Goal: Task Accomplishment & Management: Manage account settings

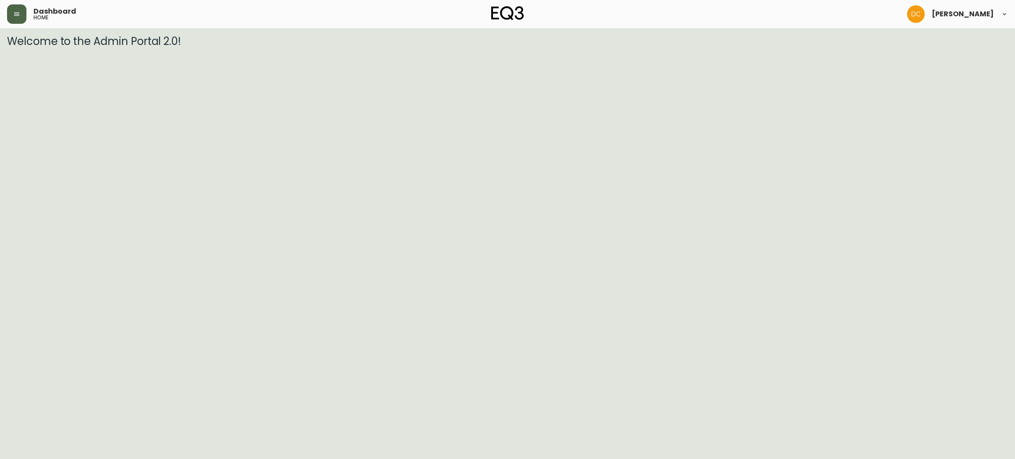
click at [20, 15] on icon "button" at bounding box center [16, 14] width 7 height 7
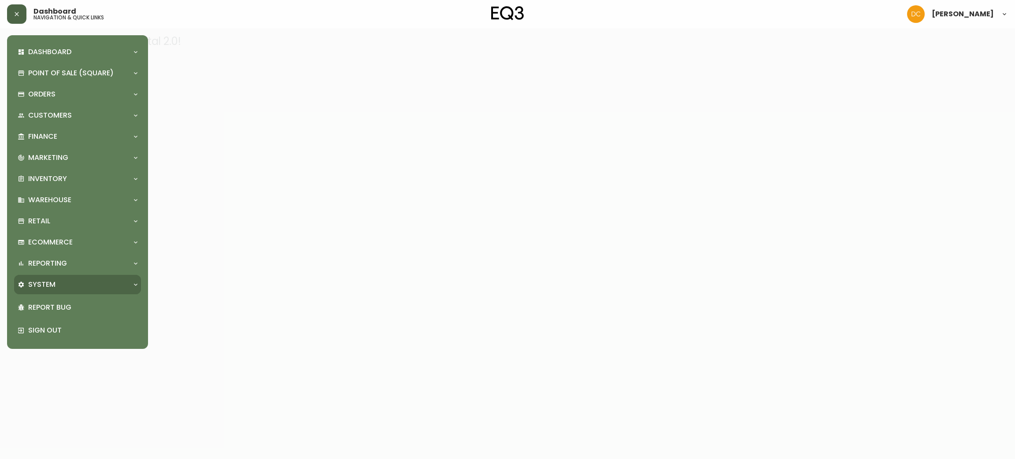
click at [58, 279] on div "System" at bounding box center [77, 284] width 127 height 19
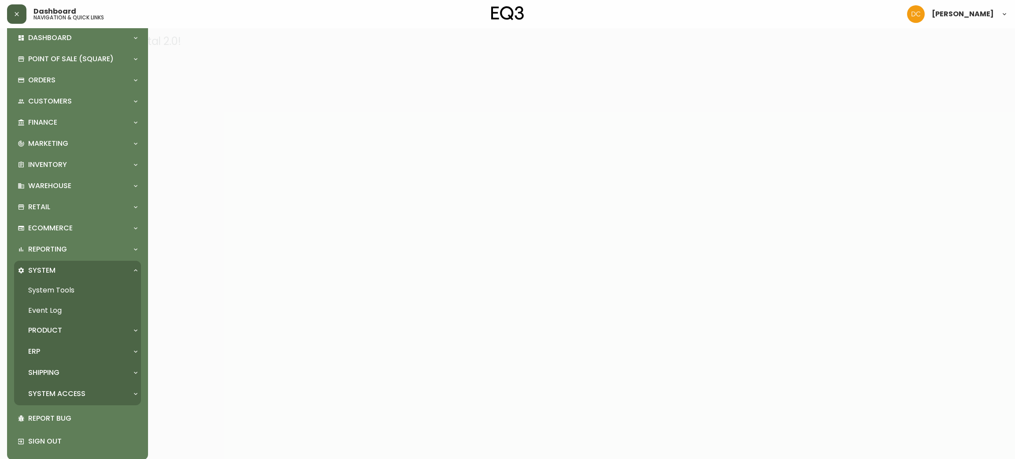
scroll to position [21, 0]
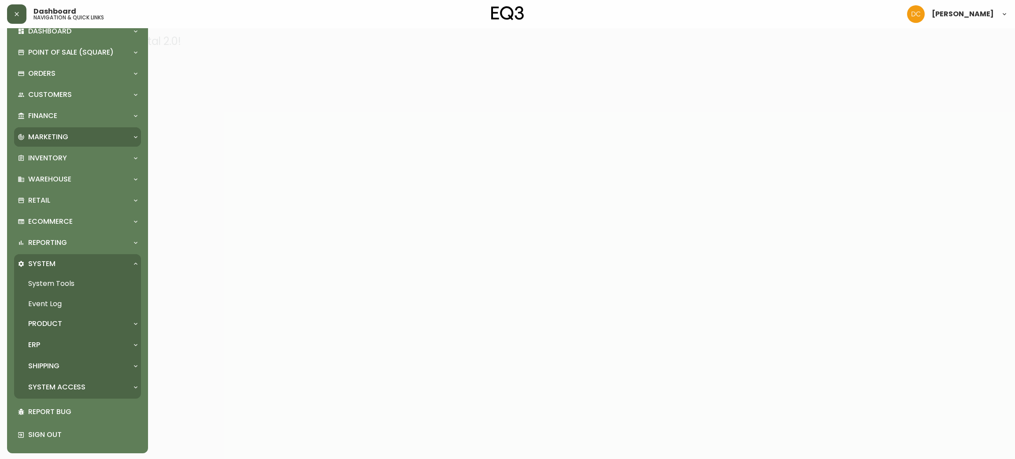
click at [73, 136] on div "Marketing" at bounding box center [73, 137] width 111 height 10
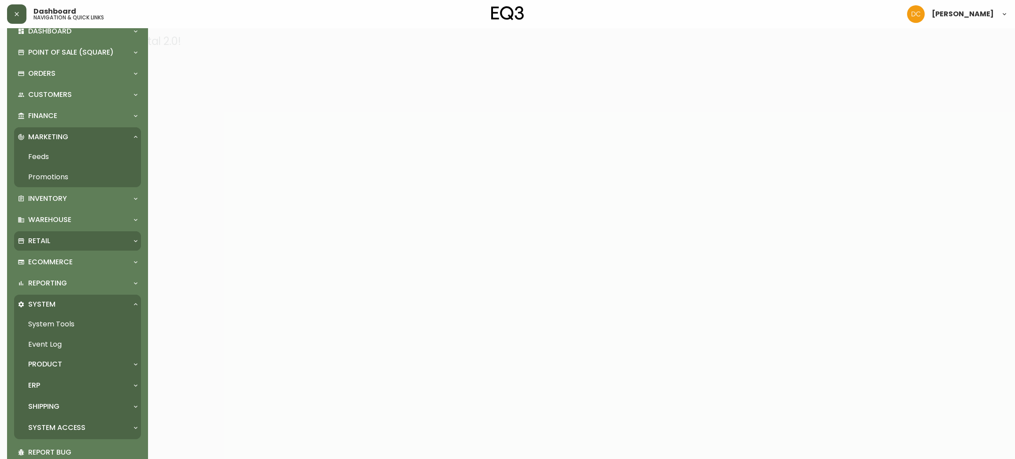
click at [74, 241] on div "Retail" at bounding box center [73, 241] width 111 height 10
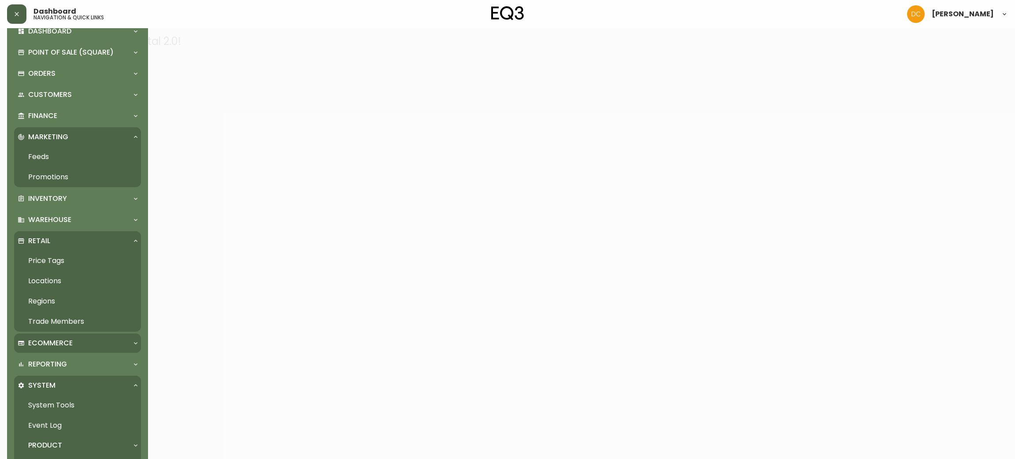
click at [82, 335] on div "Ecommerce" at bounding box center [77, 343] width 127 height 19
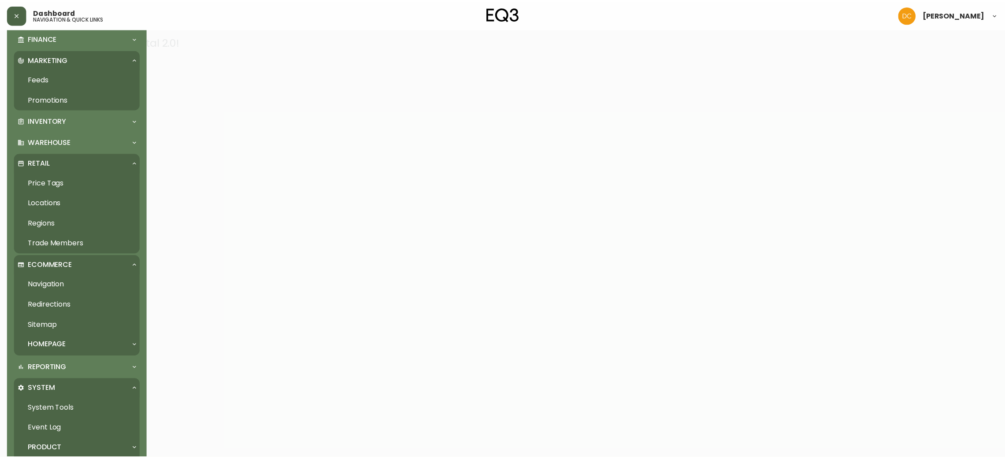
scroll to position [153, 0]
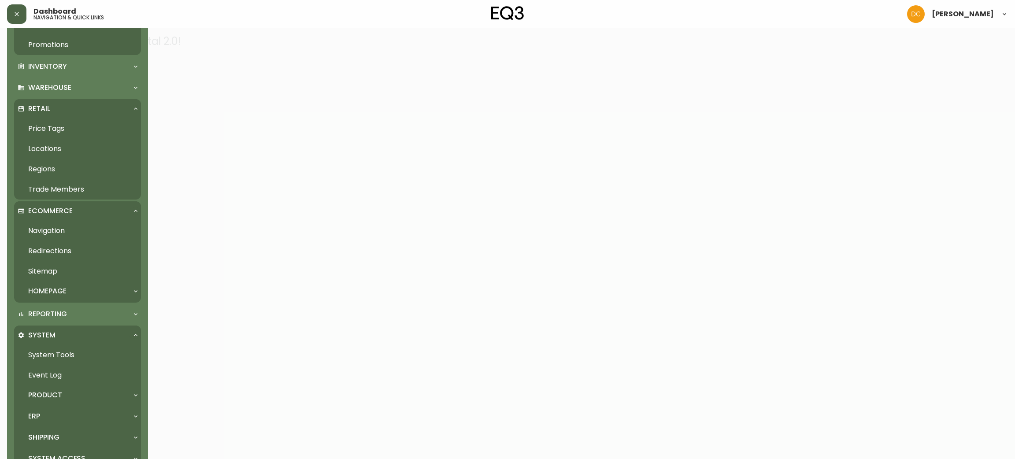
click at [72, 230] on link "Navigation" at bounding box center [77, 231] width 127 height 20
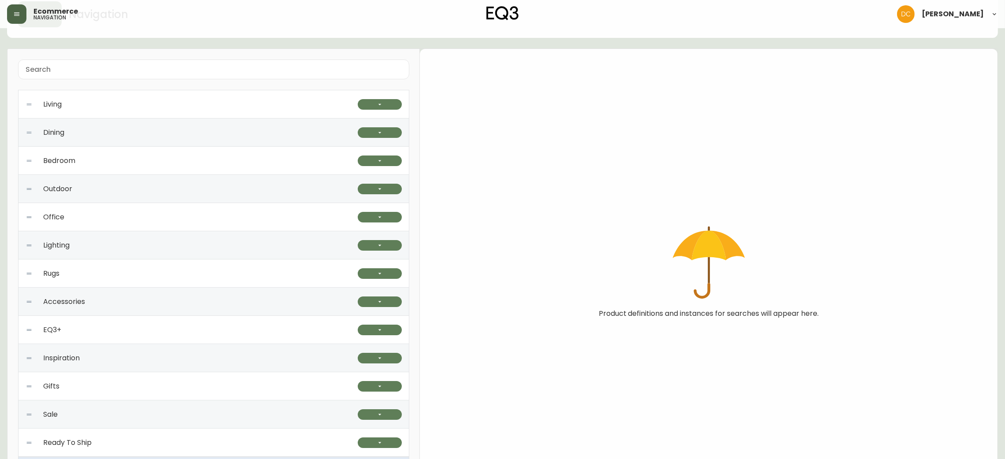
scroll to position [81, 0]
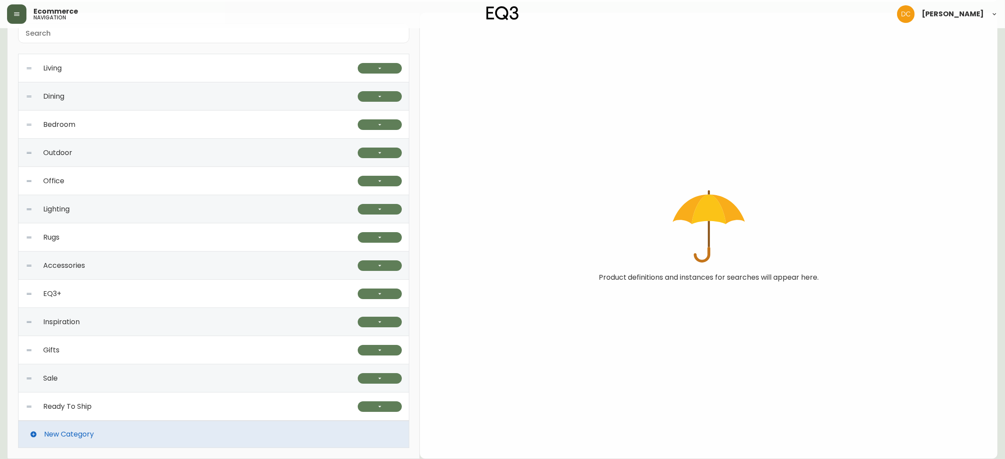
click at [143, 270] on div "Accessories" at bounding box center [192, 266] width 332 height 28
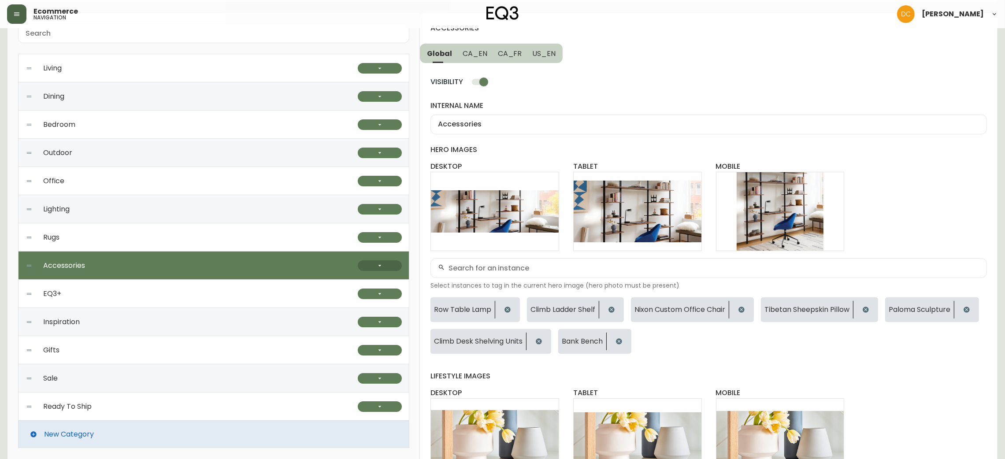
click at [394, 264] on button "button" at bounding box center [380, 265] width 44 height 11
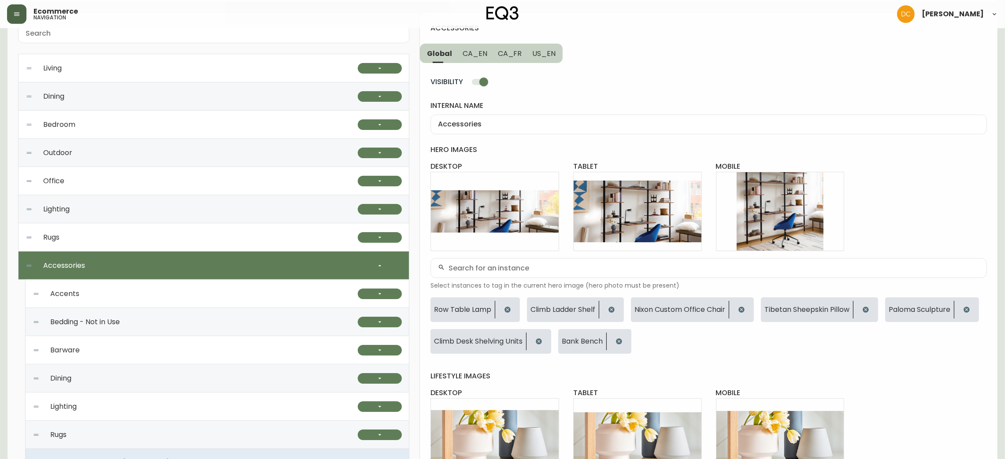
scroll to position [147, 0]
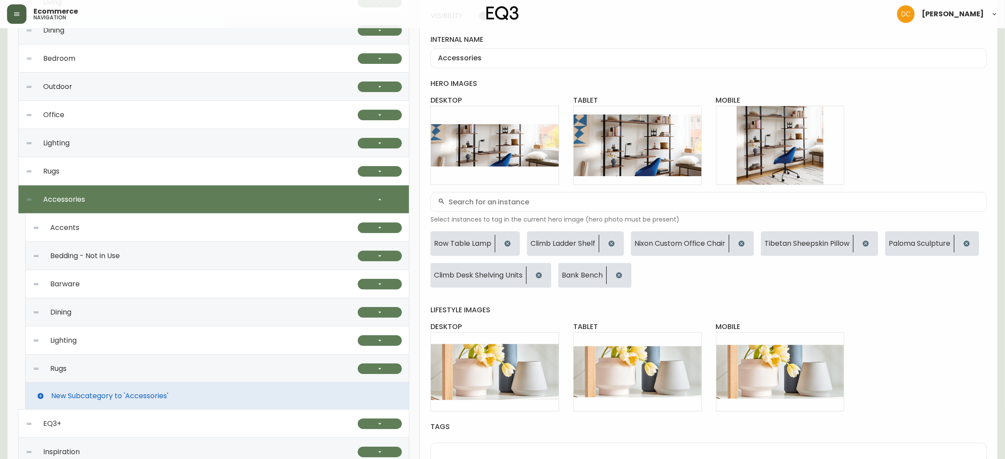
drag, startPoint x: 153, startPoint y: 340, endPoint x: 160, endPoint y: 338, distance: 7.2
click at [153, 340] on div "Lighting" at bounding box center [195, 341] width 325 height 28
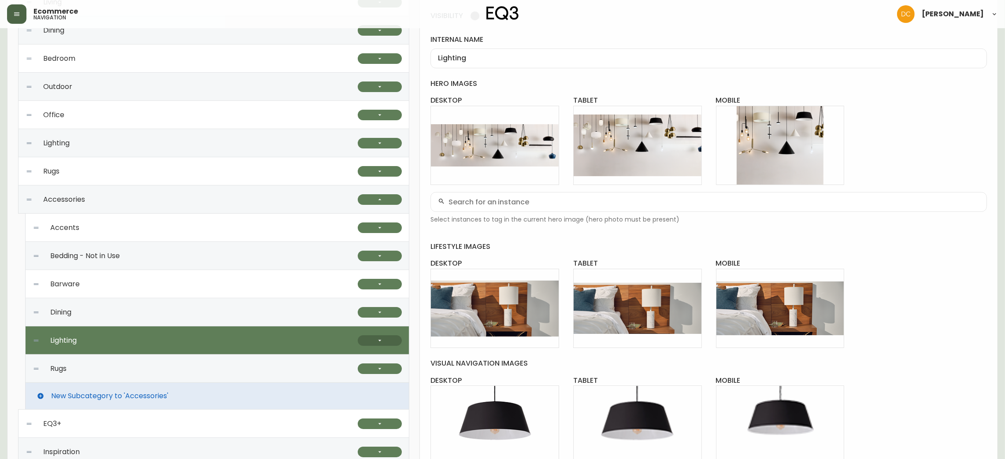
click at [389, 338] on button "button" at bounding box center [380, 340] width 44 height 11
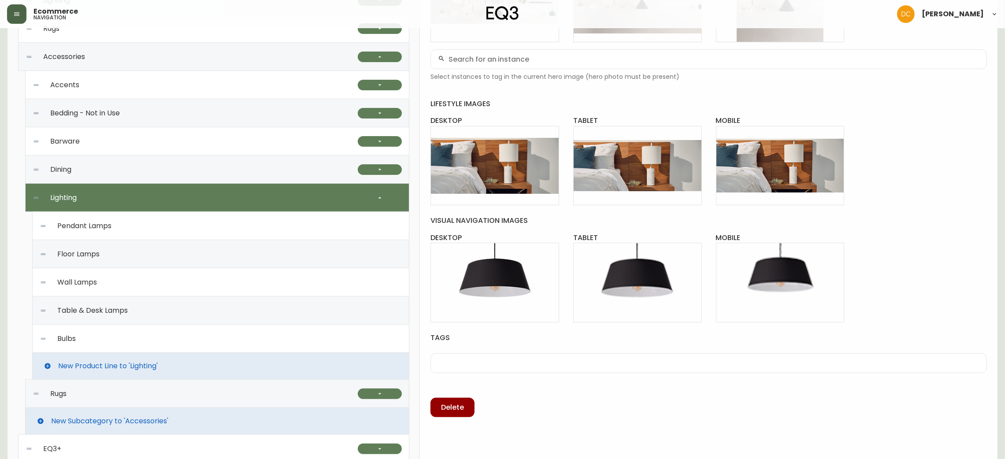
scroll to position [345, 0]
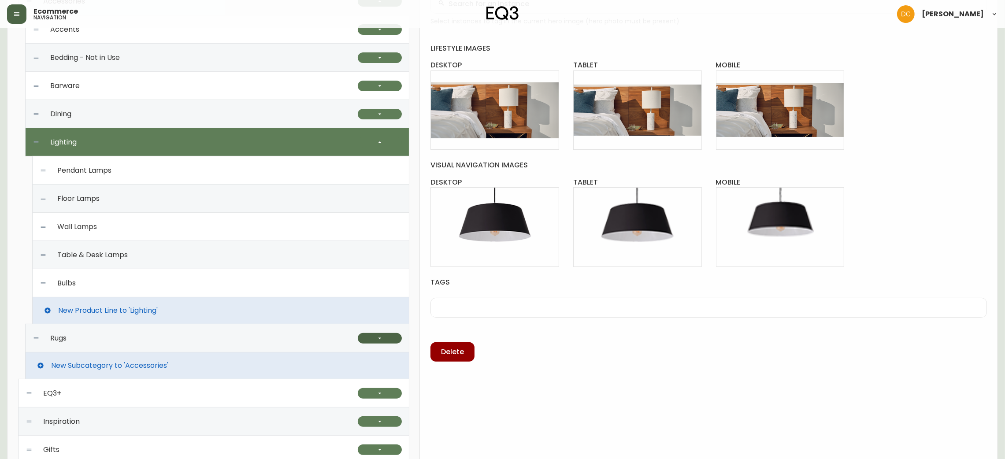
drag, startPoint x: 375, startPoint y: 338, endPoint x: 363, endPoint y: 342, distance: 12.5
click at [375, 338] on button "button" at bounding box center [380, 338] width 44 height 11
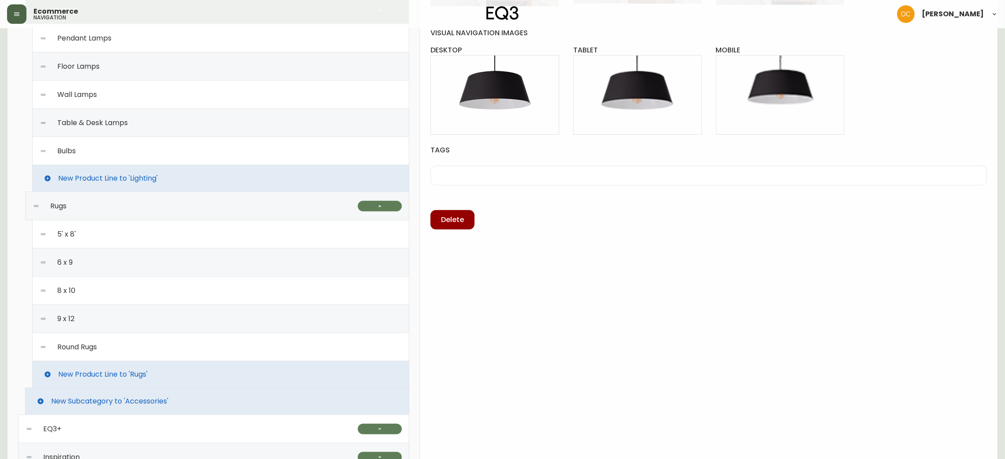
click at [156, 342] on div "Round Rugs" at bounding box center [221, 347] width 362 height 28
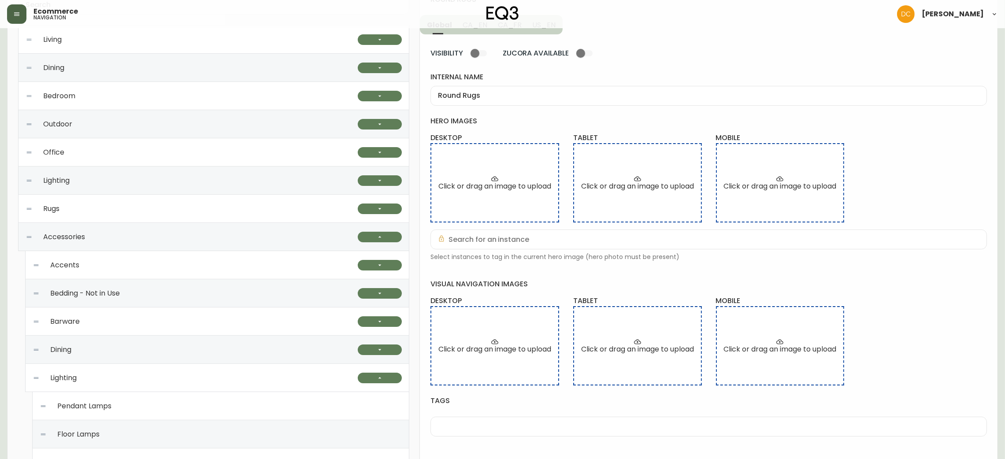
scroll to position [15, 0]
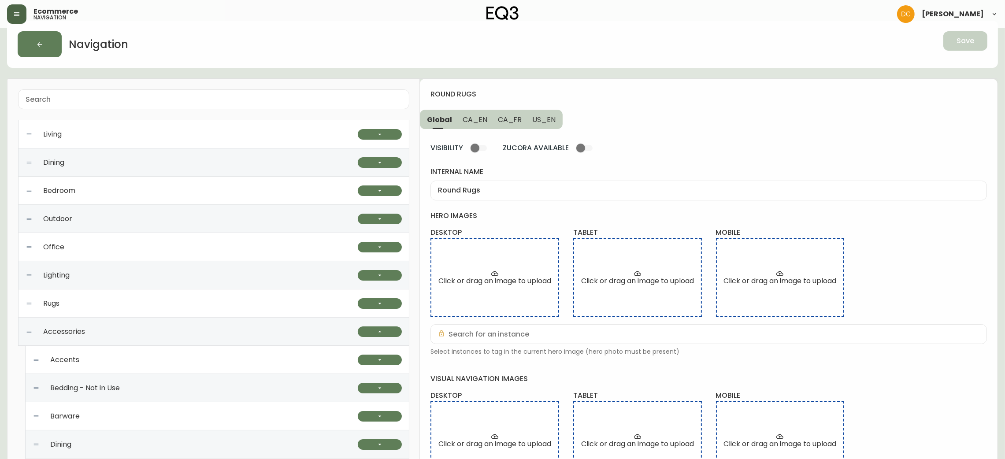
click at [480, 119] on span "CA_EN" at bounding box center [475, 119] width 25 height 9
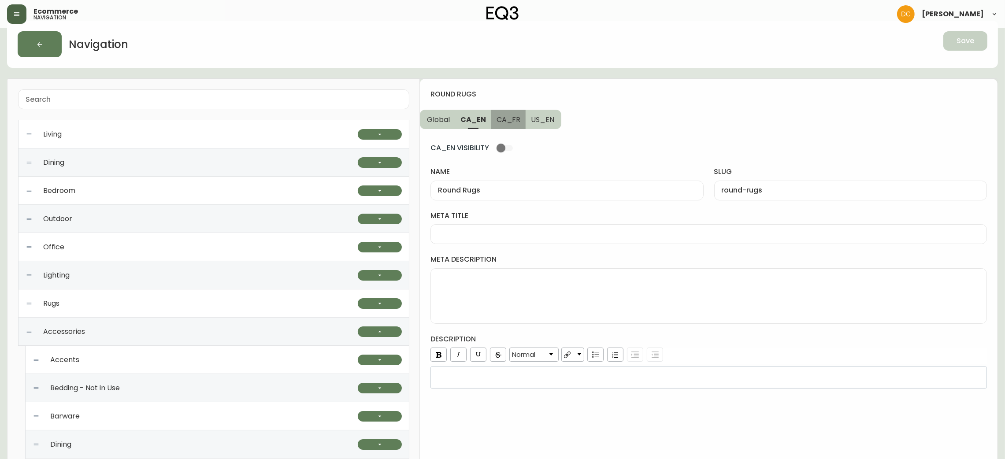
click at [522, 115] on button "CA_FR" at bounding box center [508, 119] width 35 height 19
click at [515, 192] on input "Round Rugs" at bounding box center [567, 190] width 258 height 8
type input "Tapis Ronds"
click at [775, 193] on input "round-rugs" at bounding box center [851, 190] width 258 height 8
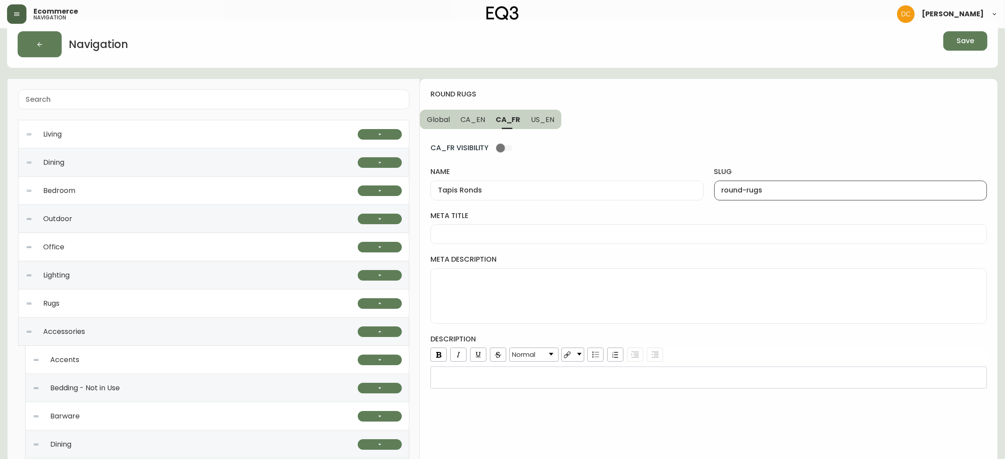
click at [775, 193] on input "round-rugs" at bounding box center [851, 190] width 258 height 8
type input "tapis-ronds"
click at [550, 126] on button "US_EN" at bounding box center [544, 119] width 36 height 19
type input "Round Rugs"
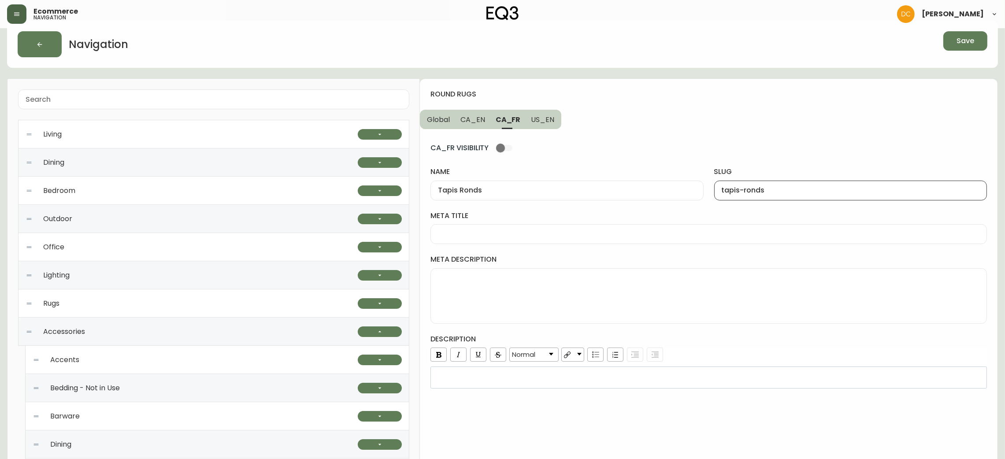
type input "round-rugs"
drag, startPoint x: 503, startPoint y: 121, endPoint x: 493, endPoint y: 121, distance: 10.1
click at [499, 121] on span "CA_FR" at bounding box center [508, 119] width 24 height 9
type input "Tapis Ronds"
type input "tapis-ronds"
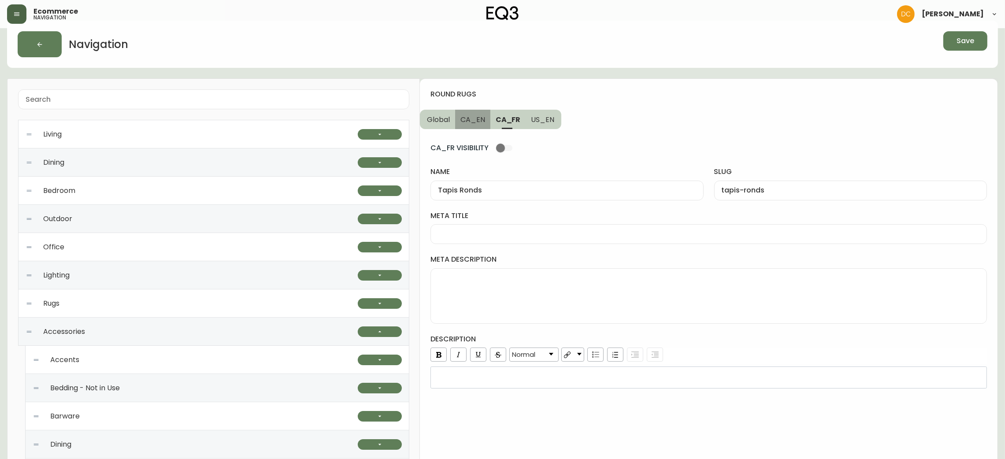
drag, startPoint x: 477, startPoint y: 119, endPoint x: 491, endPoint y: 119, distance: 14.1
click at [477, 118] on span "CA_EN" at bounding box center [473, 119] width 25 height 9
type input "Round Rugs"
type input "round-rugs"
drag, startPoint x: 524, startPoint y: 122, endPoint x: 530, endPoint y: 123, distance: 5.9
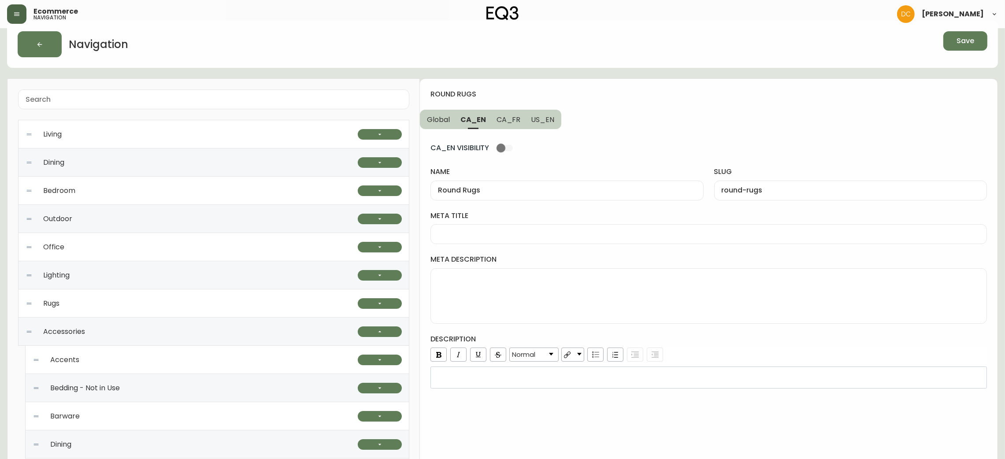
click at [526, 122] on button "US_EN" at bounding box center [544, 119] width 36 height 19
drag, startPoint x: 506, startPoint y: 121, endPoint x: 524, endPoint y: 123, distance: 18.1
click at [506, 121] on span "CA_FR" at bounding box center [508, 119] width 24 height 9
type input "Tapis Ronds"
type input "tapis-ronds"
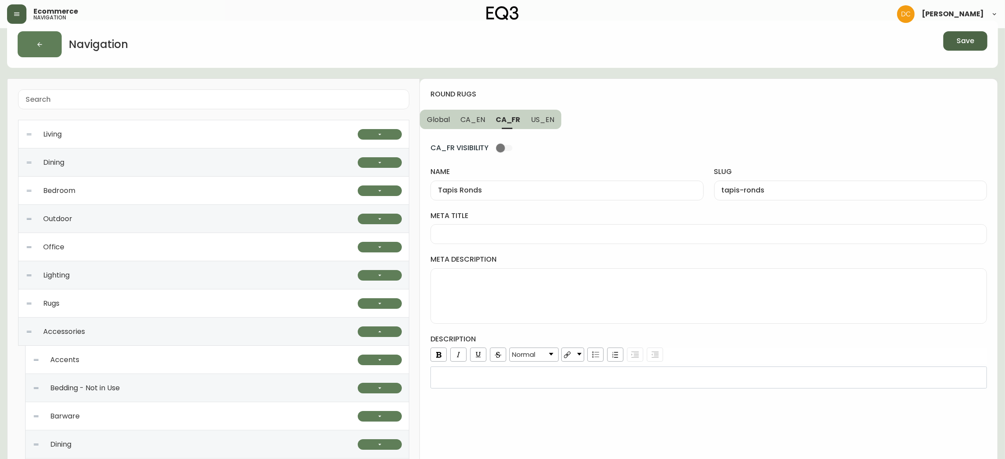
click at [957, 44] on span "Save" at bounding box center [966, 41] width 18 height 10
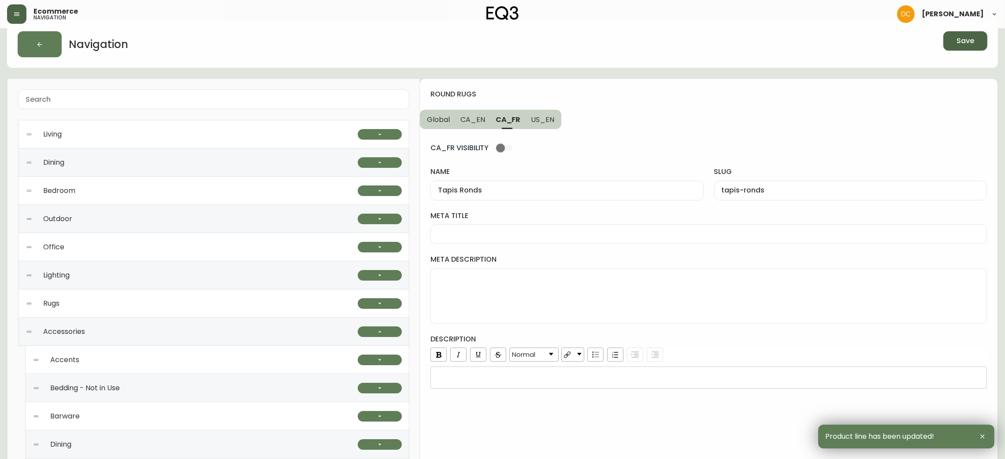
drag, startPoint x: 488, startPoint y: 226, endPoint x: 488, endPoint y: 238, distance: 12.3
click at [488, 226] on div at bounding box center [709, 234] width 557 height 20
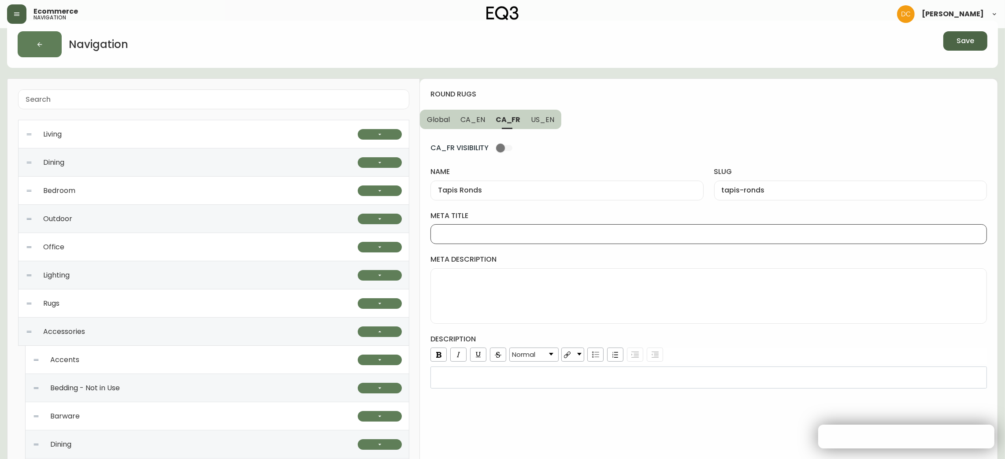
paste input "Tapis ronds | Carpettes de forme ronde | Décoration de plancher | [GEOGRAPHIC_D…"
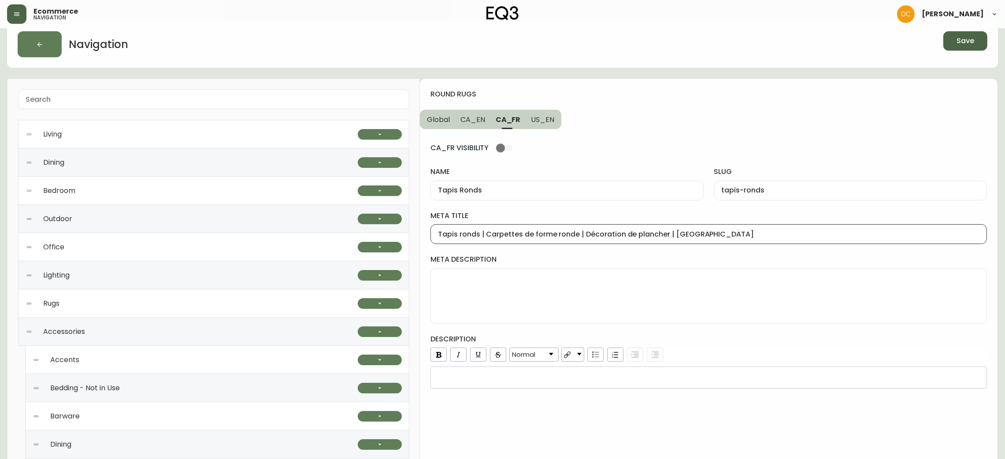
type input "Tapis ronds | Carpettes de forme ronde | Décoration de plancher | [GEOGRAPHIC_D…"
click at [602, 284] on textarea "meta description" at bounding box center [709, 296] width 542 height 44
paste textarea "Cherchez-vous la carpette ronde parfaite? Explorez notre sélection de tapis ron…"
type textarea "Cherchez-vous la carpette ronde parfaite? Explorez notre sélection de tapis ron…"
click at [788, 324] on div "Cherchez-vous la carpette ronde parfaite? Explorez notre sélection de tapis ron…" at bounding box center [709, 296] width 557 height 56
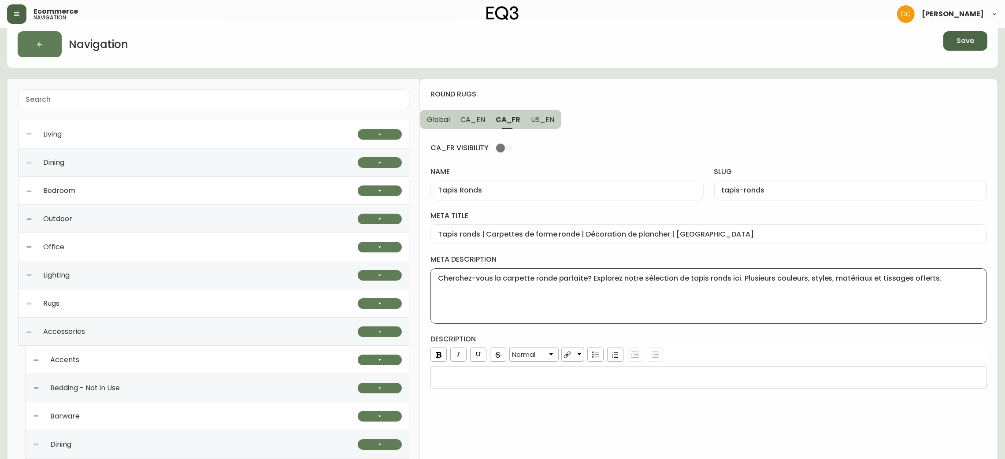
click at [467, 124] on button "CA_EN" at bounding box center [472, 119] width 35 height 19
type input "Round Rugs"
type input "round-rugs"
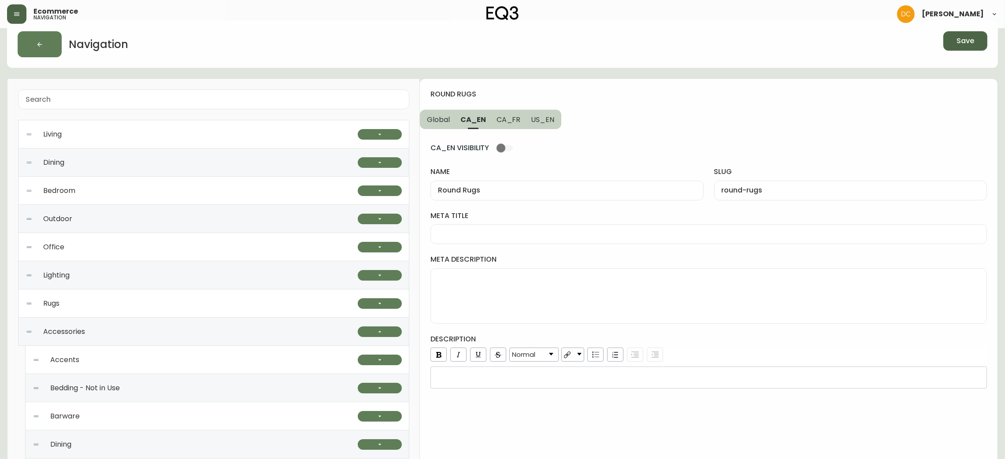
click at [479, 227] on div at bounding box center [709, 234] width 557 height 20
paste input "Round Area Rugs | Floral or Braided Round Rugs"
type input "Round Area Rugs | Floral or Braided Round Rugs"
click at [519, 317] on textarea "meta description" at bounding box center [709, 296] width 542 height 44
paste textarea "Looking for the perfect round rug? Explore our collection here. A variety of co…"
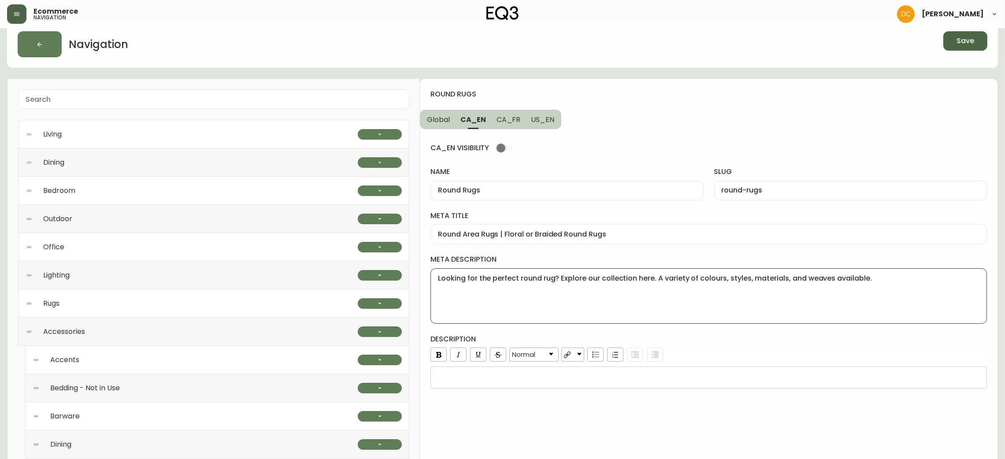
type textarea "Looking for the perfect round rug? Explore our collection here. A variety of co…"
click at [577, 376] on div "rdw-editor" at bounding box center [709, 377] width 545 height 9
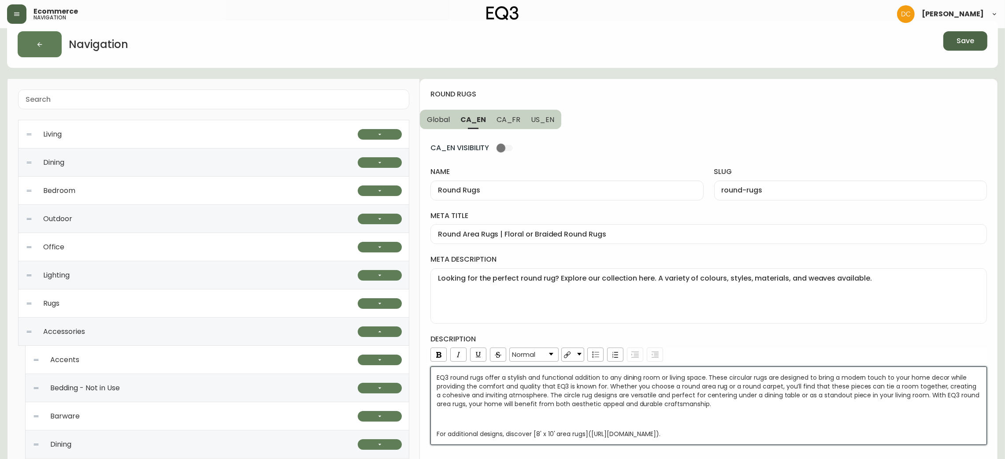
click at [832, 346] on div "description Normal EQ3 round rugs offer a stylish and functional addition to an…" at bounding box center [709, 390] width 557 height 111
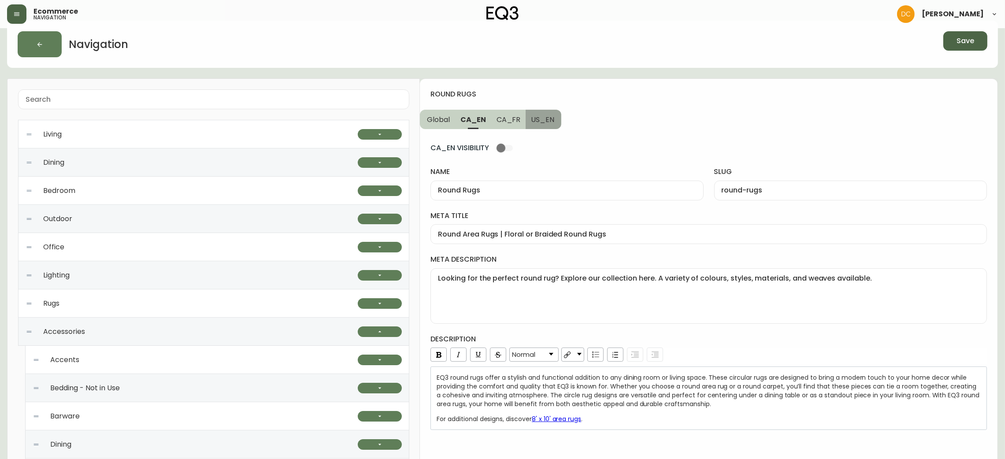
click at [546, 124] on span "US_EN" at bounding box center [542, 119] width 23 height 9
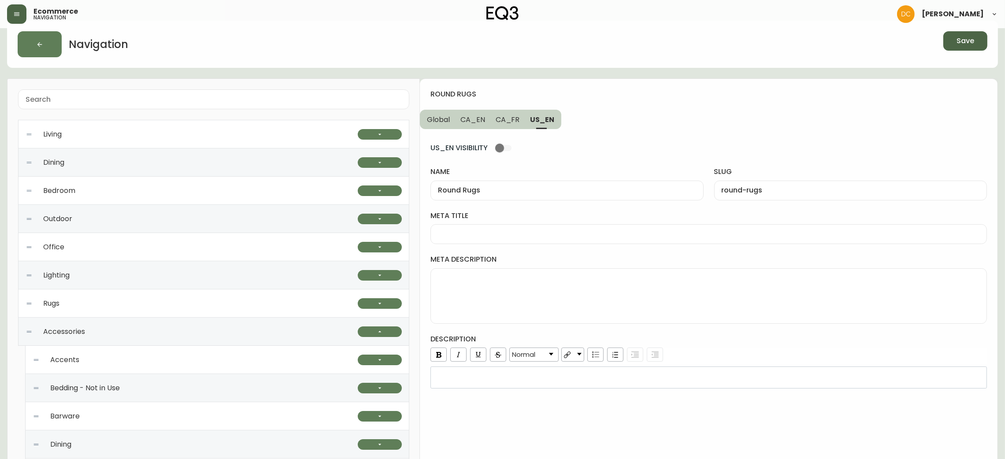
click at [581, 382] on div "rdw-wrapper" at bounding box center [709, 378] width 557 height 22
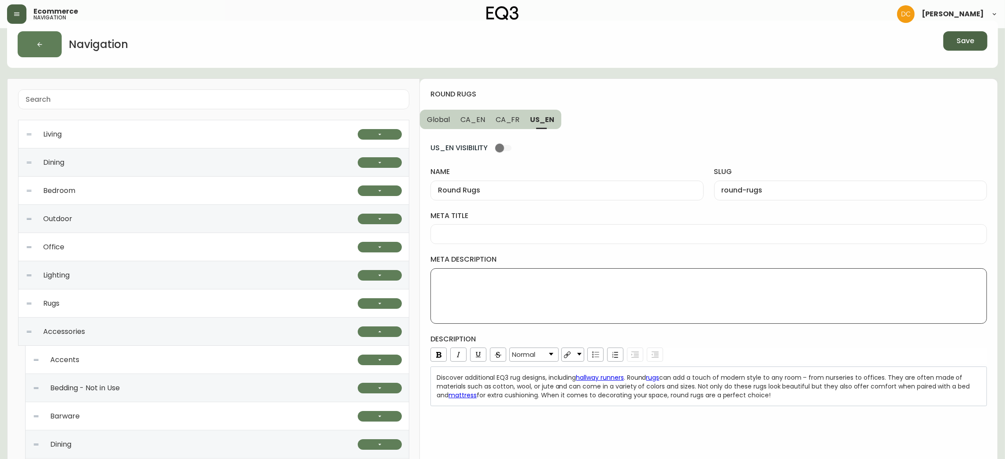
click at [549, 312] on textarea "meta description" at bounding box center [709, 296] width 542 height 44
paste textarea "Looking for the perfect round rug? Explore our collection here. A variety of co…"
type textarea "Looking for the perfect round rug? Explore our collection here. A variety of co…"
click at [545, 234] on input "meta title" at bounding box center [709, 234] width 542 height 8
paste input "Round Area Rugs | Kitchen or Nursery Round Rugs"
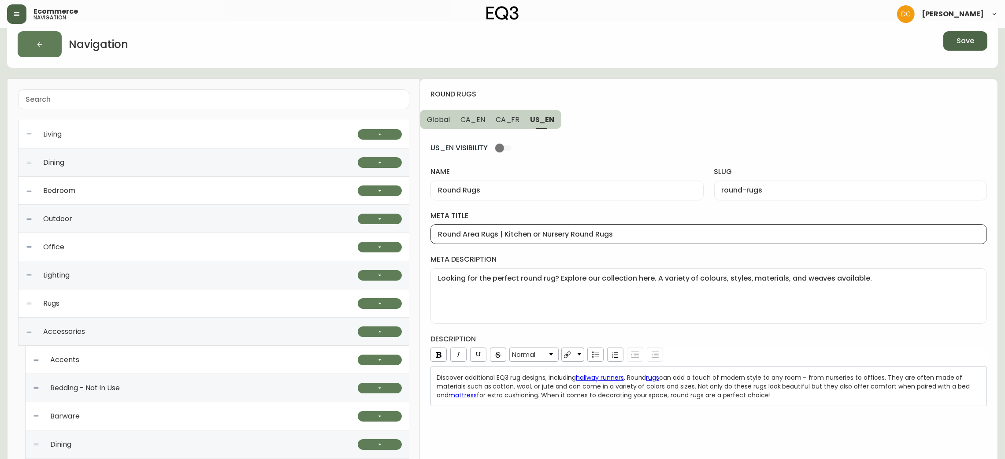
type input "Round Area Rugs | Kitchen or Nursery Round Rugs"
click at [509, 123] on span "CA_FR" at bounding box center [508, 119] width 24 height 9
type input "Tapis Ronds"
type input "tapis-ronds"
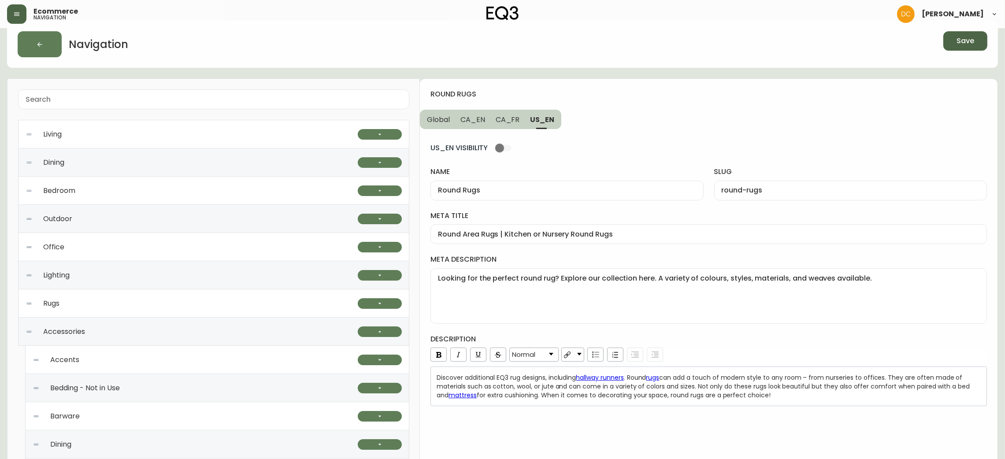
type input "Tapis ronds | Carpettes de forme ronde | Décoration de plancher | [GEOGRAPHIC_D…"
type textarea "Cherchez-vous la carpette ronde parfaite? Explorez notre sélection de tapis ron…"
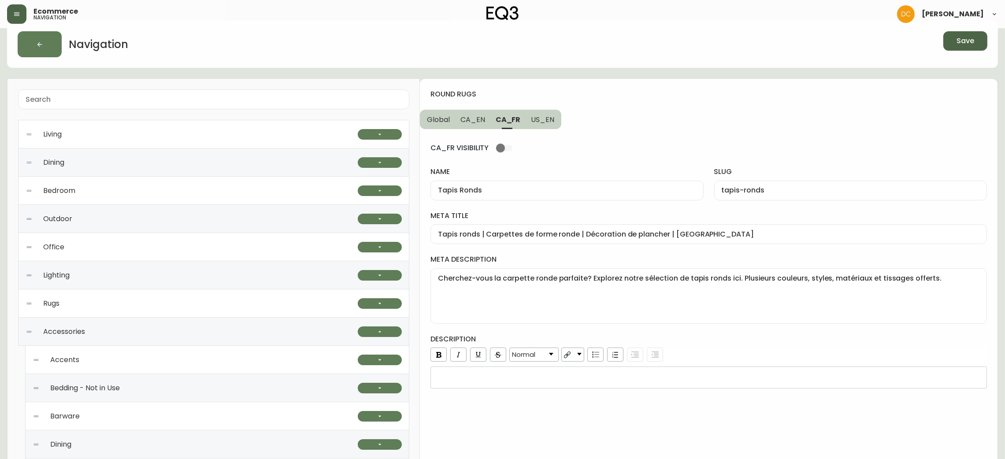
click at [980, 43] on button "Save" at bounding box center [966, 40] width 44 height 19
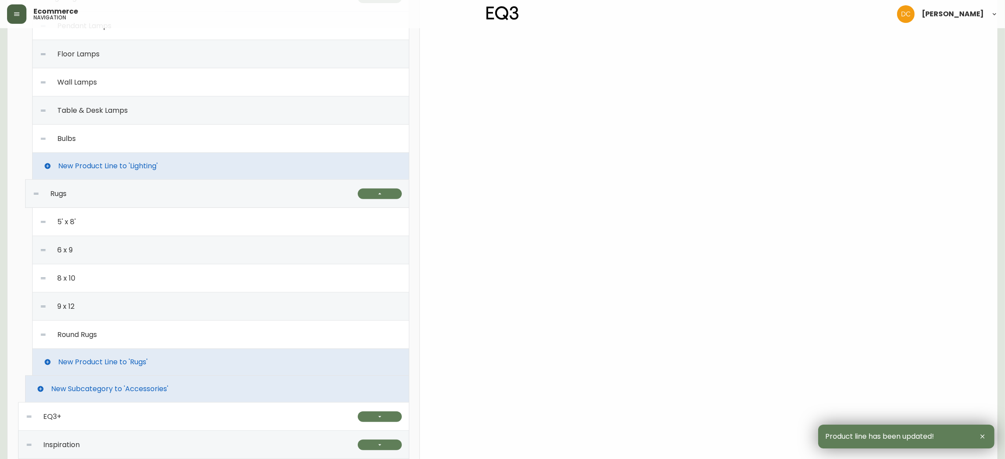
scroll to position [481, 0]
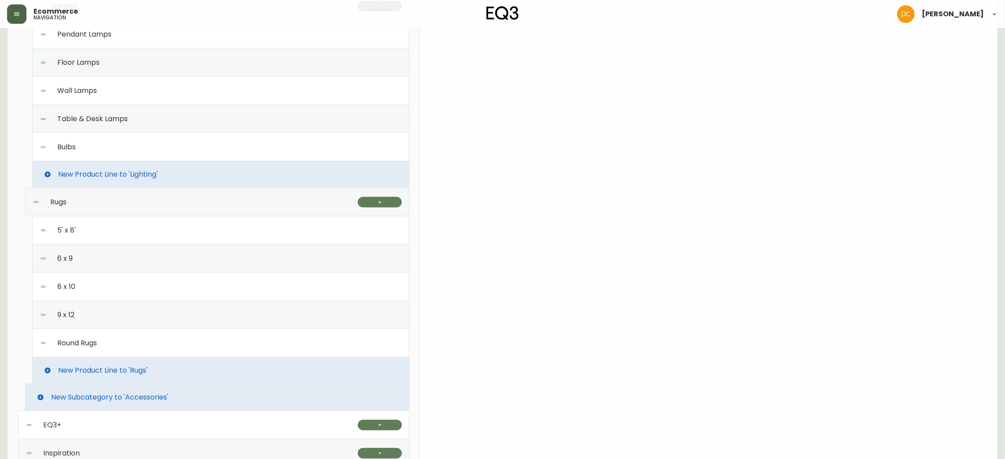
click at [128, 341] on div "Round Rugs" at bounding box center [221, 343] width 362 height 28
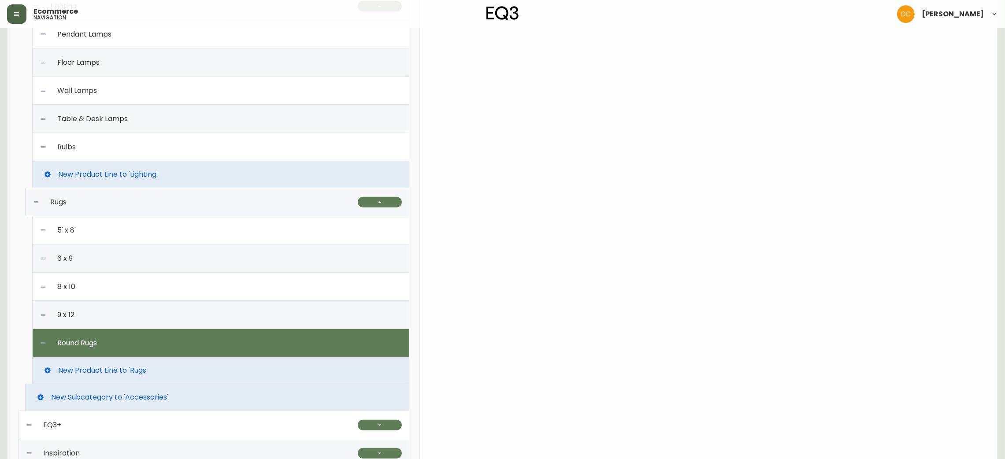
click at [115, 322] on div "9 x 12" at bounding box center [221, 315] width 362 height 28
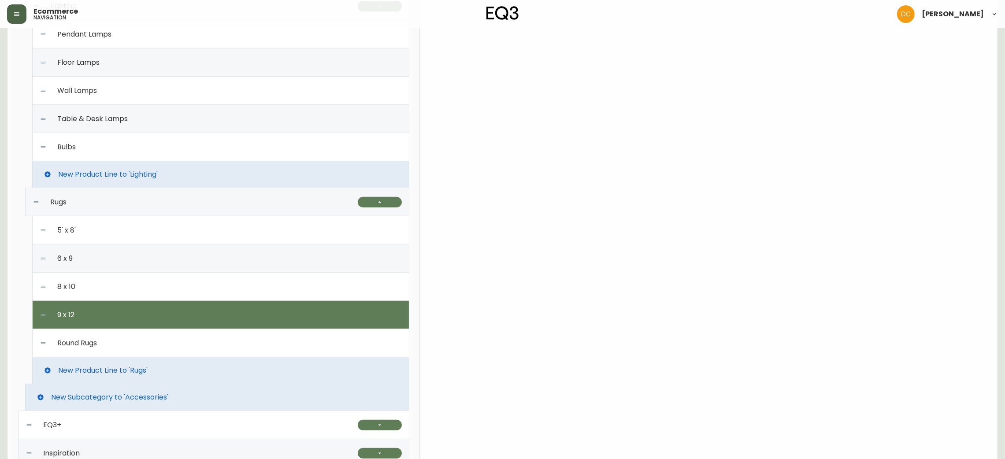
type input "9pi x 12pi"
type input "9pi-x-12pi"
type input "Carpettes 9 pi x 12 pi | Petits tapis de maison | Déco de plancher | [GEOGRAPHI…"
type textarea "Cherchez-vous une très grande carpette? Explorez notre sélection de tapis de 9 …"
click at [111, 342] on div "Round Rugs" at bounding box center [221, 343] width 362 height 28
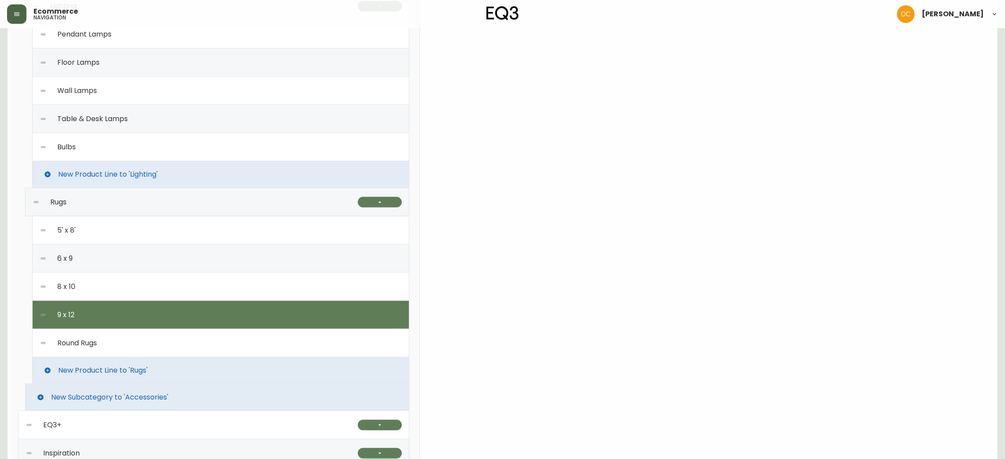
type input "Tapis Ronds"
type input "tapis-ronds"
type input "Tapis ronds | Carpettes de forme ronde | Décoration de plancher | [GEOGRAPHIC_D…"
type textarea "Cherchez-vous la carpette ronde parfaite? Explorez notre sélection de tapis ron…"
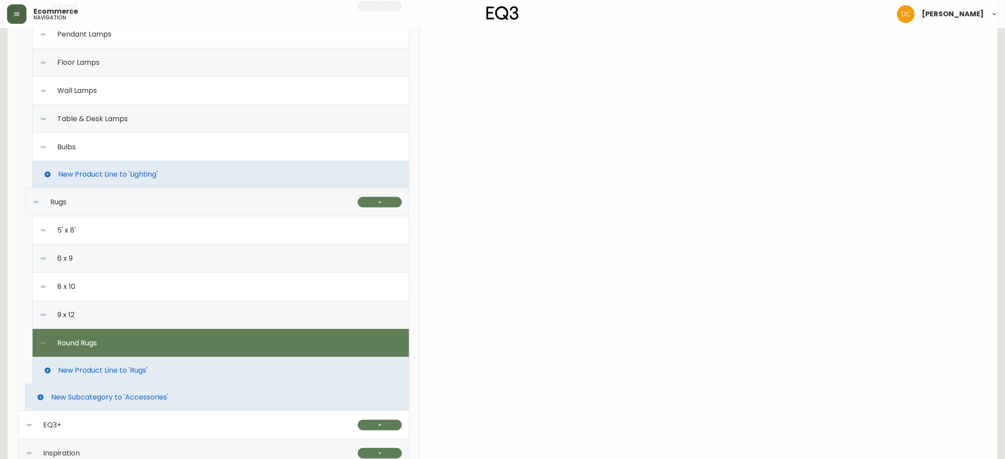
click at [134, 373] on span "New Product Line to 'Rugs'" at bounding box center [102, 371] width 89 height 8
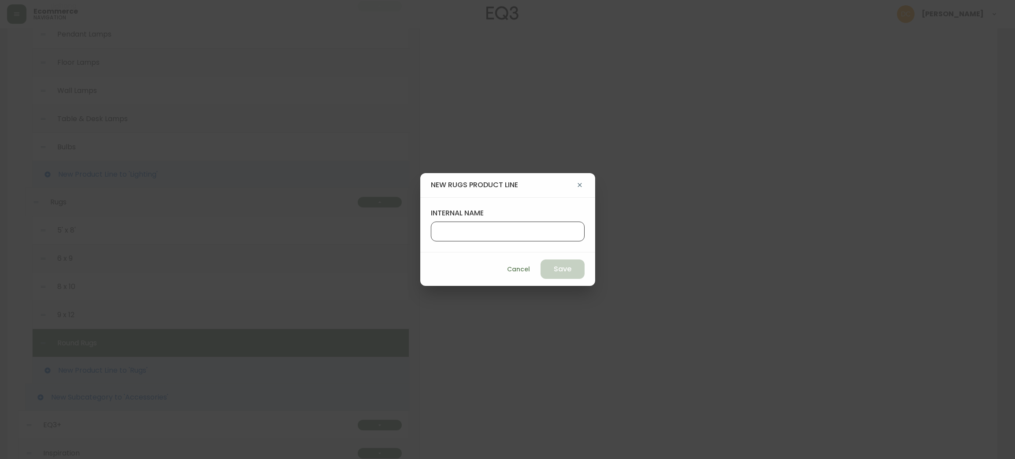
click at [514, 235] on input "internal name" at bounding box center [508, 231] width 139 height 8
click at [524, 234] on input "Hallway Runners" at bounding box center [508, 231] width 139 height 8
type input "Entryway Rugs"
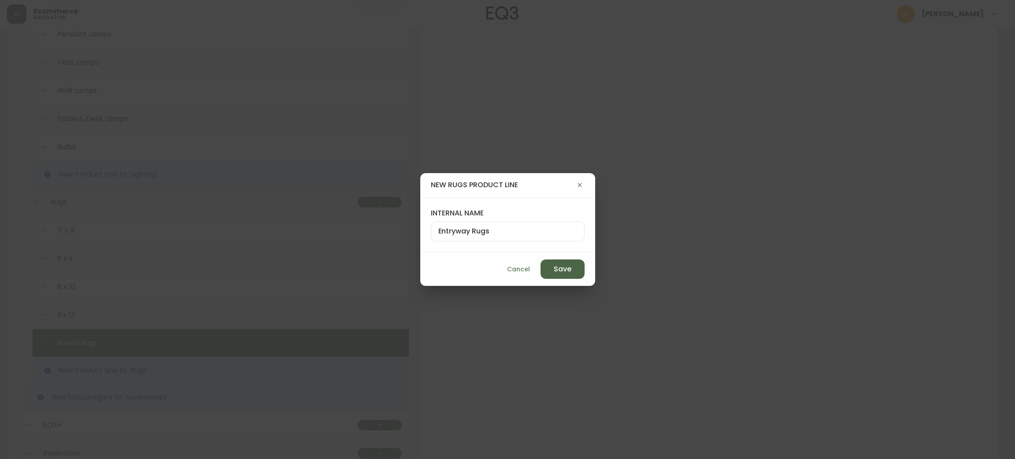
click at [554, 272] on button "Save" at bounding box center [563, 269] width 44 height 19
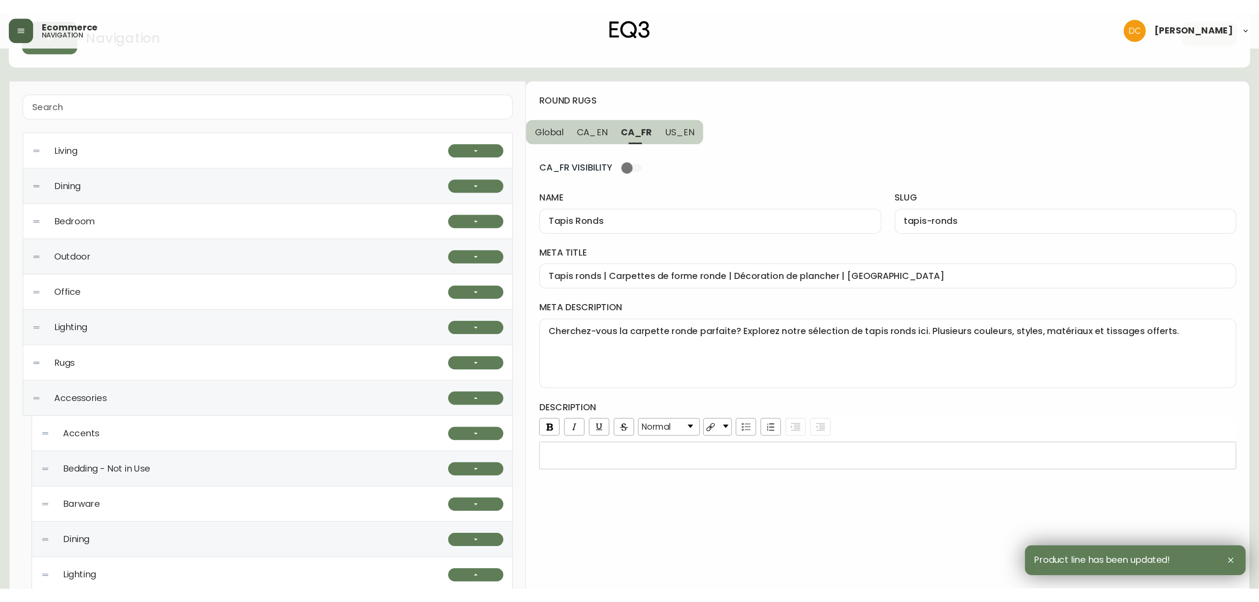
scroll to position [0, 0]
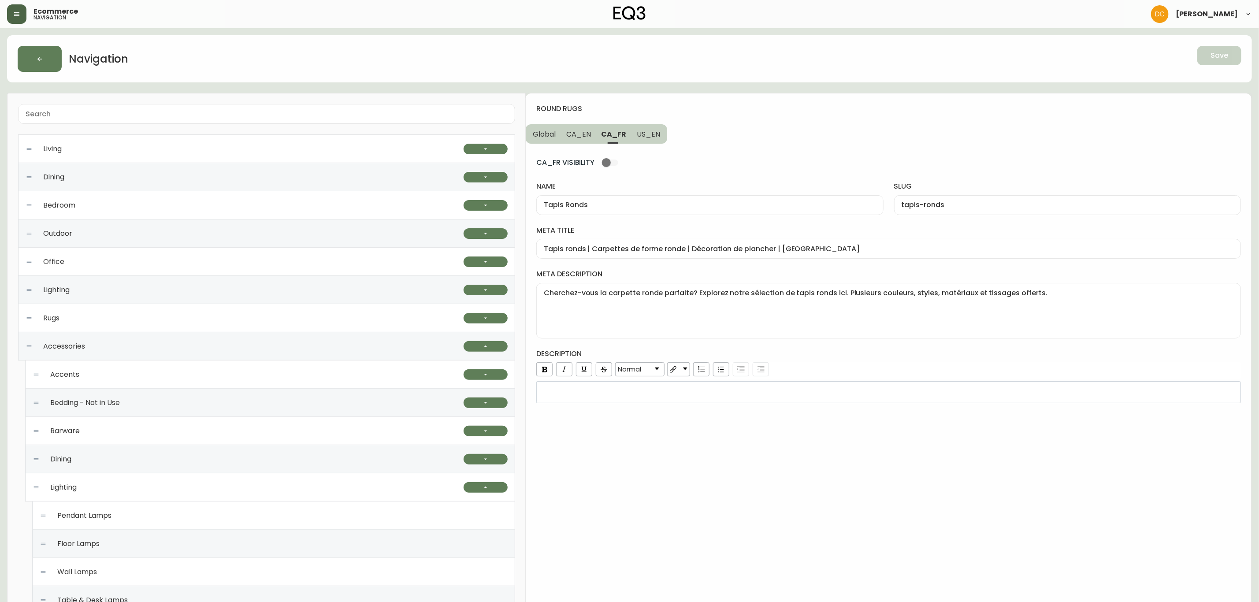
click at [809, 459] on div "round rugs Global CA_EN CA_FR US_EN CA_FR VISIBILITY name Tapis Ronds slug tapi…" at bounding box center [889, 582] width 726 height 978
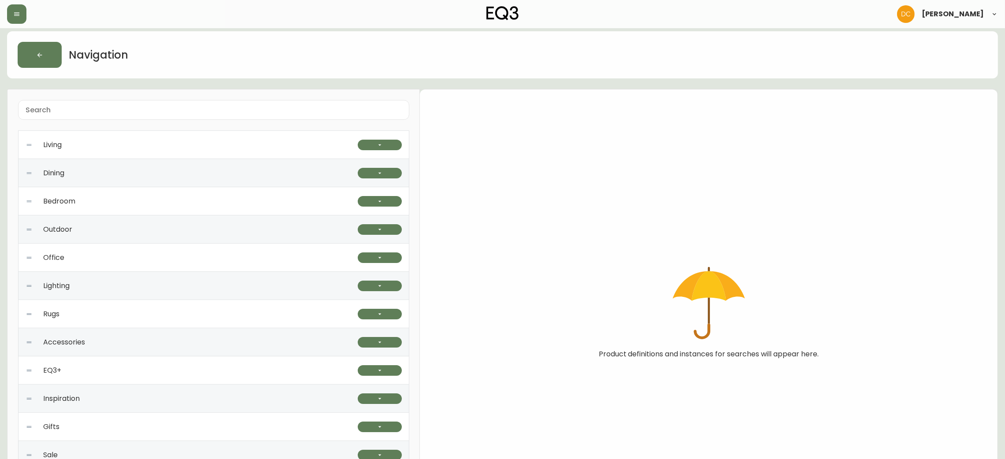
scroll to position [81, 0]
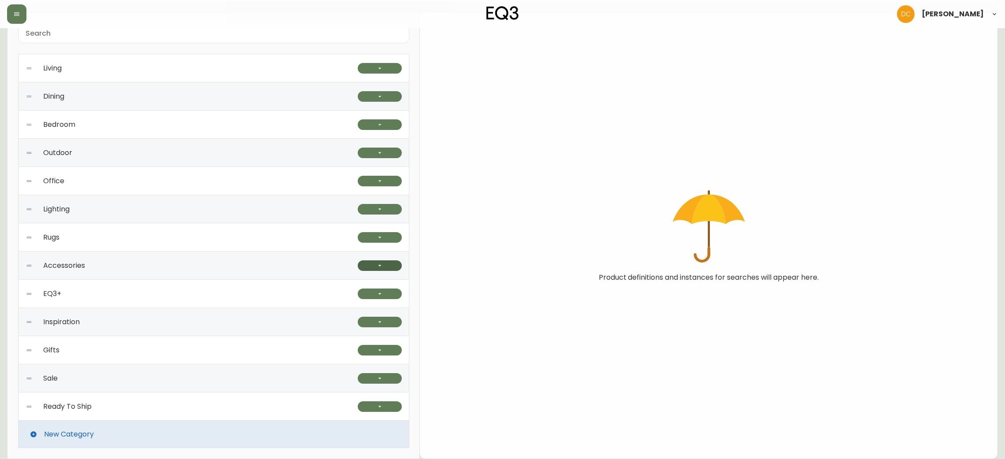
click at [382, 267] on icon "button" at bounding box center [379, 265] width 7 height 7
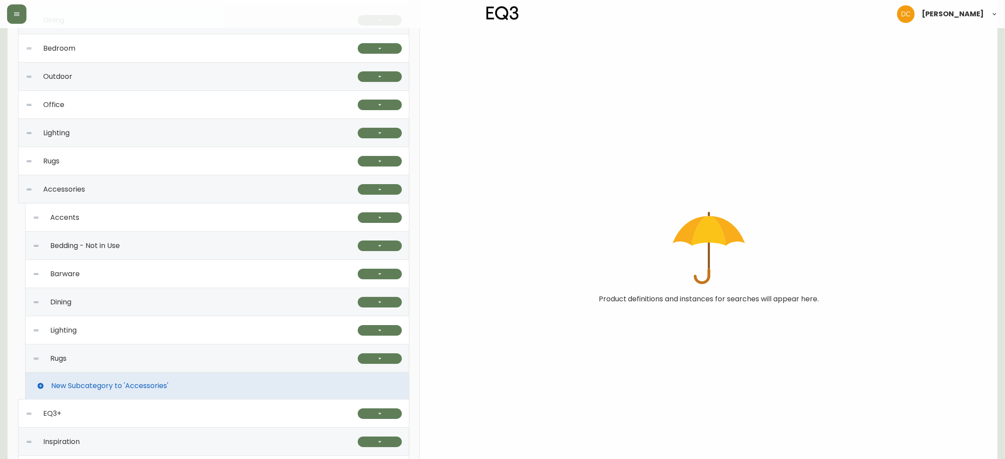
scroll to position [213, 0]
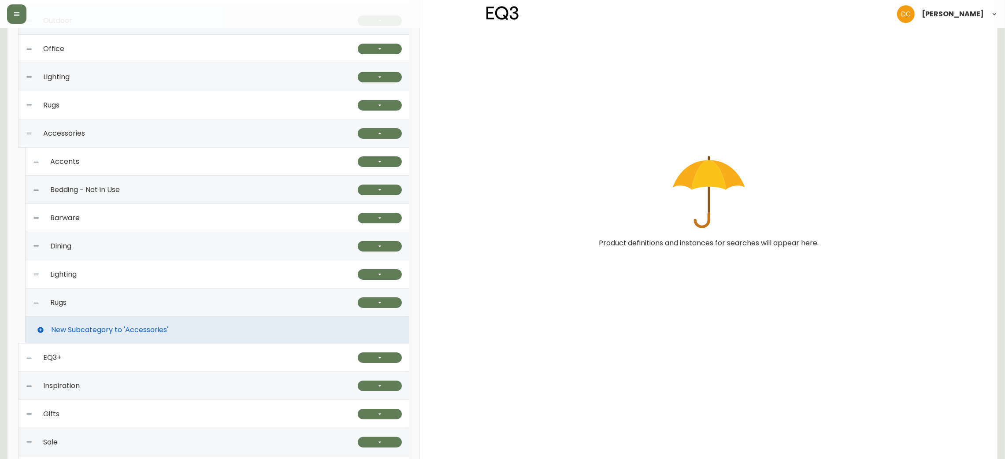
click at [181, 298] on div "Rugs" at bounding box center [195, 303] width 325 height 28
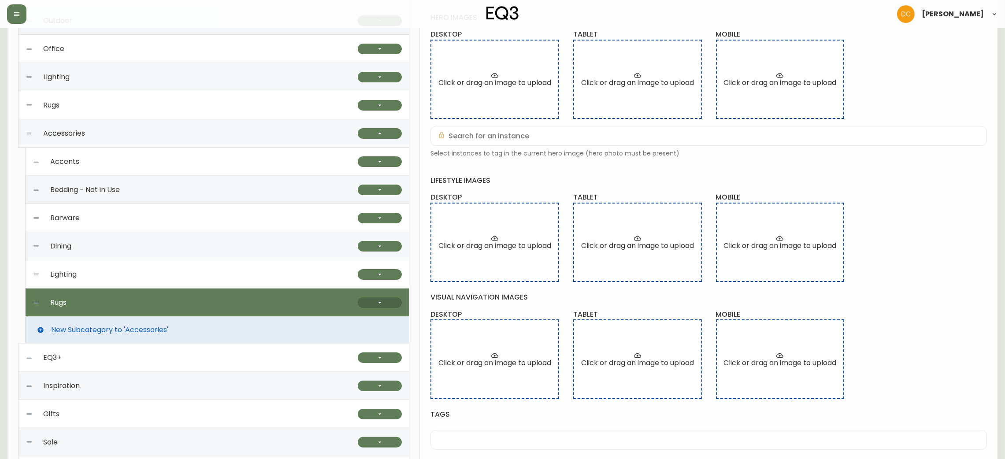
click at [368, 298] on button "button" at bounding box center [380, 302] width 44 height 11
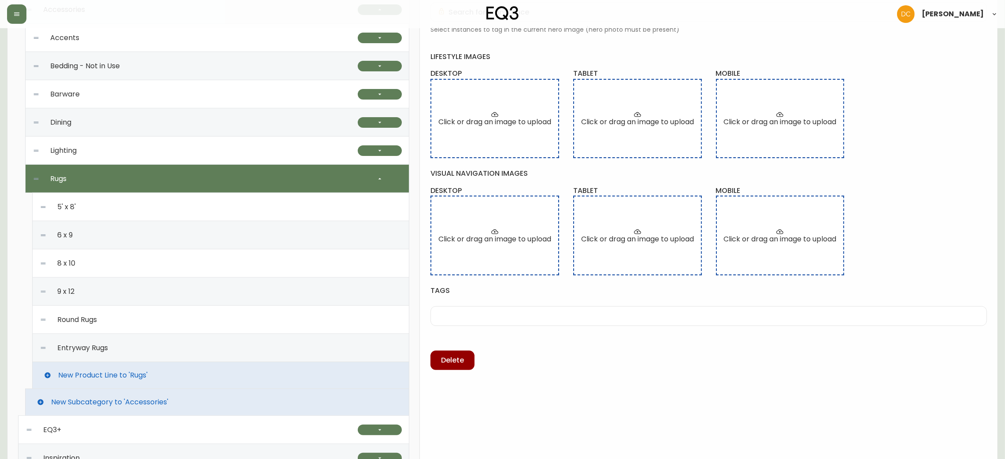
scroll to position [345, 0]
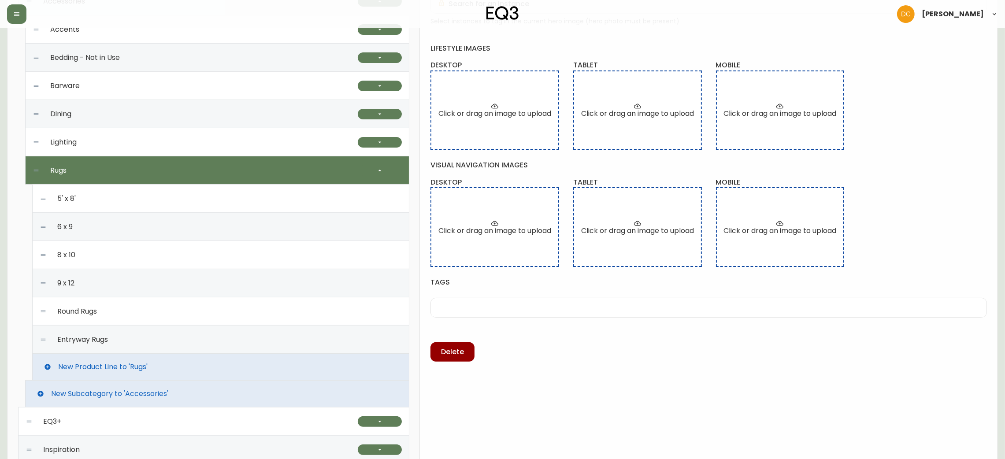
click at [182, 330] on div "Entryway Rugs" at bounding box center [221, 340] width 362 height 28
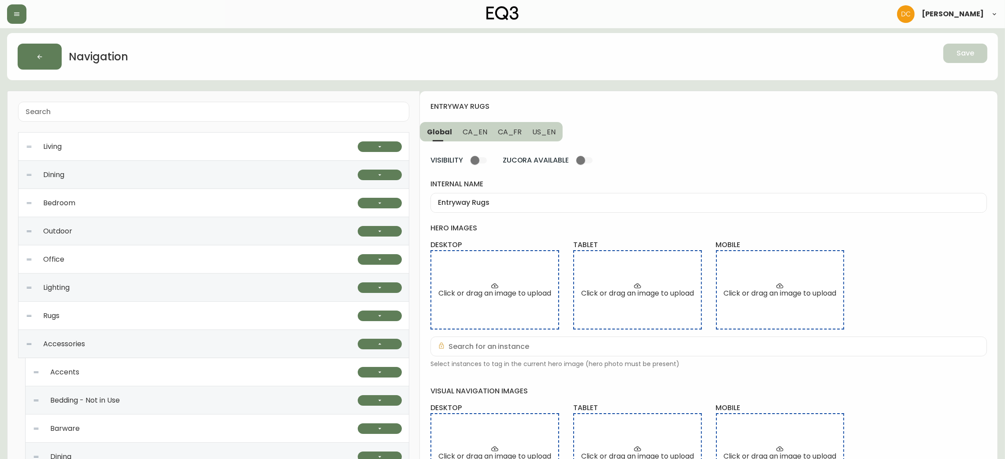
scroll to position [0, 0]
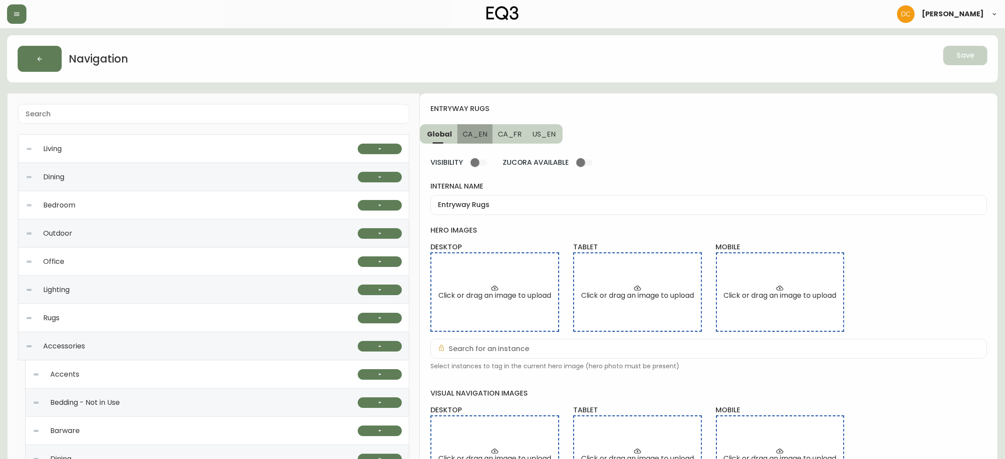
click at [474, 134] on span "CA_EN" at bounding box center [475, 134] width 25 height 9
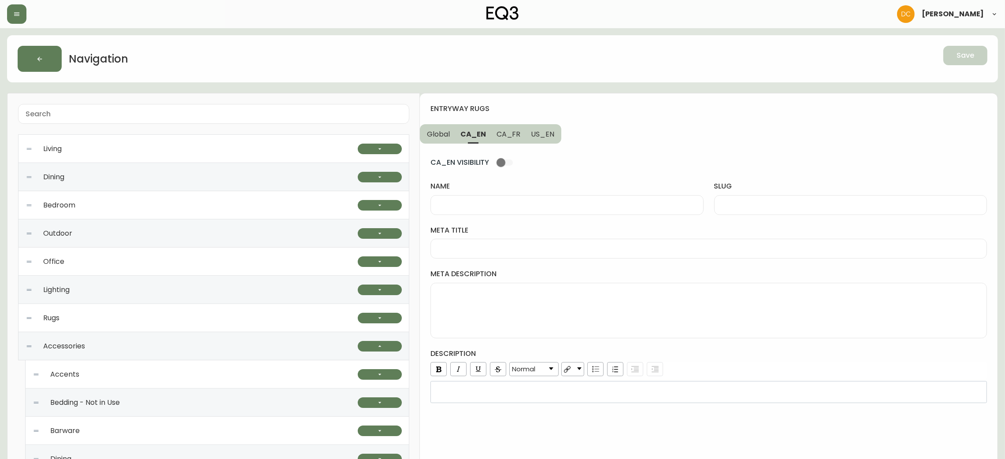
click at [447, 135] on span "Global" at bounding box center [438, 134] width 23 height 9
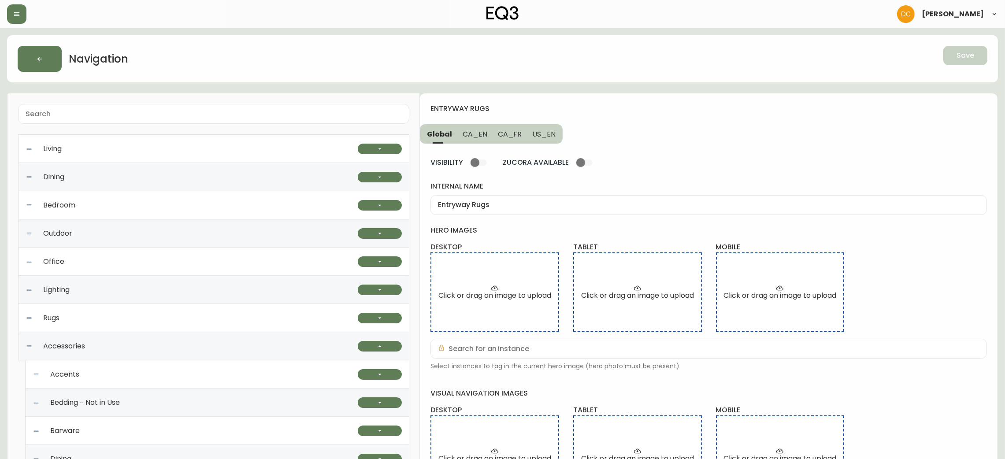
click at [523, 212] on div "Entryway Rugs" at bounding box center [709, 205] width 557 height 20
click at [472, 134] on span "CA_EN" at bounding box center [475, 134] width 25 height 9
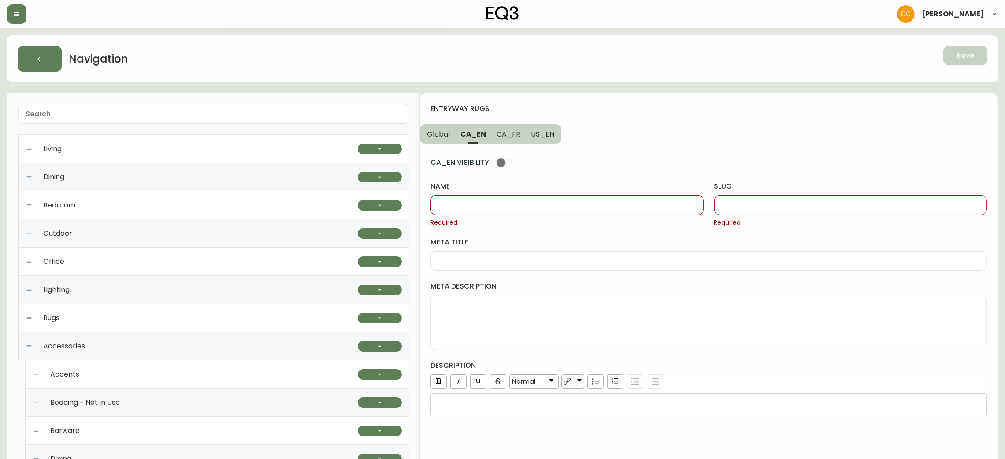
click at [499, 208] on input "name" at bounding box center [567, 205] width 258 height 8
paste input "Entryway Rugs"
type input "Entryway Rugs"
click at [747, 213] on div at bounding box center [850, 205] width 273 height 20
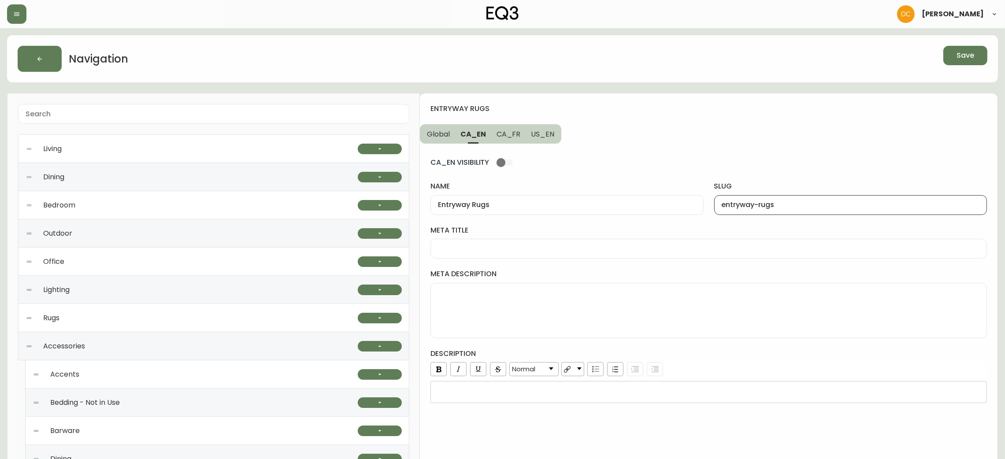
type input "entryway-rugs"
click at [552, 133] on button "US_EN" at bounding box center [544, 133] width 36 height 19
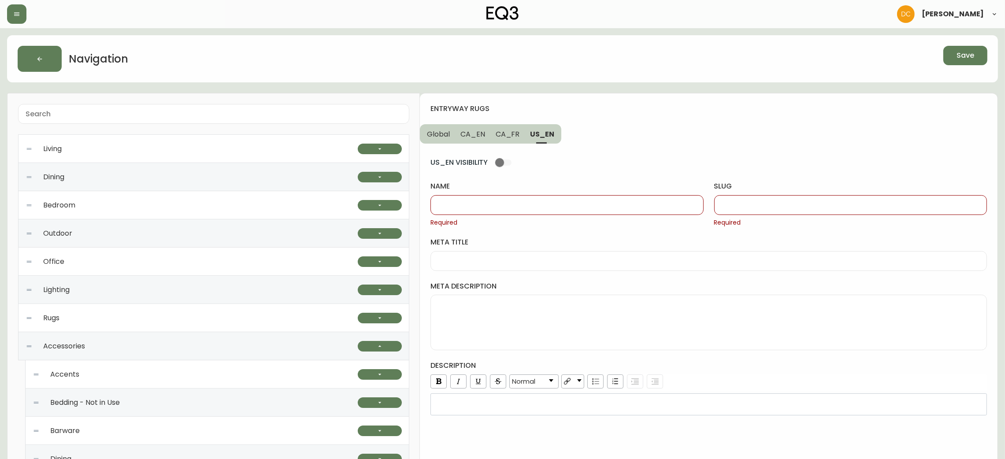
click at [774, 210] on div at bounding box center [850, 205] width 273 height 20
paste input "entryway-rugs"
type input "entryway-rugs"
click at [595, 206] on input "name" at bounding box center [567, 205] width 258 height 8
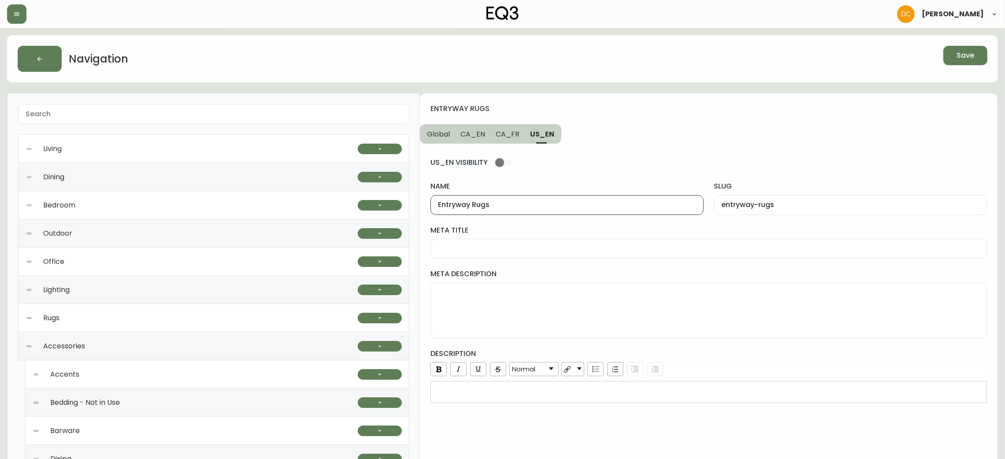
type input "Entryway Rugs"
click at [514, 136] on span "CA_FR" at bounding box center [508, 134] width 24 height 9
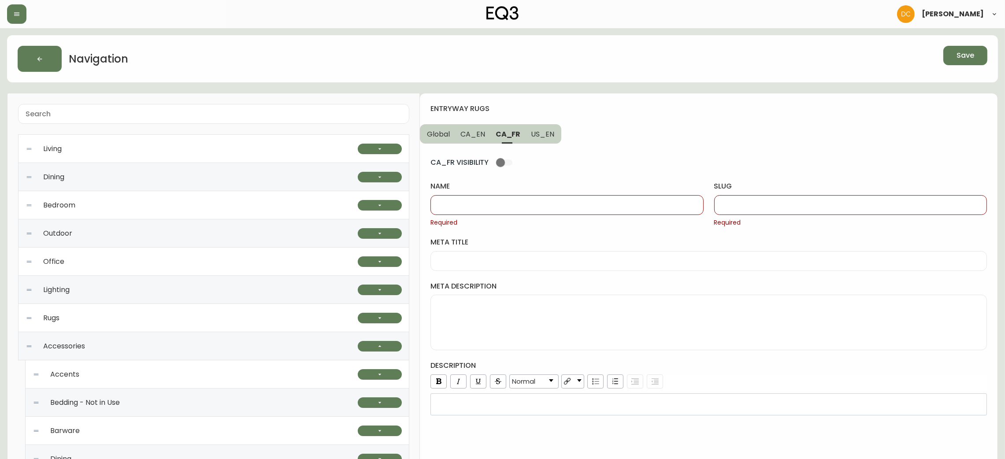
click at [534, 208] on input "name" at bounding box center [567, 205] width 258 height 8
click at [511, 213] on div at bounding box center [567, 205] width 273 height 20
drag, startPoint x: 496, startPoint y: 203, endPoint x: 461, endPoint y: 201, distance: 35.3
click at [461, 201] on input "Tapis d'entre" at bounding box center [567, 205] width 258 height 8
paste input "’entré"
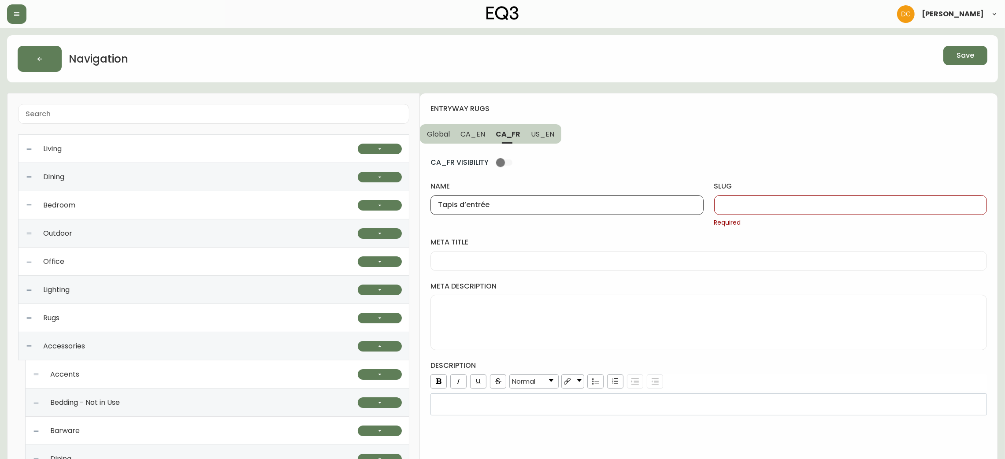
type input "Tapis d’entrée"
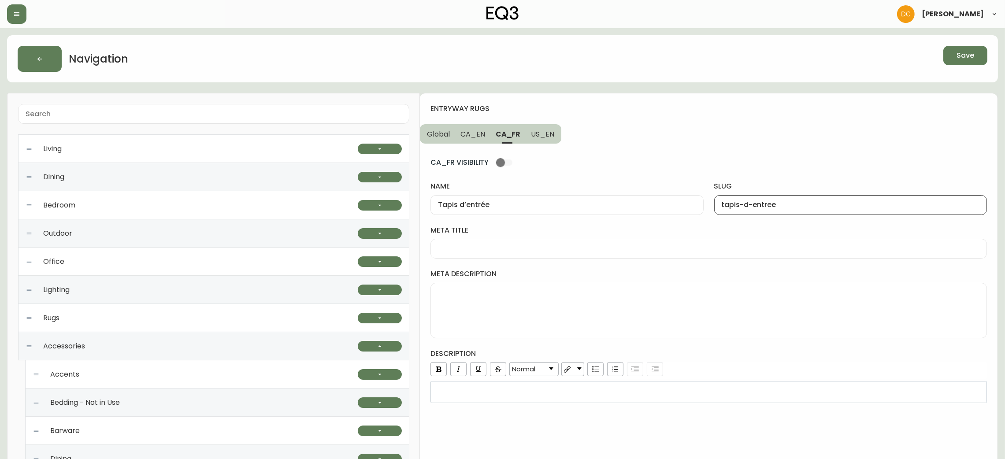
type input "tapis-d-entree"
drag, startPoint x: 469, startPoint y: 137, endPoint x: 480, endPoint y: 163, distance: 27.8
click at [469, 137] on span "CA_EN" at bounding box center [473, 134] width 25 height 9
type input "Entryway Rugs"
type input "entryway-rugs"
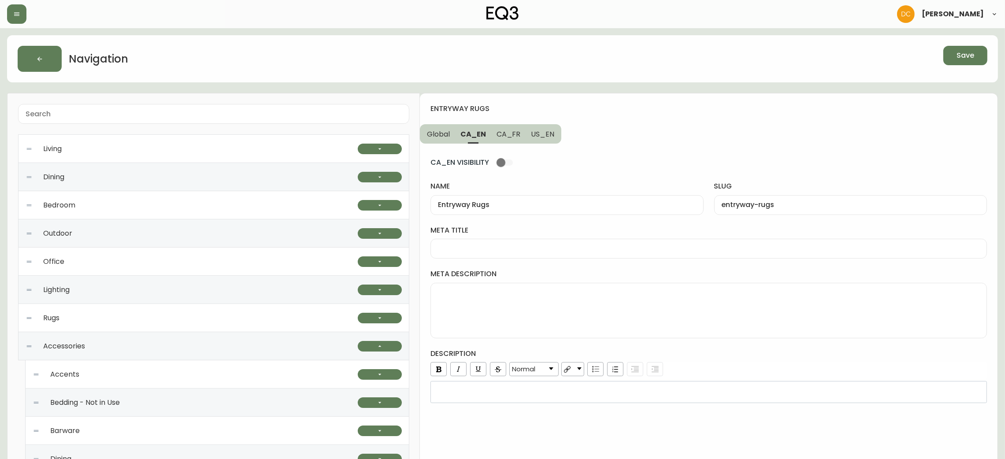
click at [491, 252] on input "meta title" at bounding box center [709, 249] width 542 height 8
paste input "EQ3 Canada Hallway Runners | Striped or Wool Hallway Runners"
click at [502, 250] on input "EQ3 Canada Hallway Runners | Striped or Wool Hallway Runners" at bounding box center [709, 249] width 542 height 8
click at [646, 247] on input "EQ3 Canada Entryway Runners | Striped or Wool Hallway Runners" at bounding box center [709, 249] width 542 height 8
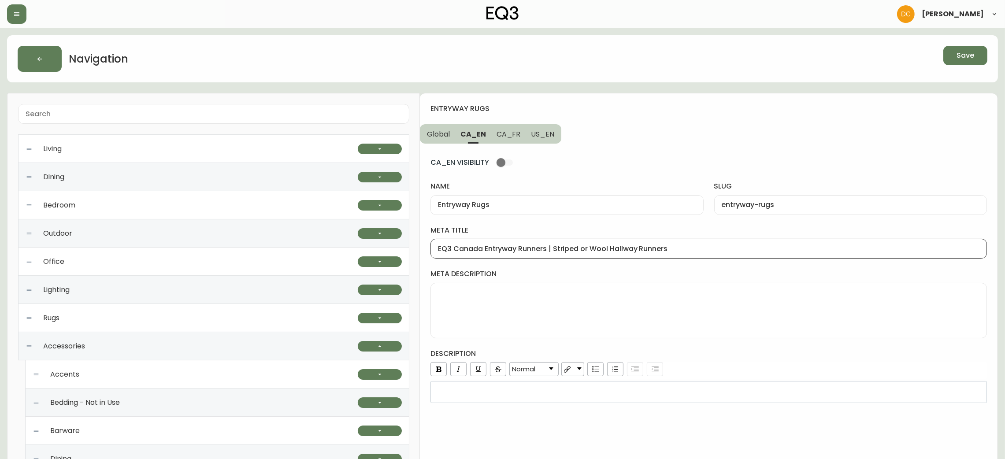
click at [536, 248] on input "EQ3 Canada Entryway Runners | Striped or Wool Hallway Runners" at bounding box center [709, 249] width 542 height 8
type input "EQ3 Canada Entryway Rugs | Striped or Wool Hallway Runners"
click at [530, 299] on textarea "meta description" at bounding box center [709, 311] width 542 height 44
paste textarea "Browse our hallway runners here. Perfect for both smaller hallways and larger o…"
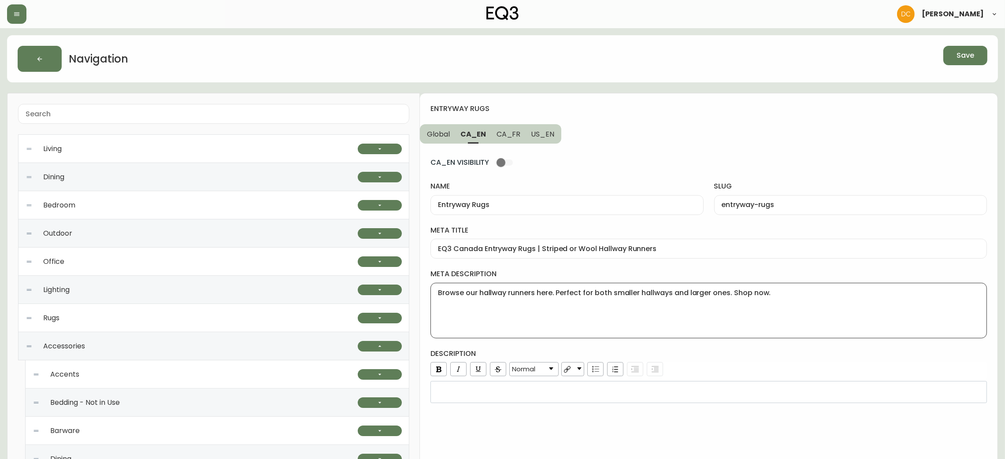
click at [536, 294] on textarea "Browse our hallway runners here. Perfect for both smaller hallways and larger o…" at bounding box center [709, 311] width 542 height 44
type textarea "Browse our hallway runners and small doorway rugs here. Perfect for both smalle…"
click at [600, 386] on div "rdw-wrapper" at bounding box center [709, 392] width 557 height 22
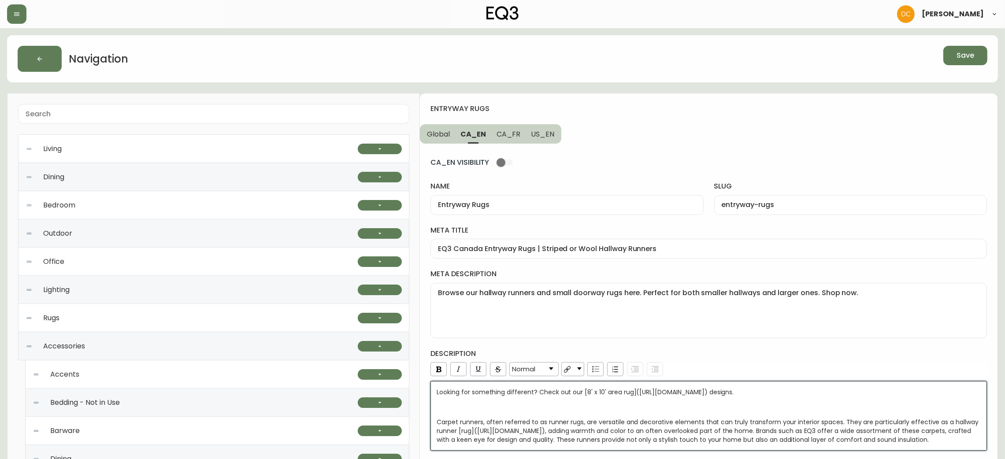
click at [699, 349] on h4 "description" at bounding box center [709, 354] width 557 height 10
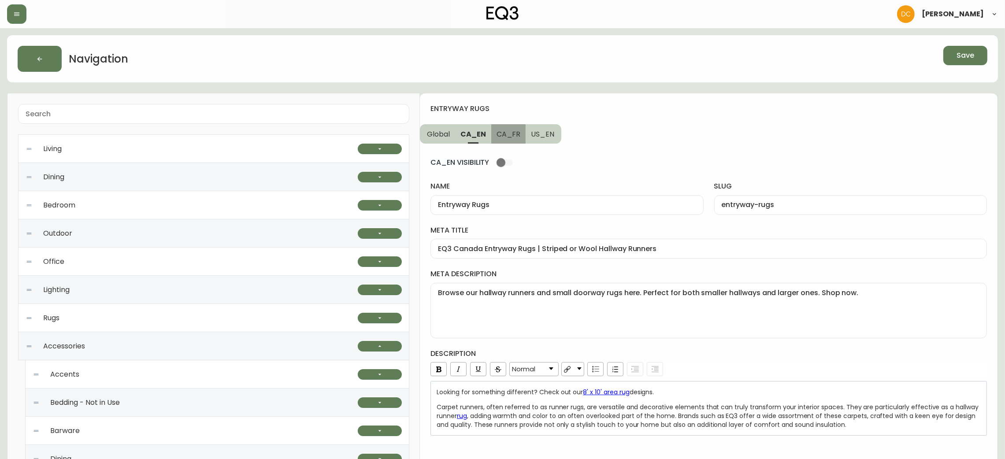
click at [505, 140] on button "CA_FR" at bounding box center [508, 133] width 35 height 19
type input "Tapis d’entrée"
type input "tapis-d-entree"
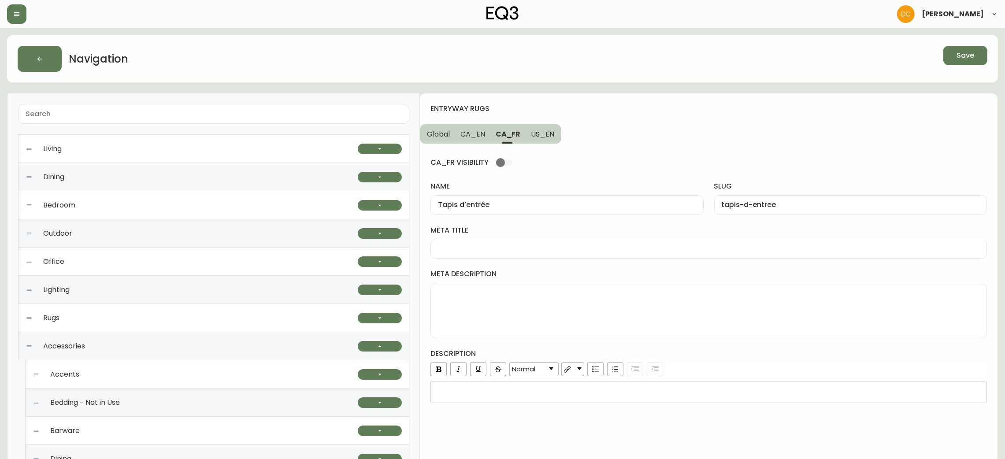
click at [502, 244] on div at bounding box center [709, 249] width 557 height 20
paste input "Tapis de couloir | Carpettes pour longs passages | Déco de plancher"
click at [485, 249] on input "Tapis de couloir | Carpettes pour longs passages | Déco de plancher" at bounding box center [709, 249] width 542 height 8
click at [485, 248] on input "Tapis de couloir | Carpettes pour longs passages | Déco de plancher" at bounding box center [709, 249] width 542 height 8
click at [476, 204] on input "Tapis d’entrée" at bounding box center [567, 205] width 258 height 8
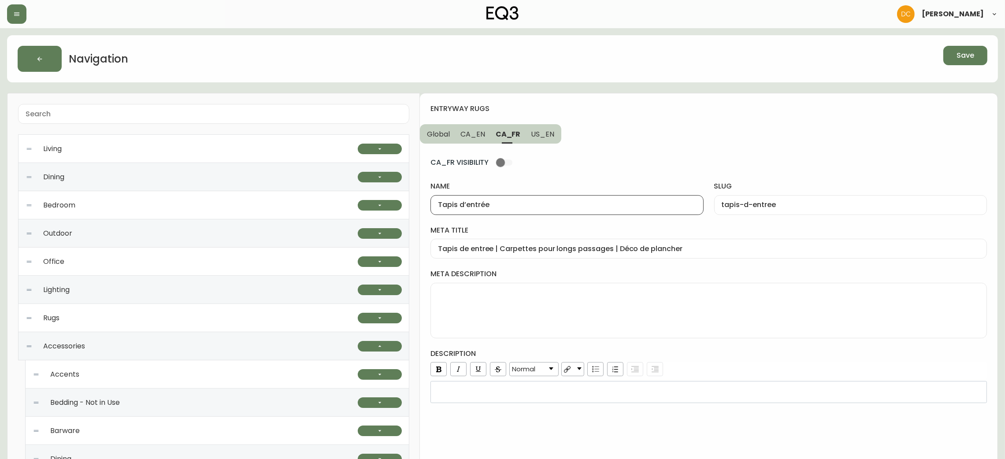
click at [476, 204] on input "Tapis d’entrée" at bounding box center [567, 205] width 258 height 8
drag, startPoint x: 459, startPoint y: 248, endPoint x: 491, endPoint y: 250, distance: 31.8
click at [491, 250] on input "Tapis de entree | Carpettes pour longs passages | Déco de plancher" at bounding box center [709, 249] width 542 height 8
paste input "’entré"
click at [699, 249] on input "Tapis d’entrée | Carpettes pour longs passages | Déco de plancher" at bounding box center [709, 249] width 542 height 8
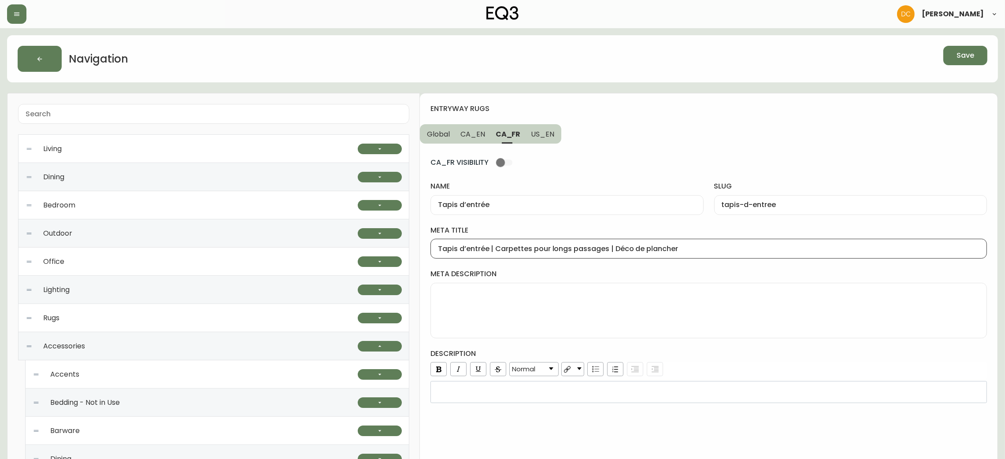
type input "Tapis d’entrée | Carpettes pour longs passages | Déco de plancher"
click at [535, 319] on textarea "meta description" at bounding box center [709, 311] width 542 height 44
paste textarea "Découvrez nos chemins de couloir ici. Nous offrons des tapis de passage pour le…"
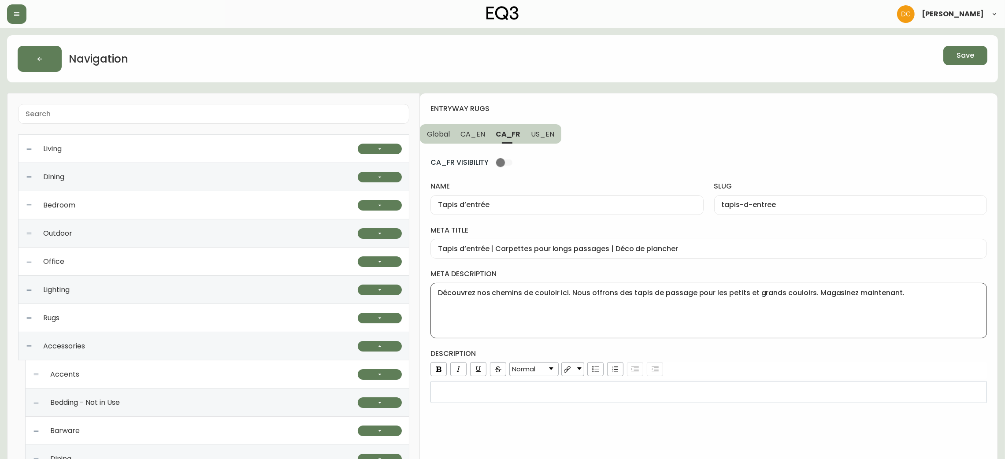
type textarea "Découvrez nos chemins de couloir ici. Nous offrons des tapis de passage pour le…"
click at [699, 354] on h4 "description" at bounding box center [709, 354] width 557 height 10
click at [539, 137] on span "US_EN" at bounding box center [542, 134] width 23 height 9
type input "Entryway Rugs"
type input "entryway-rugs"
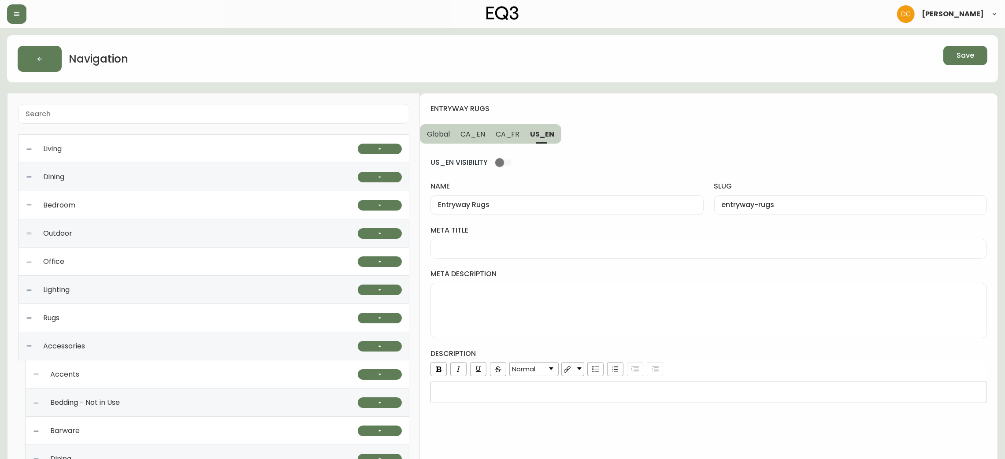
click at [496, 255] on div at bounding box center [709, 249] width 557 height 20
paste input "EQ3 Hallway Runners | Black or Gray Hallway Runners"
click at [491, 256] on div "EQ3 Hallway Runners | Black or Gray Hallway Runners" at bounding box center [709, 249] width 557 height 20
click at [495, 243] on div "EQ3 Hallway Runners | Black or Gray Hallway Runners" at bounding box center [709, 249] width 557 height 20
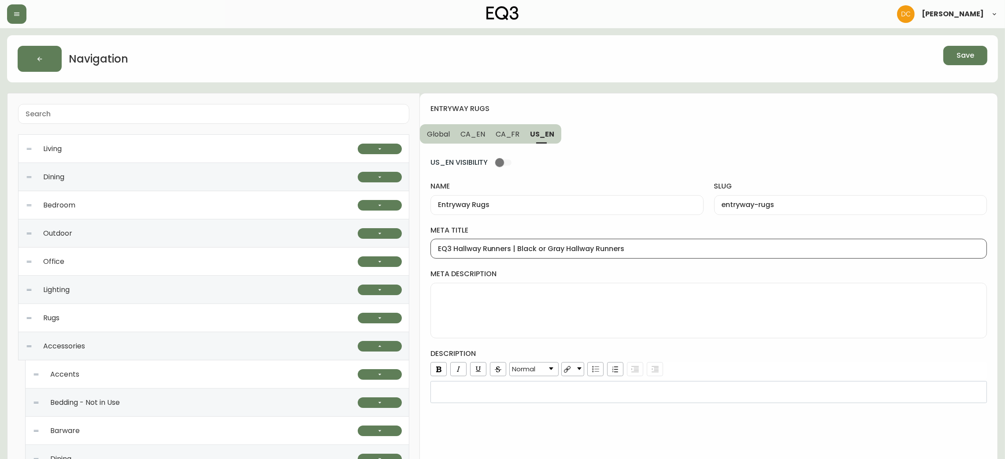
click at [506, 251] on input "EQ3 Hallway Runners | Black or Gray Hallway Runners" at bounding box center [709, 249] width 542 height 8
click at [610, 245] on input "EQ3 Hallway Rugs | Black or Gray Hallway Runners" at bounding box center [709, 249] width 542 height 8
click at [636, 250] on input "EQ3 Hallway Rugs | Black or Gray Hallway Runners" at bounding box center [709, 249] width 542 height 8
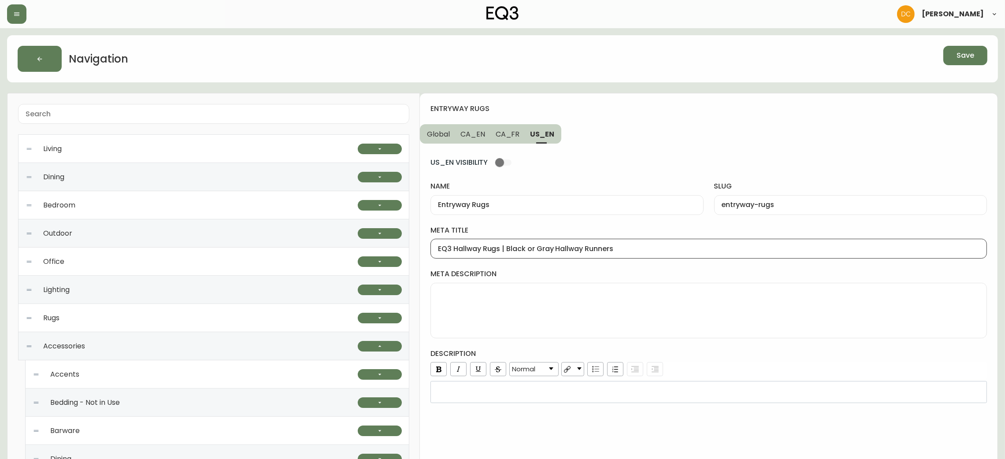
type input "EQ3 Hallway Rugs | Black or Gray Hallway Runners"
click at [547, 301] on textarea "meta description" at bounding box center [709, 311] width 542 height 44
paste textarea "Browse our hallway runners here. Perfect for both smaller hallways and larger o…"
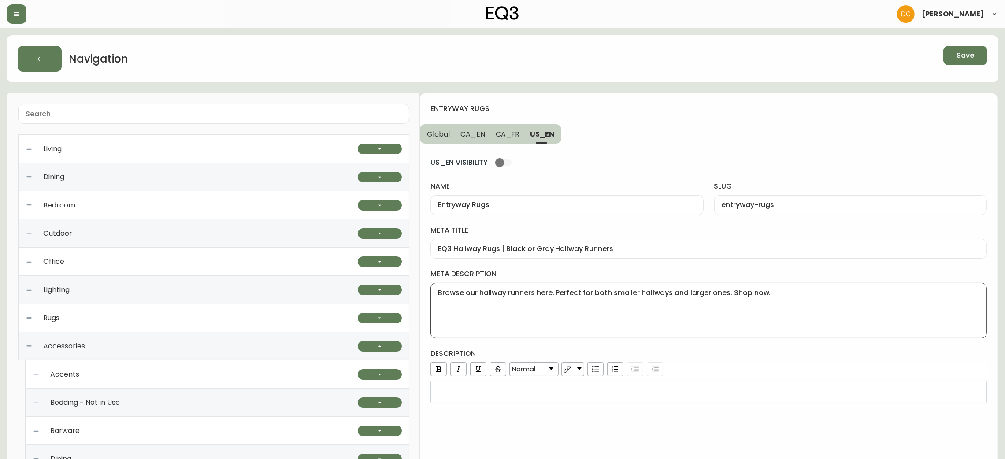
type textarea "Browse our hallway runners here. Perfect for both smaller hallways and larger o…"
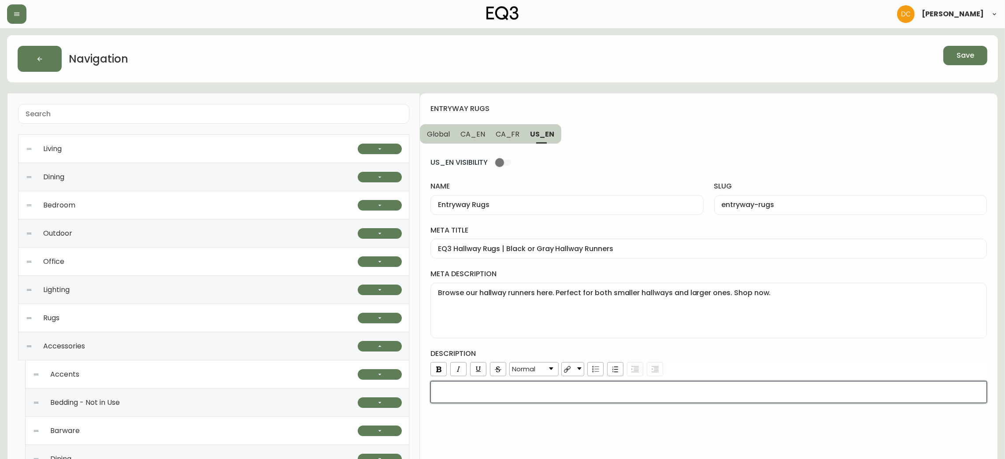
click at [558, 391] on div "rdw-editor" at bounding box center [709, 392] width 545 height 9
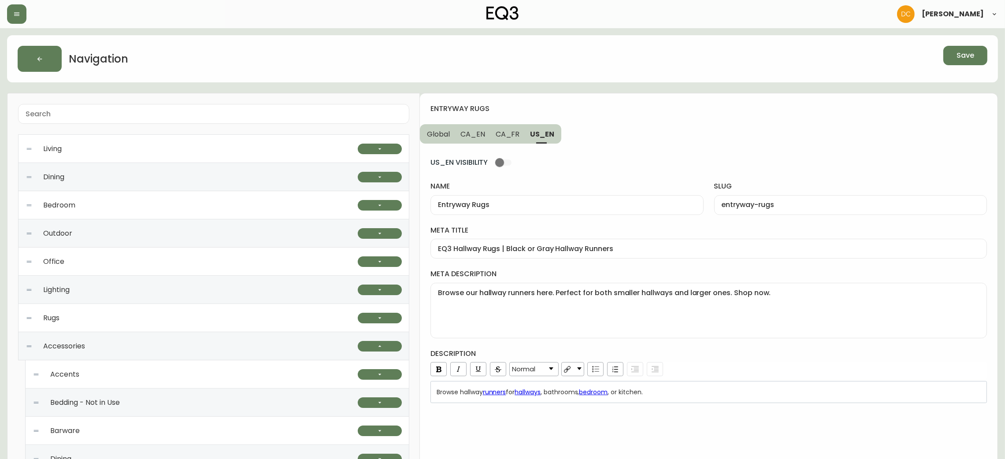
click at [509, 128] on button "CA_FR" at bounding box center [508, 133] width 35 height 19
type input "Tapis d’entrée"
type input "tapis-d-entree"
type input "Tapis d’entrée | Carpettes pour longs passages | Déco de plancher"
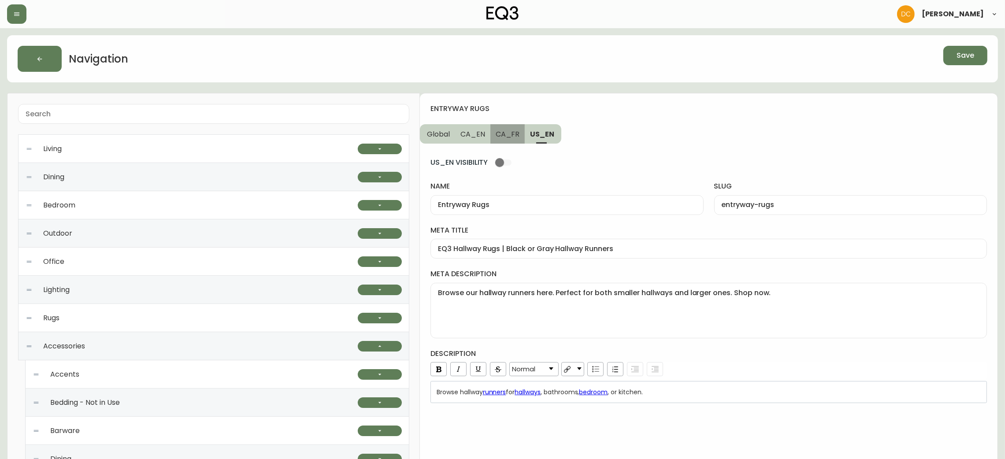
type textarea "Découvrez nos chemins de couloir ici. Nous offrons des tapis de passage pour le…"
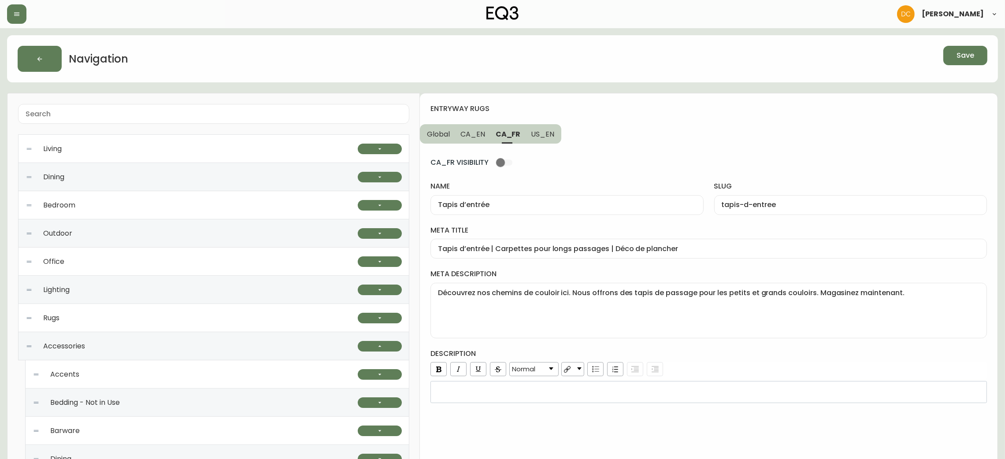
click at [481, 134] on span "CA_EN" at bounding box center [473, 134] width 25 height 9
type input "Entryway Rugs"
type input "entryway-rugs"
type input "EQ3 Canada Entryway Rugs | Striped or Wool Hallway Runners"
type textarea "Browse our hallway runners and small doorway rugs here. Perfect for both smalle…"
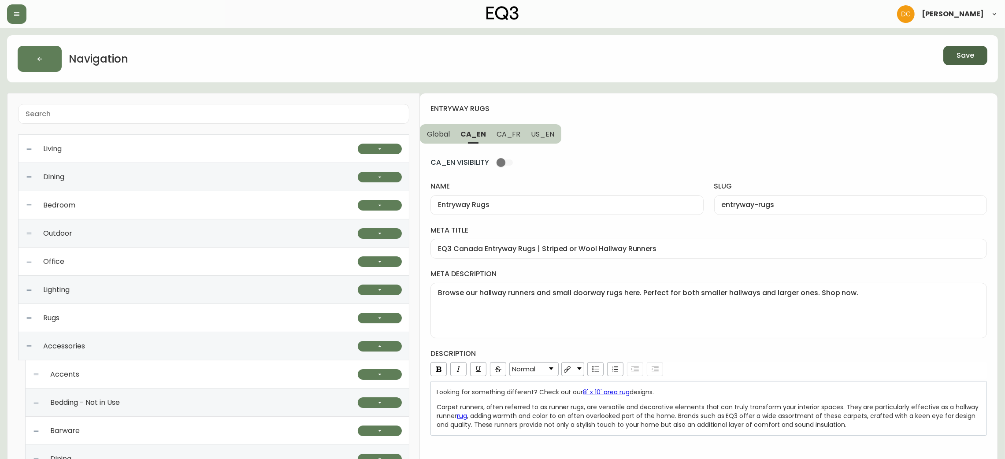
click at [974, 56] on span "Save" at bounding box center [966, 56] width 18 height 10
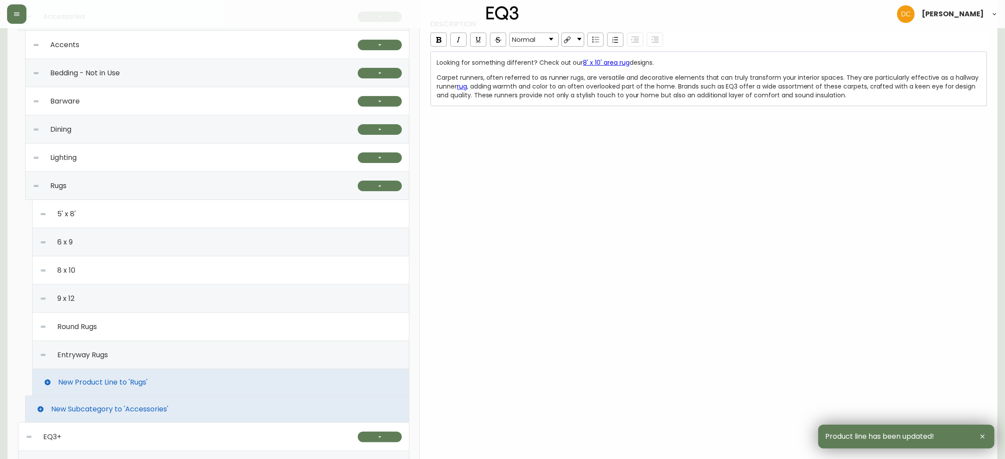
scroll to position [463, 0]
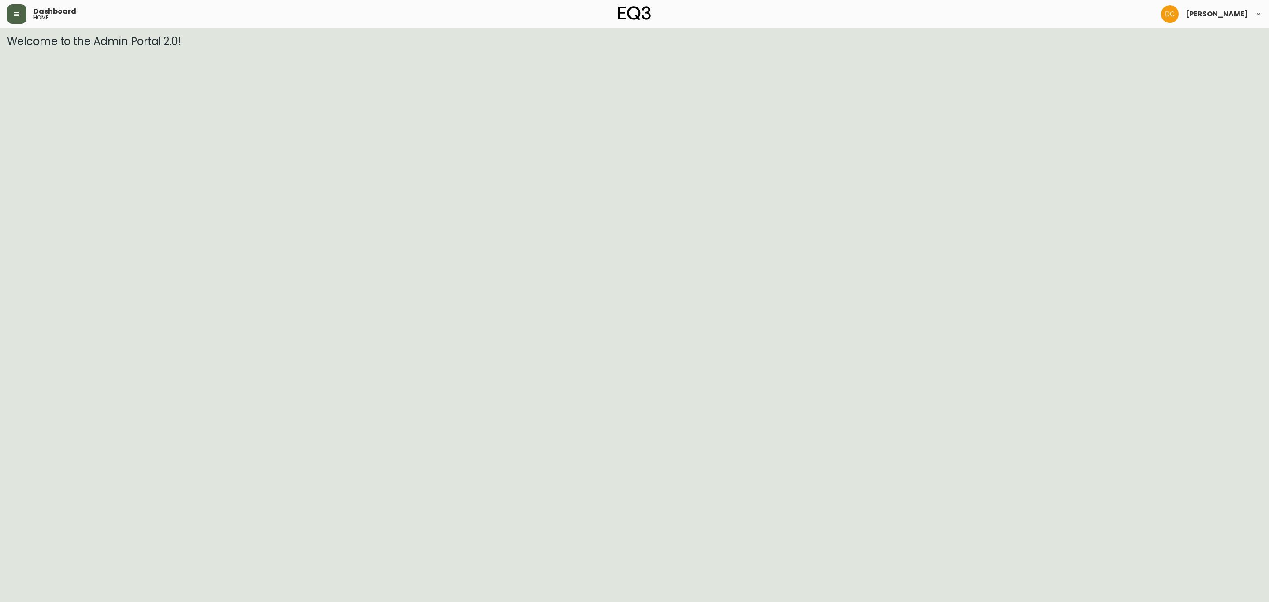
click at [17, 14] on icon "button" at bounding box center [16, 14] width 5 height 4
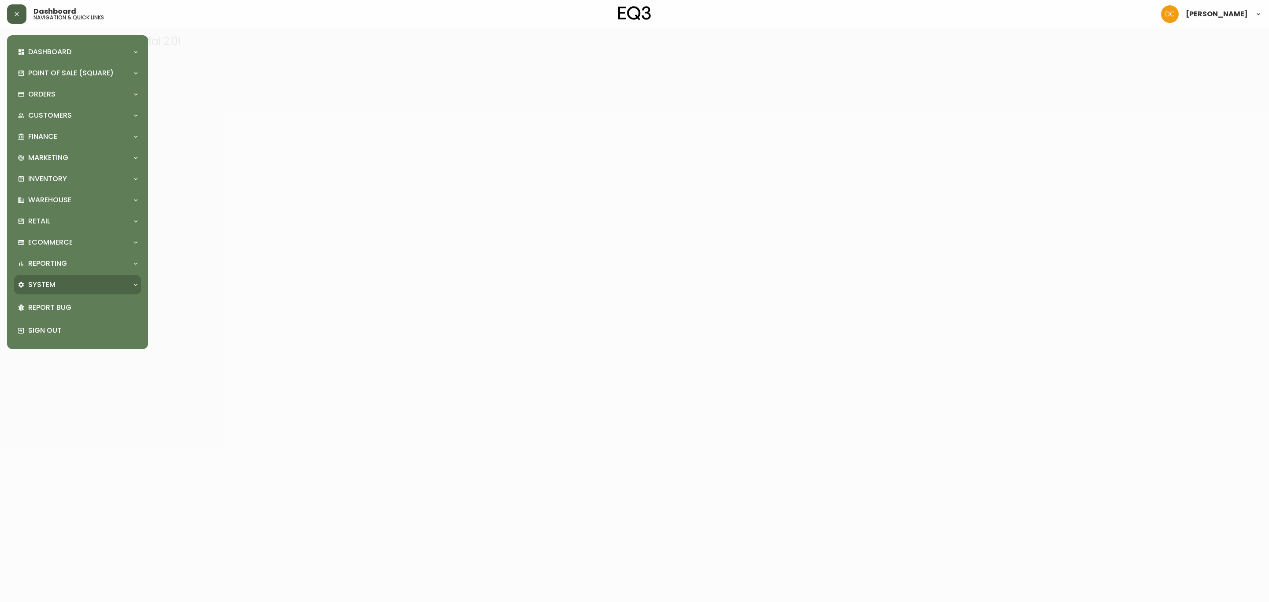
click at [95, 287] on div "System" at bounding box center [73, 285] width 111 height 10
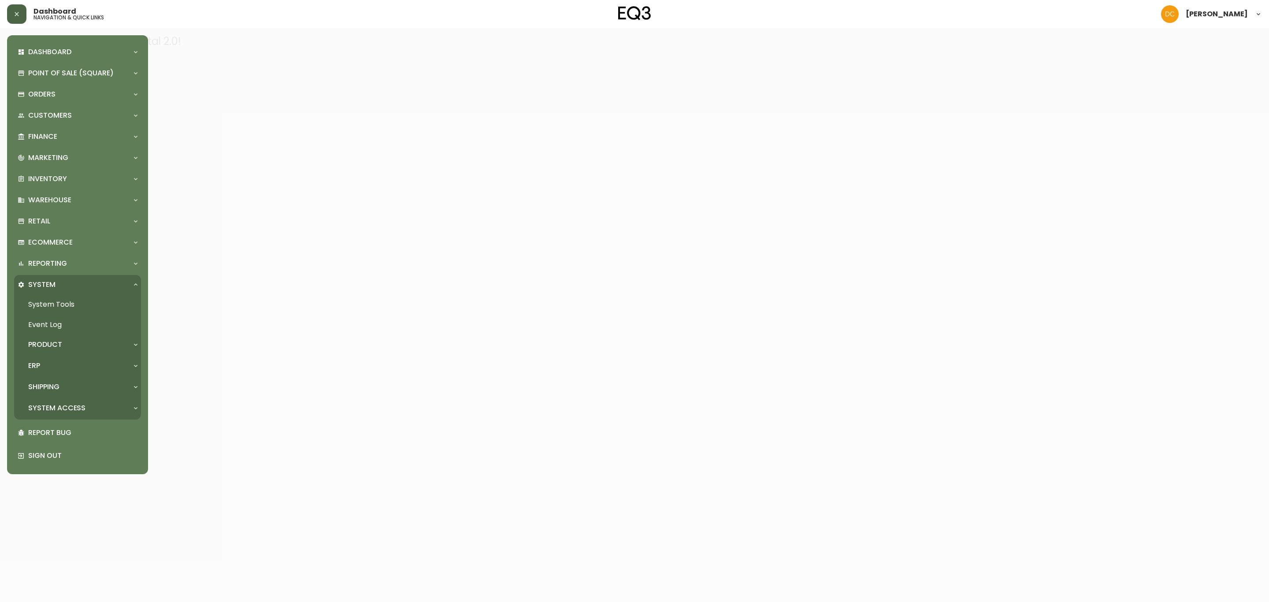
click at [83, 359] on div "ERP" at bounding box center [77, 365] width 127 height 19
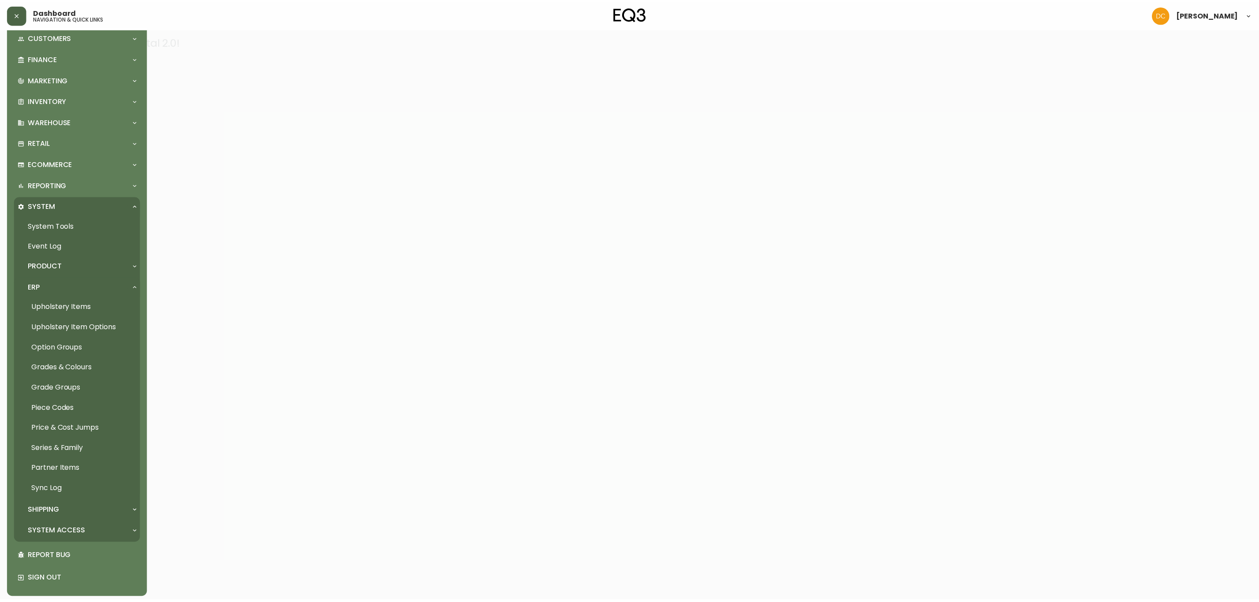
scroll to position [81, 0]
click at [70, 264] on div "Product" at bounding box center [73, 264] width 111 height 10
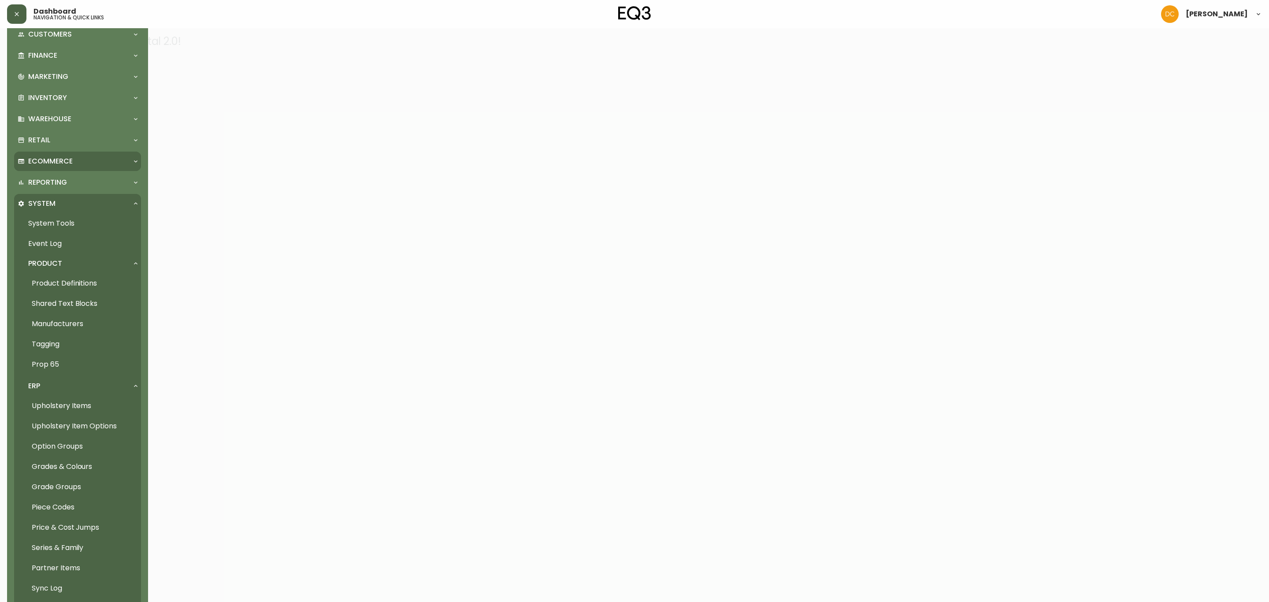
click at [71, 154] on div "Ecommerce" at bounding box center [77, 161] width 127 height 19
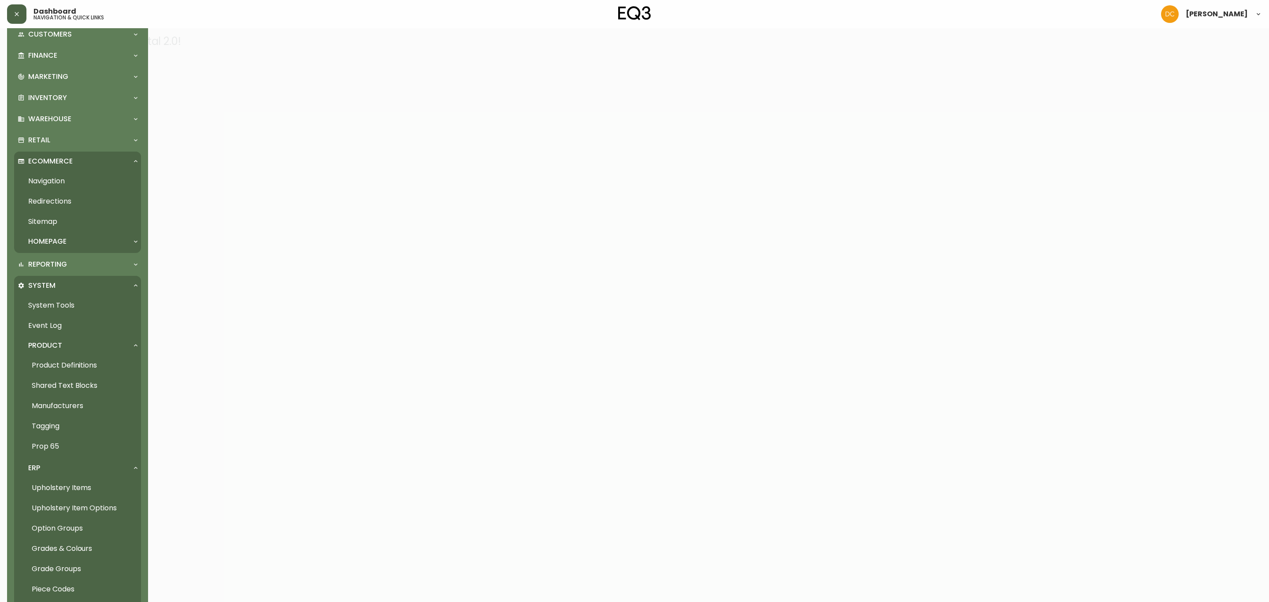
click at [86, 246] on div "Homepage" at bounding box center [77, 241] width 127 height 19
click at [78, 175] on link "Navigation" at bounding box center [77, 181] width 127 height 20
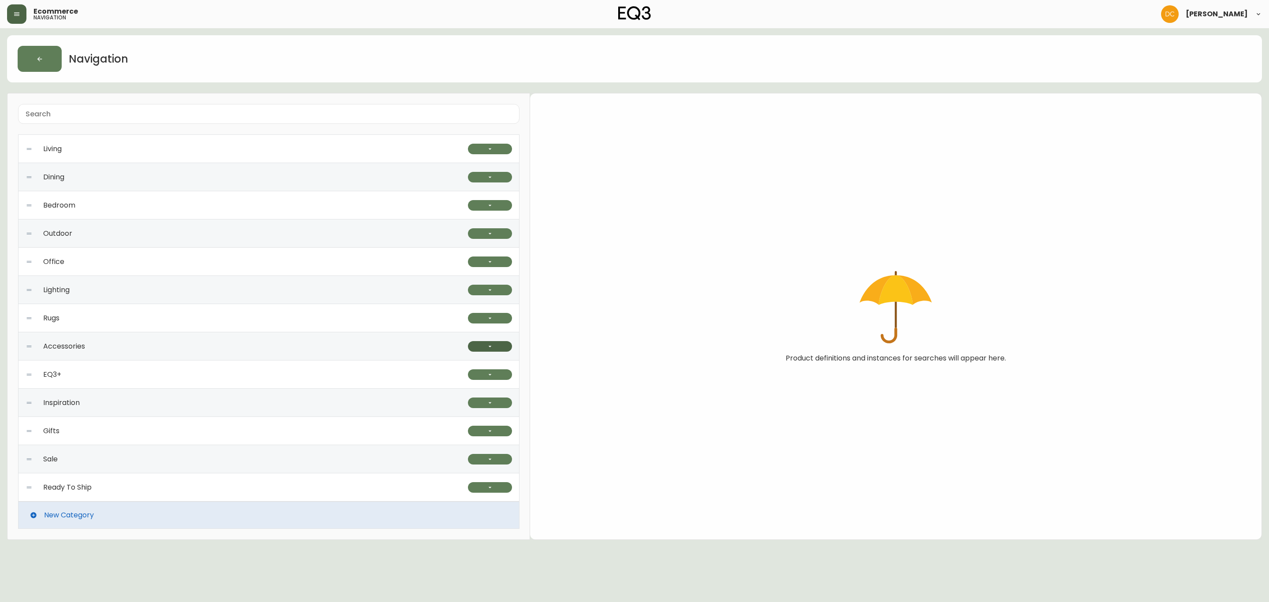
click at [487, 345] on icon "button" at bounding box center [490, 346] width 7 height 7
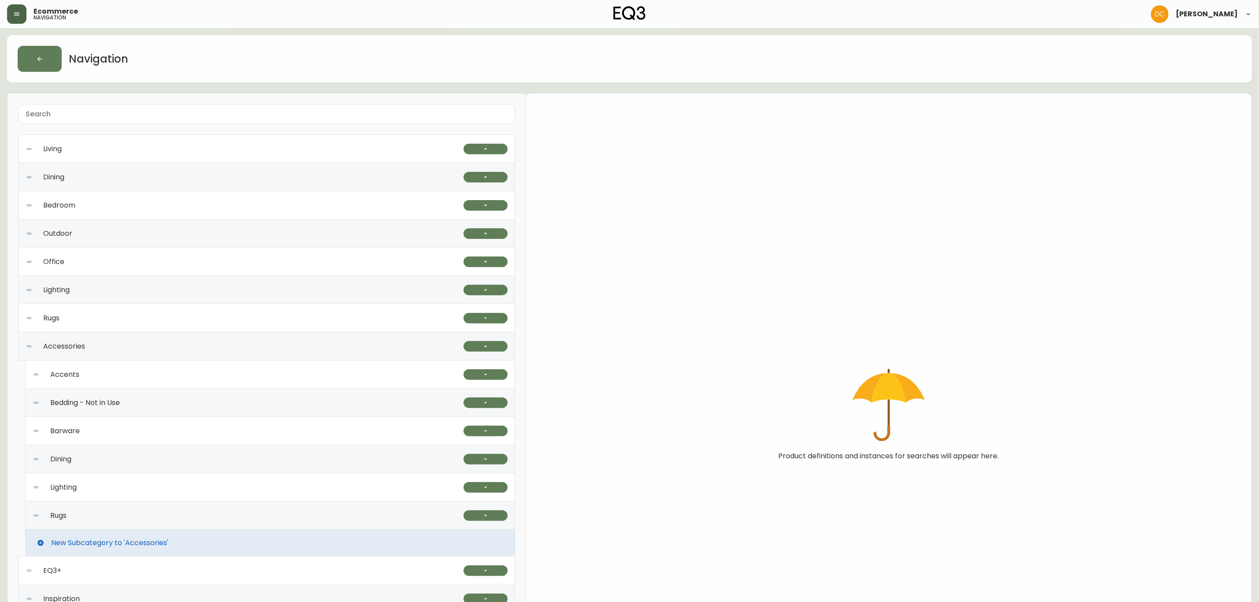
scroll to position [135, 0]
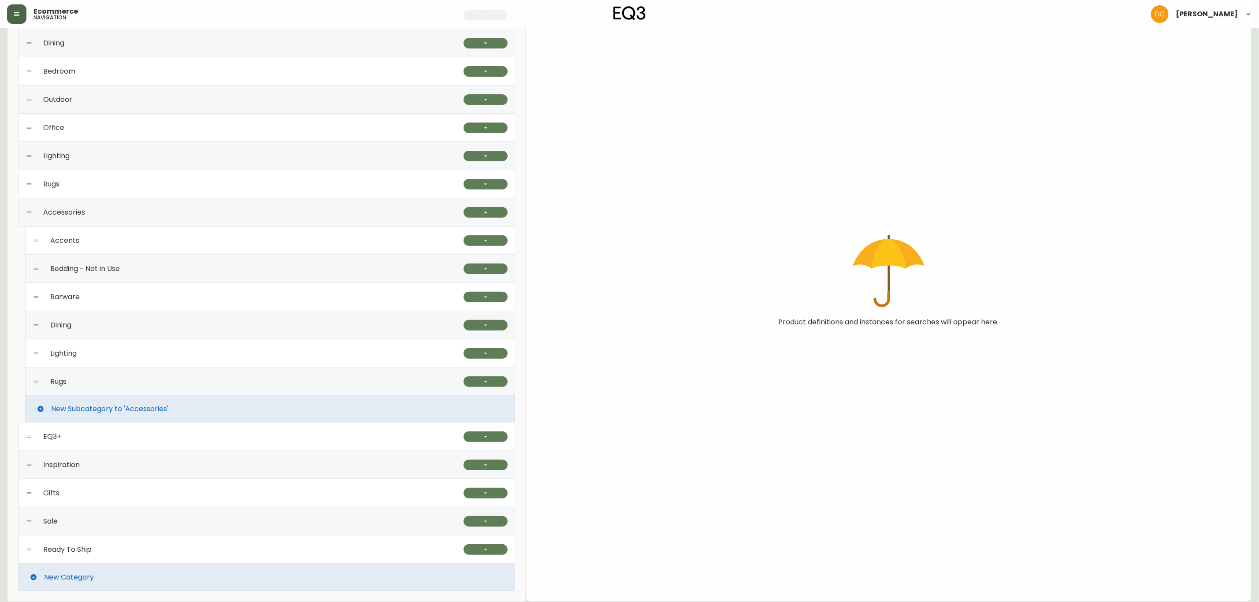
click at [225, 374] on div "Rugs" at bounding box center [248, 382] width 431 height 28
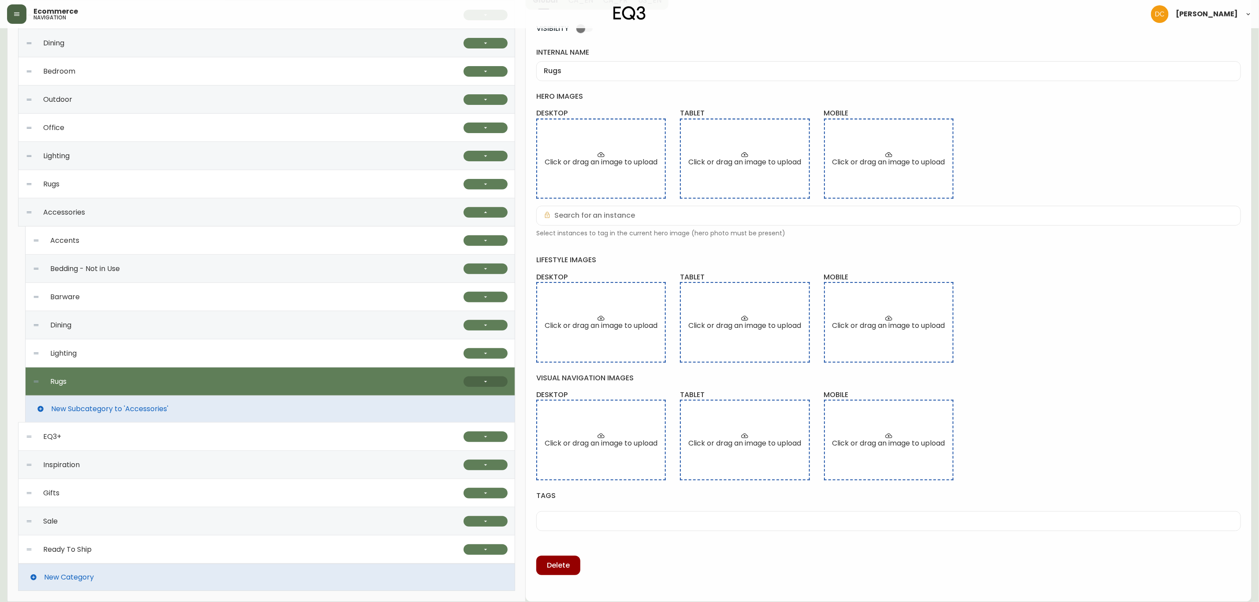
click at [476, 381] on button "button" at bounding box center [486, 381] width 44 height 11
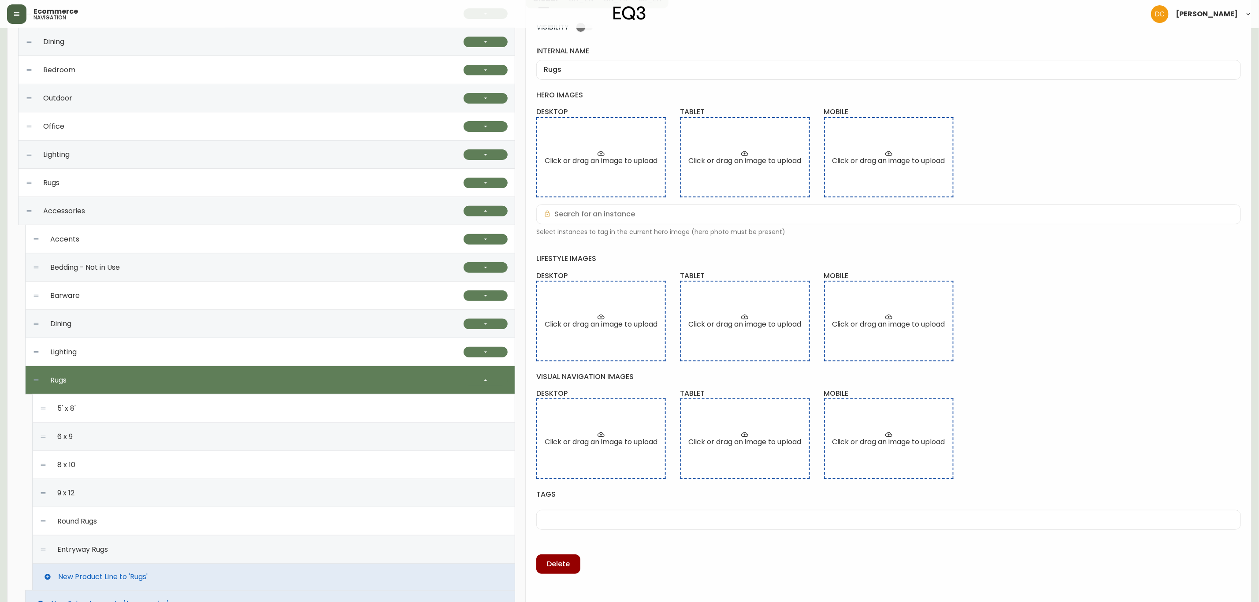
scroll to position [332, 0]
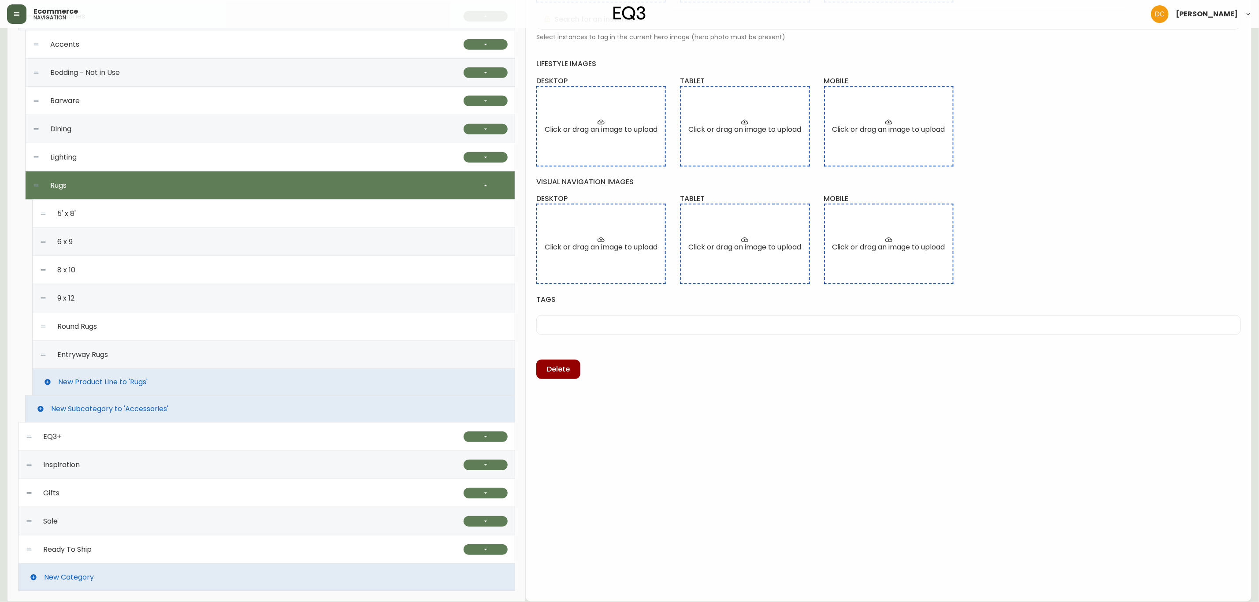
click at [145, 378] on span "New Product Line to 'Rugs'" at bounding box center [102, 382] width 89 height 8
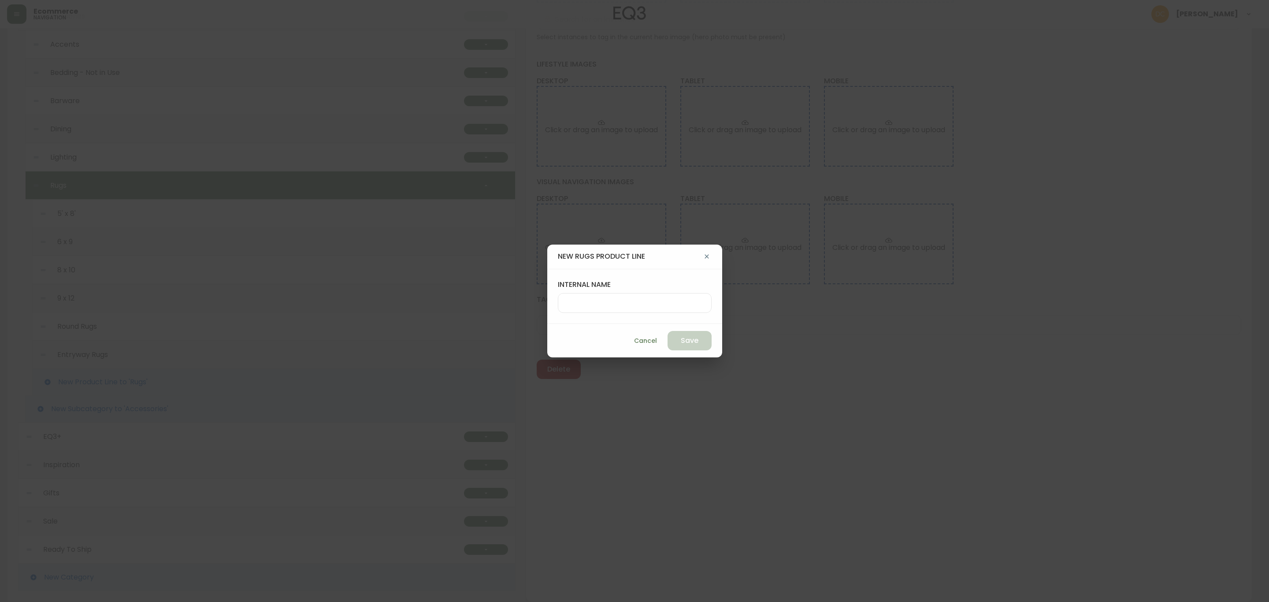
click at [650, 306] on input "internal name" at bounding box center [634, 303] width 139 height 8
type input "Others"
click at [681, 338] on span "Save" at bounding box center [690, 341] width 18 height 10
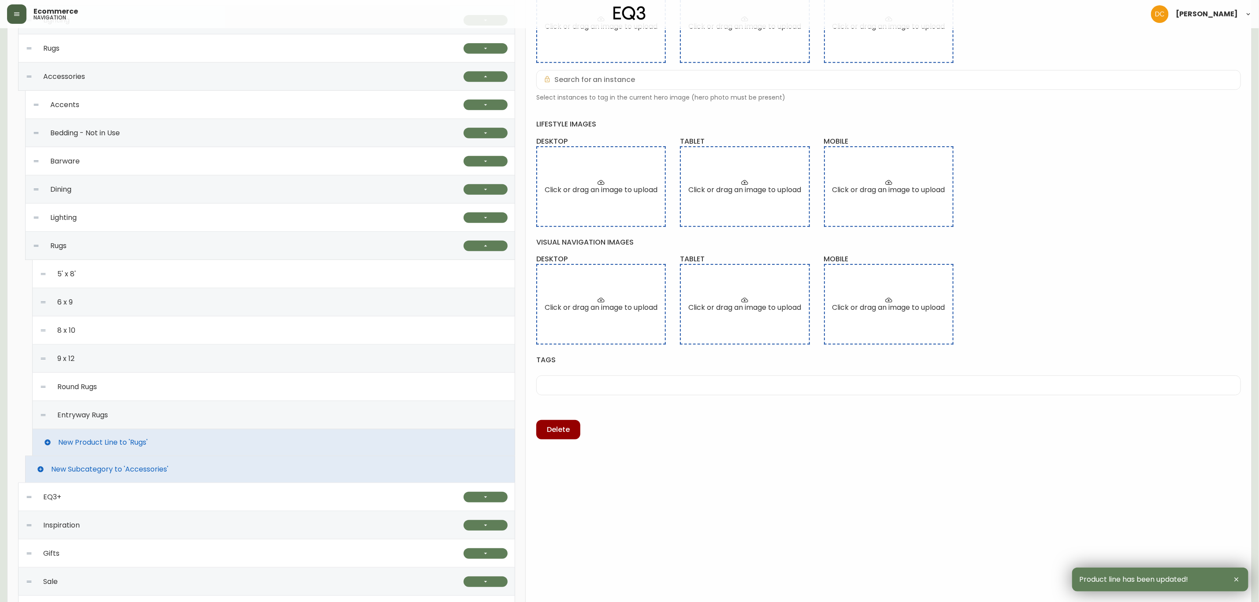
scroll to position [200, 0]
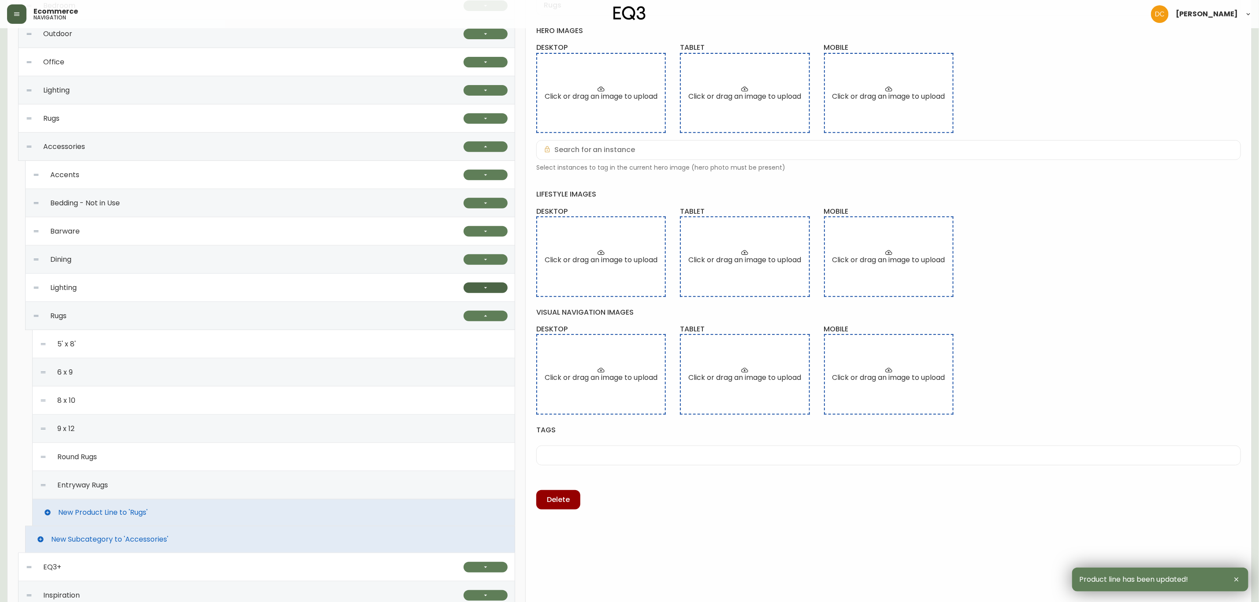
click at [474, 287] on button "button" at bounding box center [486, 288] width 44 height 11
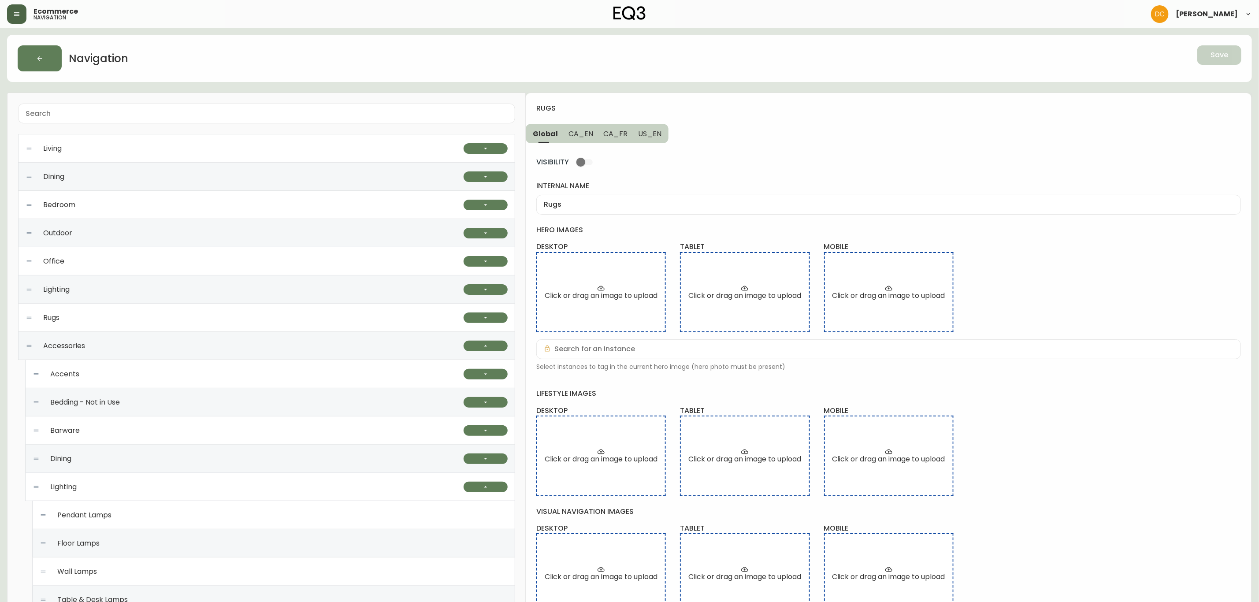
scroll to position [0, 0]
click at [168, 154] on div "Living" at bounding box center [245, 149] width 438 height 28
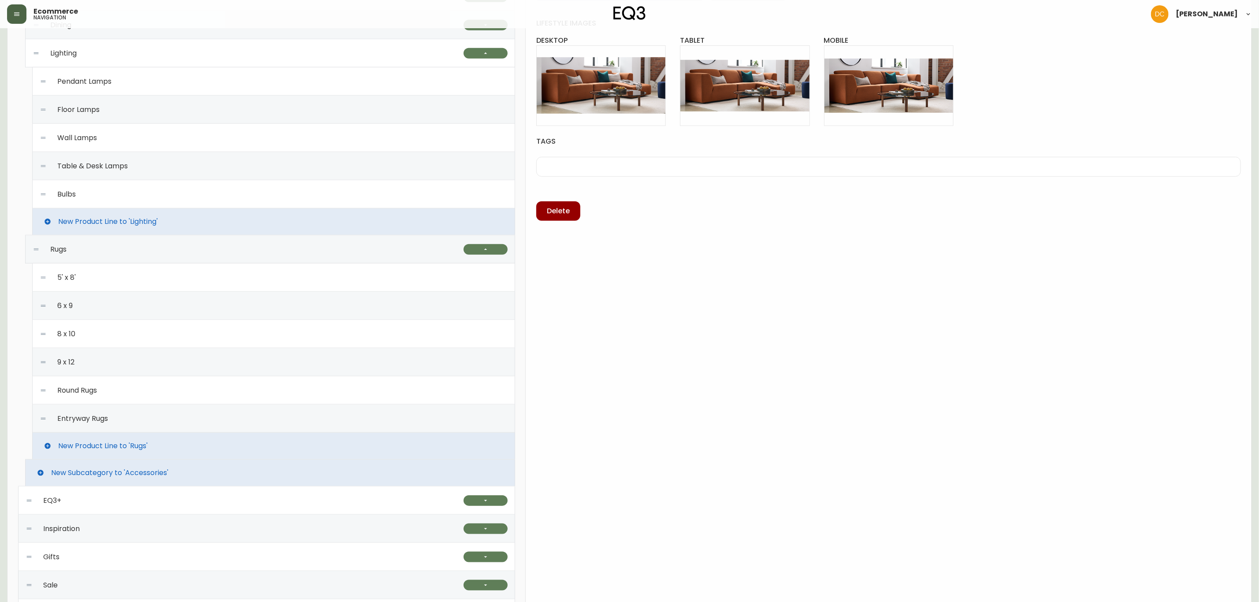
scroll to position [500, 0]
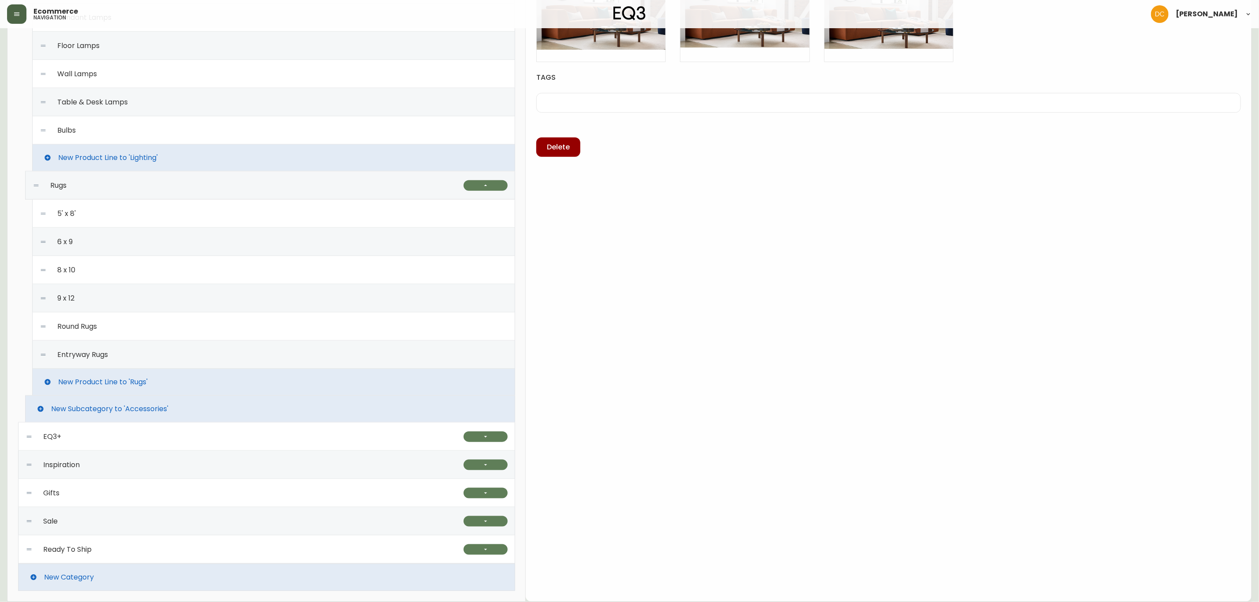
click at [114, 553] on div "Ready To Ship" at bounding box center [245, 549] width 438 height 28
checkbox input "false"
type input "Ready To Ship"
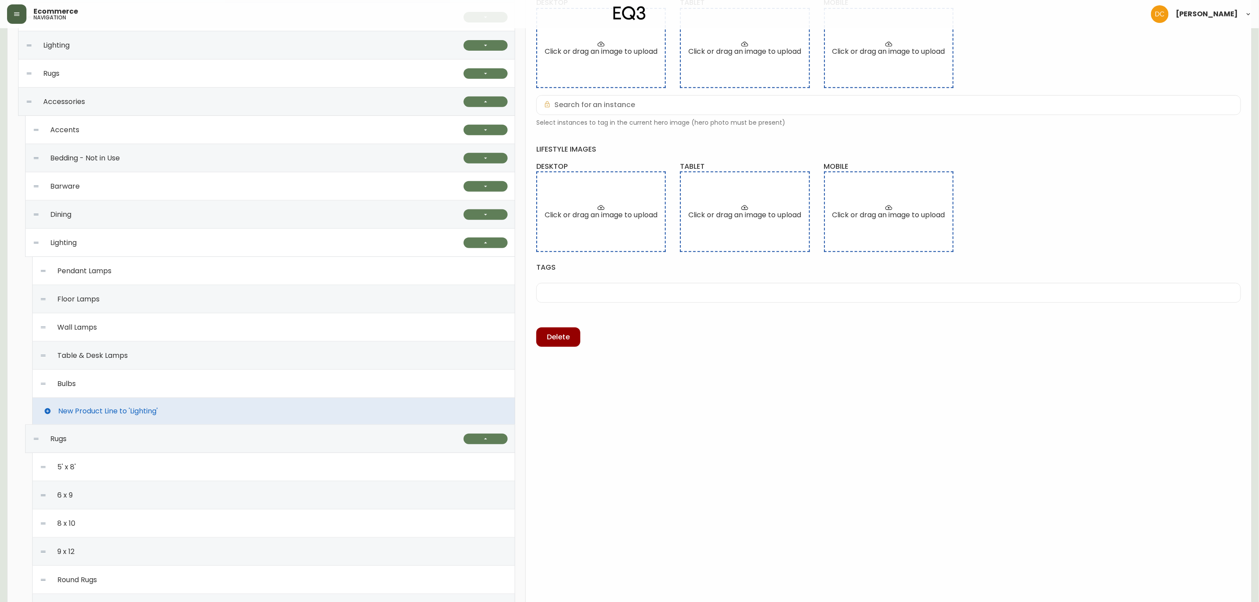
scroll to position [37, 0]
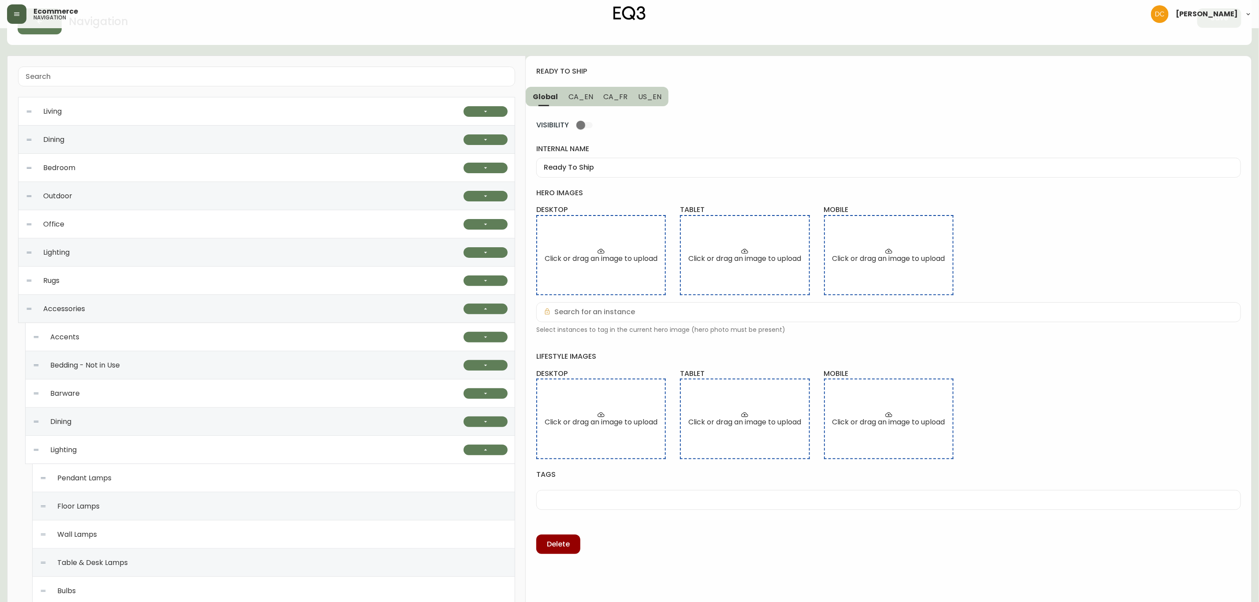
click at [582, 104] on button "CA_EN" at bounding box center [580, 96] width 35 height 19
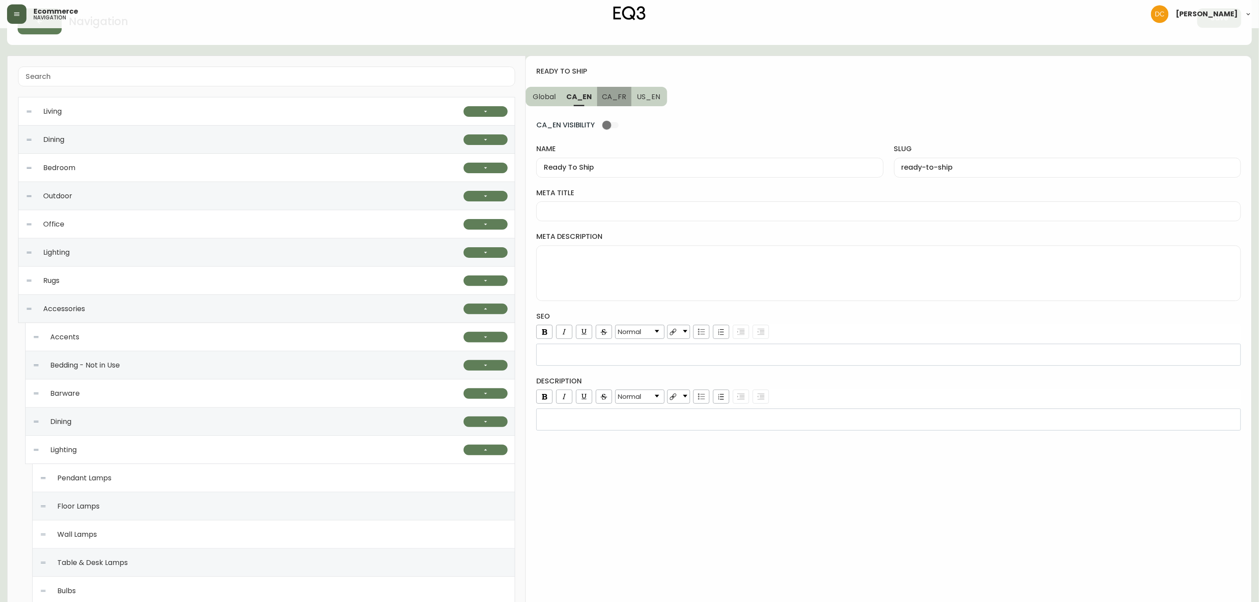
click at [621, 94] on span "CA_FR" at bounding box center [614, 96] width 24 height 9
type input "Articles prêts à partir"
type input "articles-prets-a-partir"
click at [651, 95] on span "US_EN" at bounding box center [648, 96] width 23 height 9
type input "Ready To Ship"
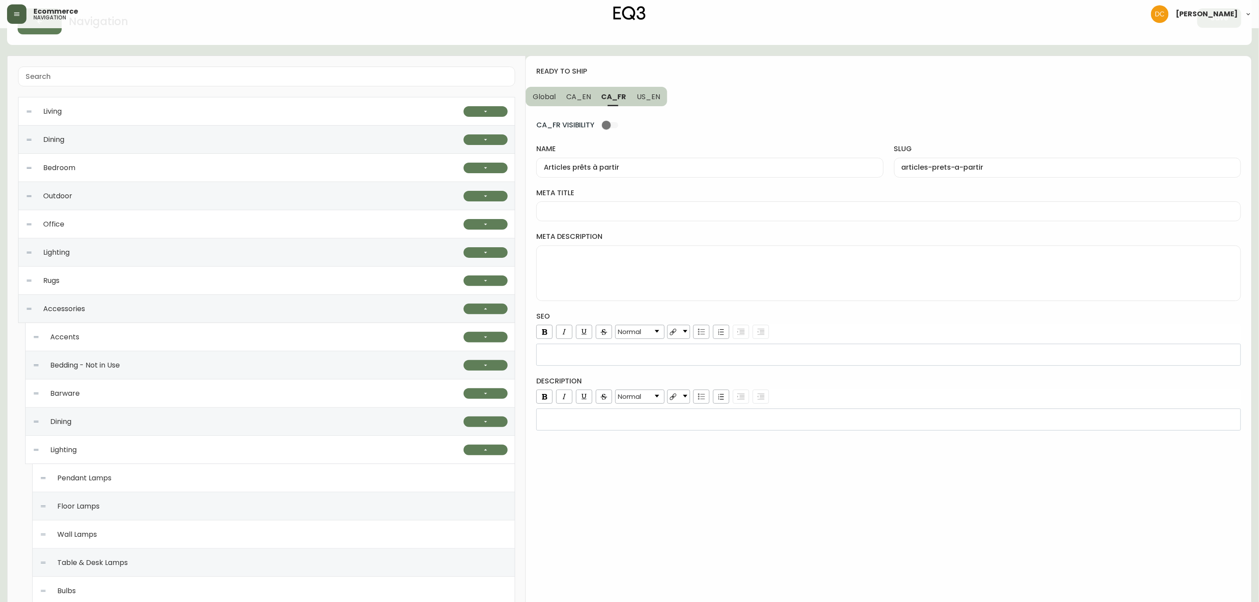
type input "ready-to-ship"
click at [609, 99] on span "CA_FR" at bounding box center [614, 96] width 24 height 9
type input "Articles prêts à partir"
type input "articles-prets-a-partir"
click at [582, 97] on span "CA_EN" at bounding box center [578, 96] width 25 height 9
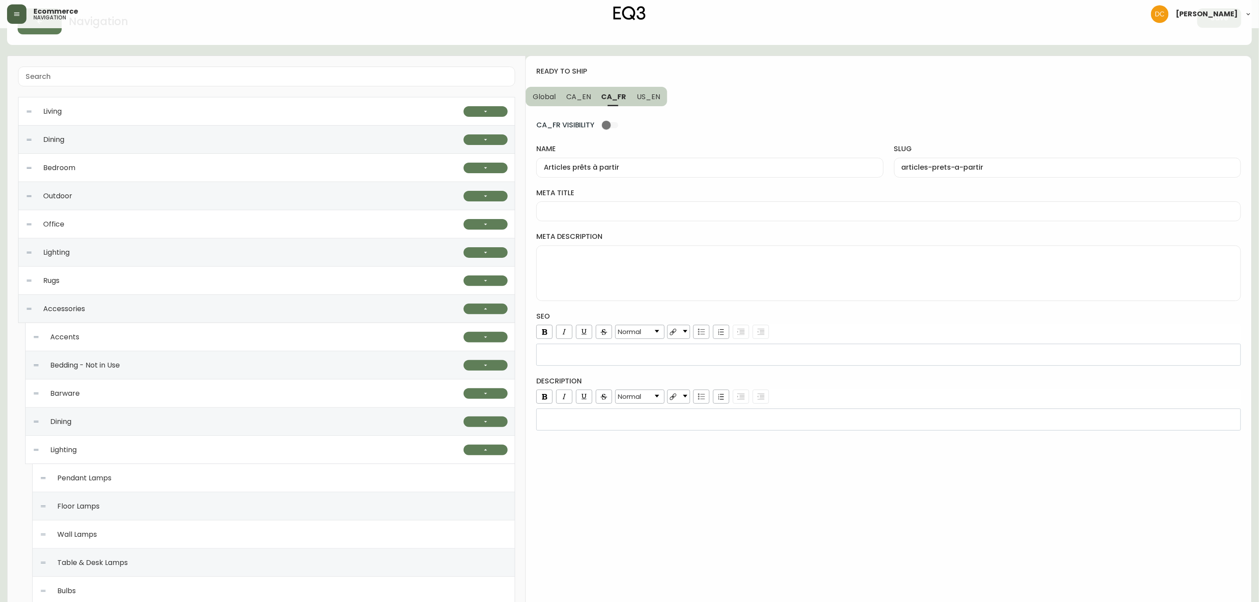
type input "Ready To Ship"
type input "ready-to-ship"
click at [601, 162] on div "Ready To Ship" at bounding box center [709, 168] width 347 height 20
click at [601, 161] on div "Ready To Ship" at bounding box center [709, 168] width 347 height 20
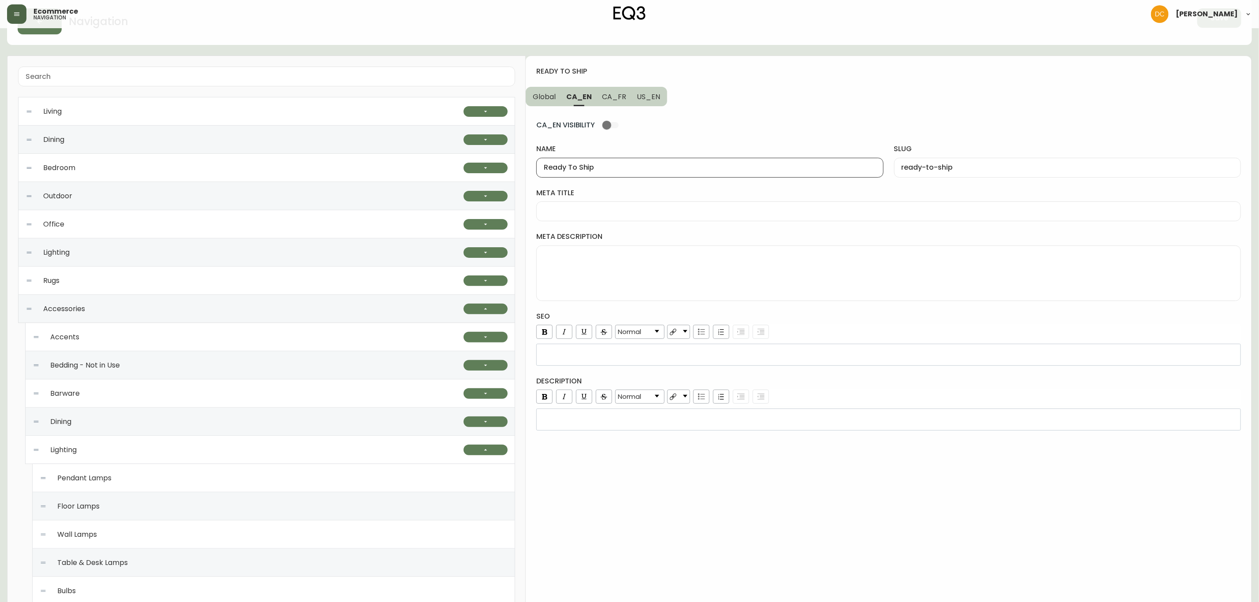
click at [550, 98] on span "Global" at bounding box center [544, 96] width 23 height 9
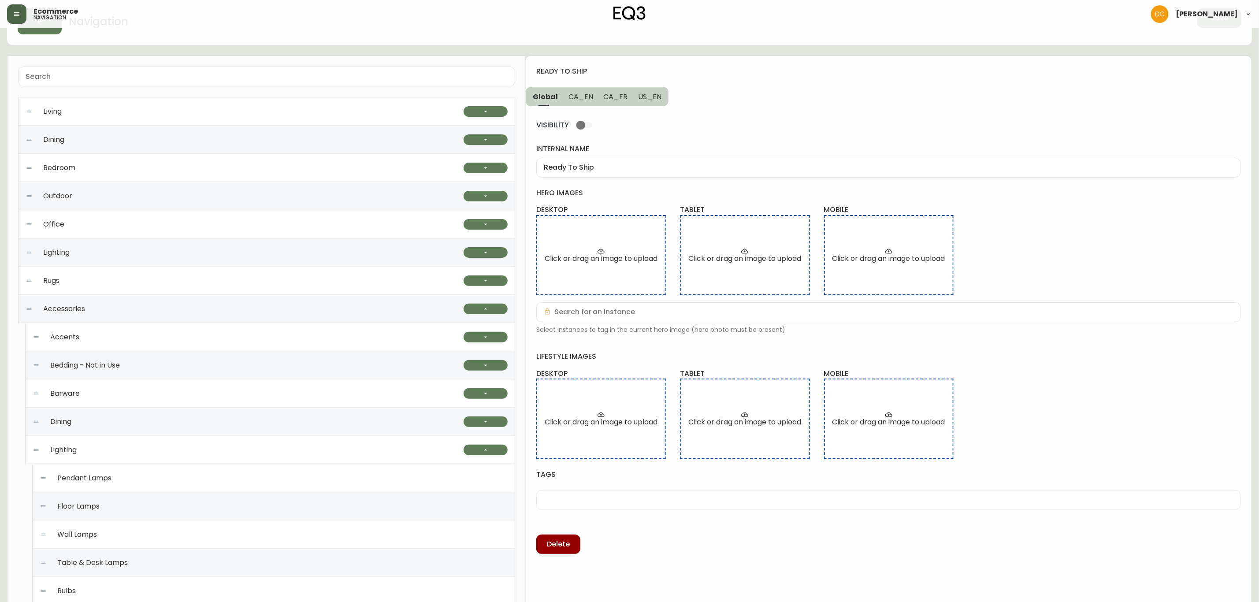
click at [629, 172] on div "Ready To Ship" at bounding box center [888, 168] width 705 height 20
type input "R"
type input "q"
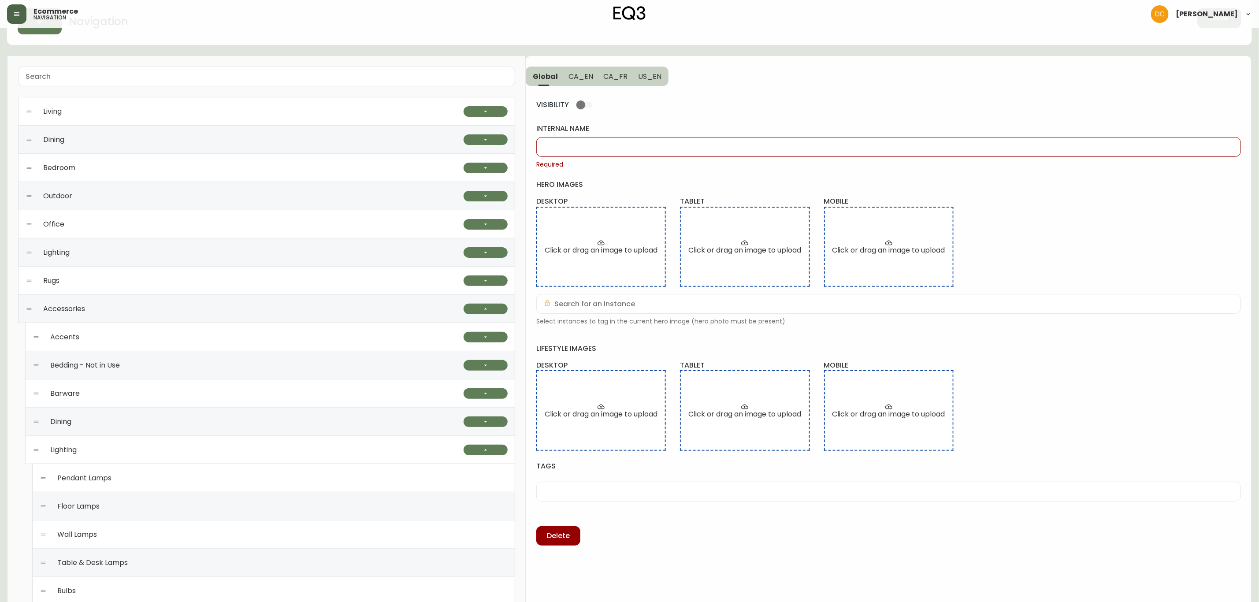
type input "q"
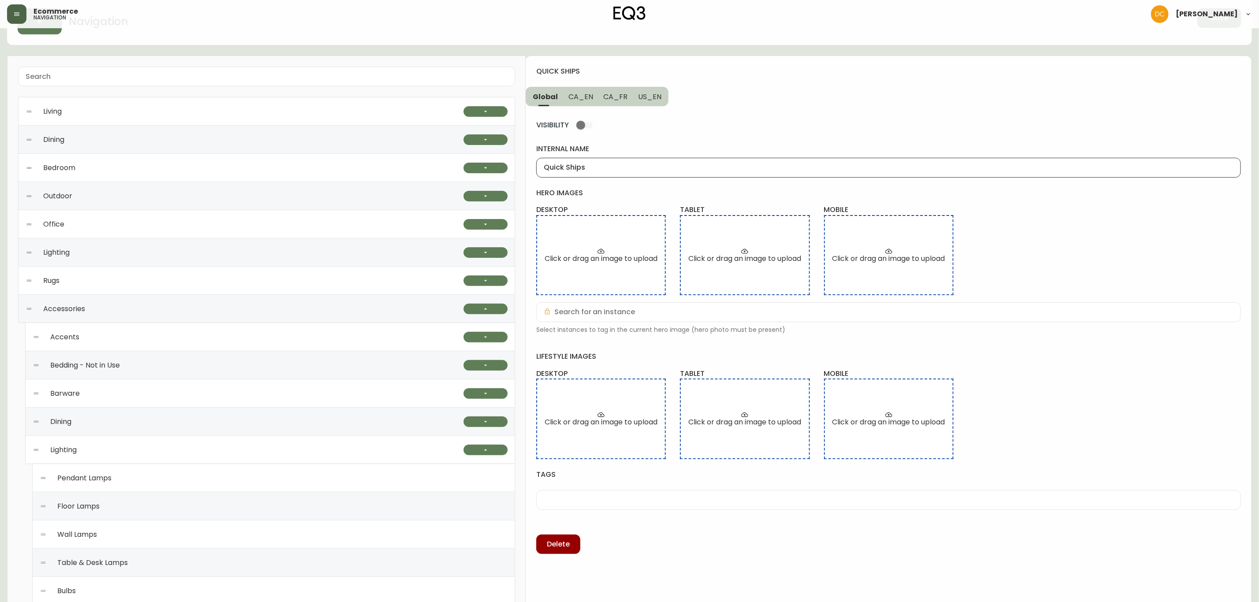
type input "Quick Ships"
click at [586, 88] on button "CA_EN" at bounding box center [580, 96] width 35 height 19
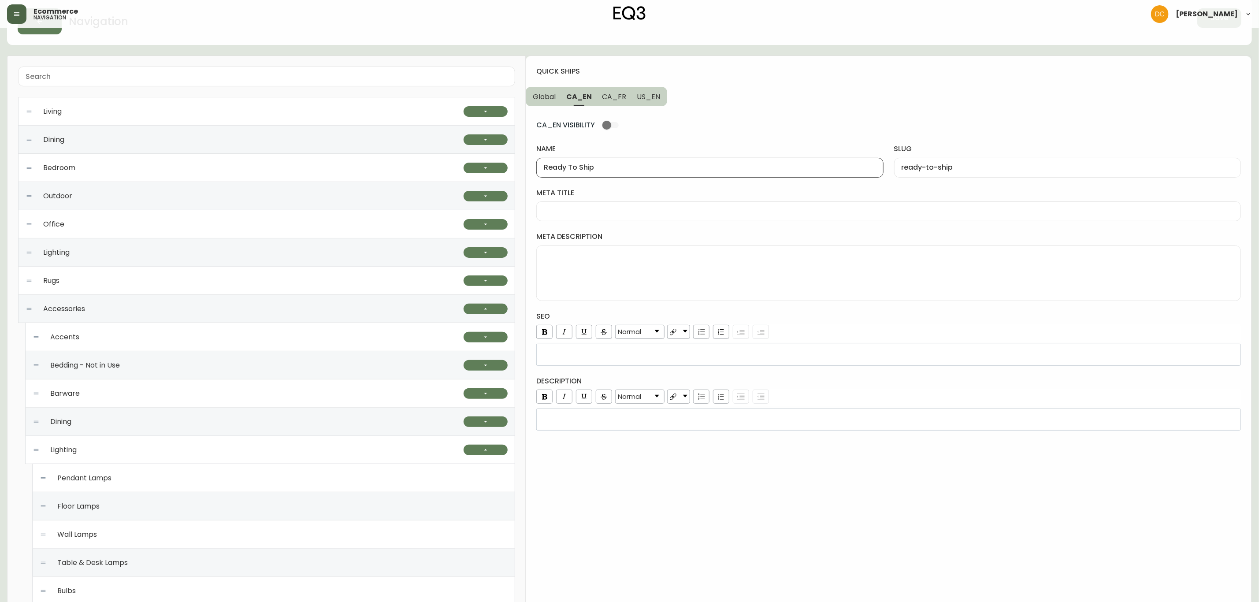
click at [609, 172] on input "Ready To Ship" at bounding box center [710, 168] width 332 height 8
paste input "Quick Ships"
type input "Quick Ships"
click at [966, 171] on input "ready-to-ship" at bounding box center [1068, 168] width 332 height 8
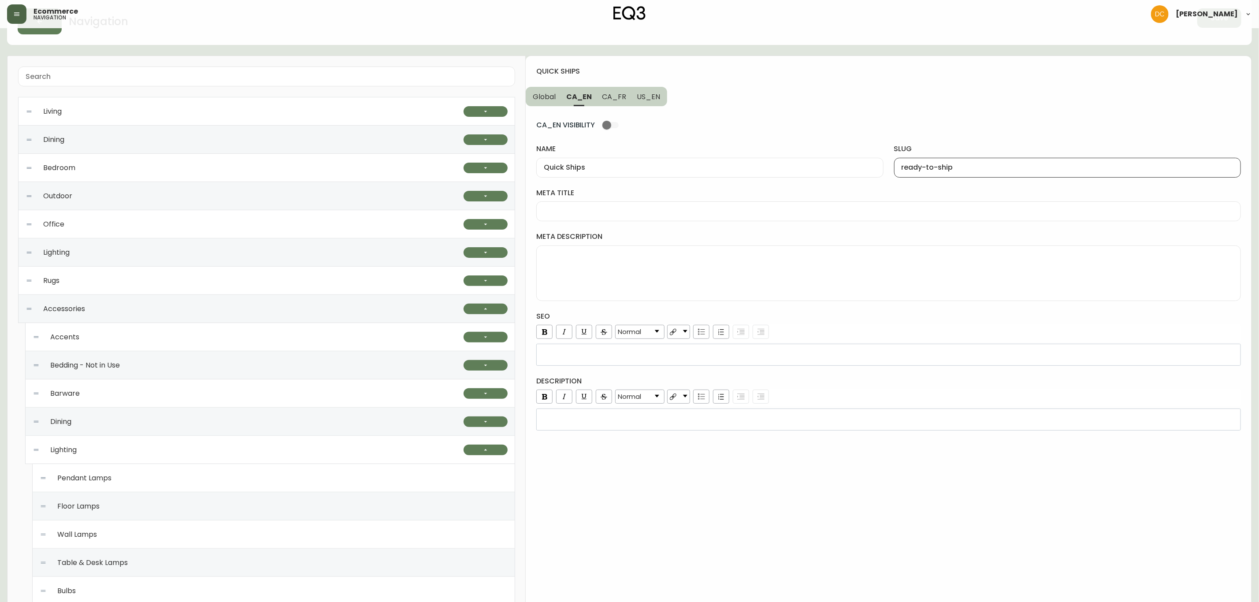
click at [966, 171] on input "ready-to-ship" at bounding box center [1068, 168] width 332 height 8
click at [988, 166] on input "quick-ship" at bounding box center [1068, 168] width 332 height 8
type input "quick-ships"
click at [538, 93] on span "Global" at bounding box center [544, 96] width 23 height 9
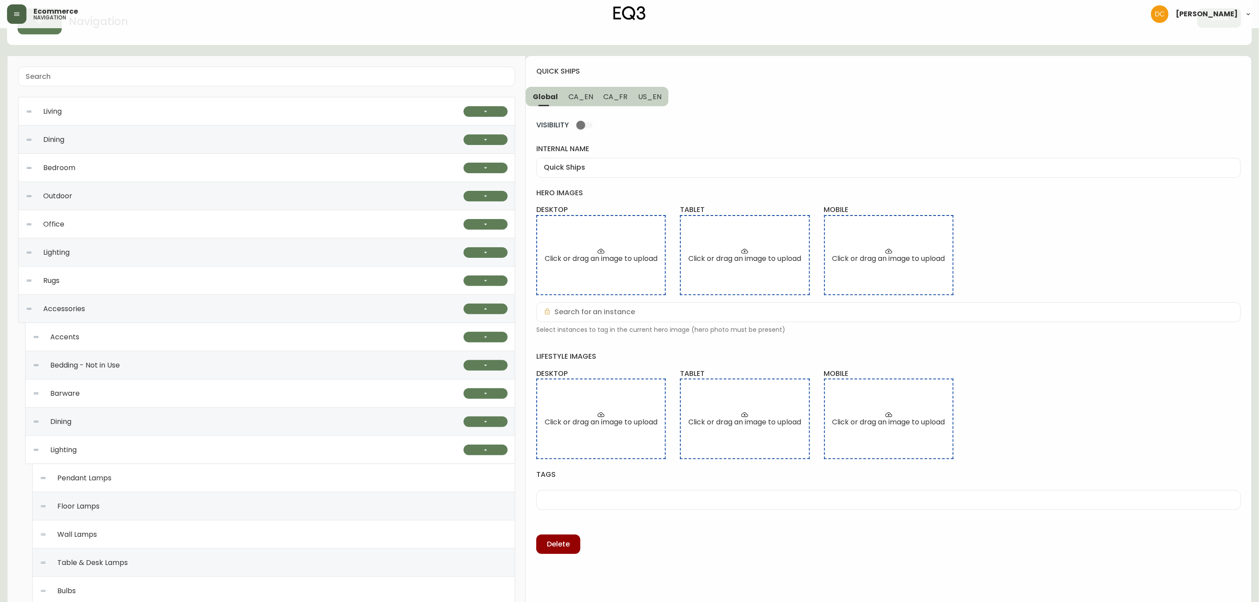
click at [606, 168] on input "Quick Ships" at bounding box center [889, 168] width 690 height 8
click at [588, 170] on input "Quick Ships" at bounding box center [889, 168] width 690 height 8
type input "Quick Ship"
click at [574, 102] on button "CA_EN" at bounding box center [580, 96] width 35 height 19
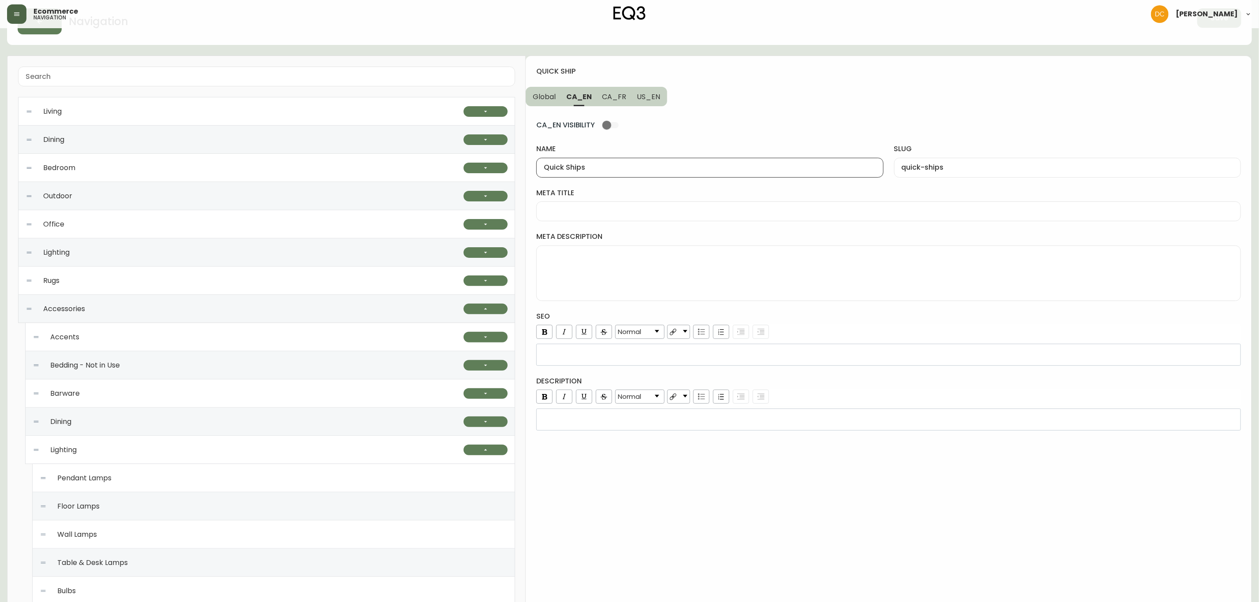
click at [619, 168] on input "Quick Ships" at bounding box center [710, 168] width 332 height 8
paste input "text"
click at [654, 97] on span "US_EN" at bounding box center [648, 96] width 23 height 9
type input "Ready To Ship"
type input "ready-to-ship"
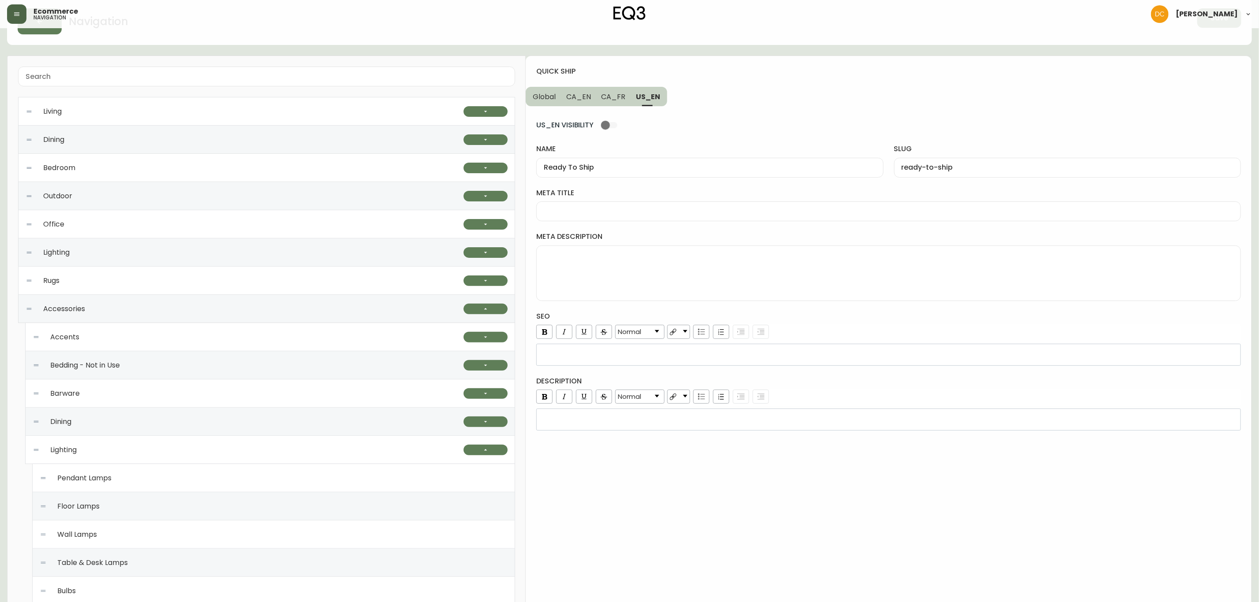
click at [653, 176] on div "Ready To Ship" at bounding box center [709, 168] width 347 height 20
paste input "Quick"
type input "Quick Ship"
click at [957, 164] on input "ready-to-ship" at bounding box center [1068, 168] width 332 height 8
click at [584, 97] on span "CA_EN" at bounding box center [578, 96] width 25 height 9
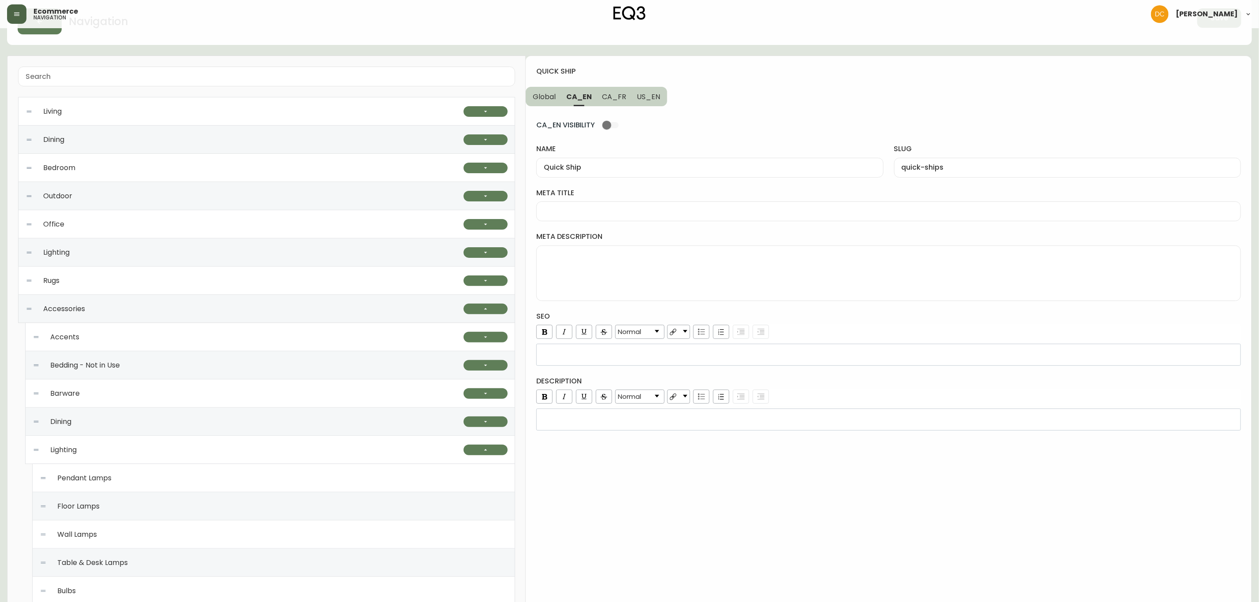
click at [940, 173] on div "quick-ships" at bounding box center [1067, 168] width 347 height 20
paste input "text"
type input "quick-ship"
click at [609, 101] on span "CA_FR" at bounding box center [614, 96] width 24 height 9
type input "Articles prêts à partir"
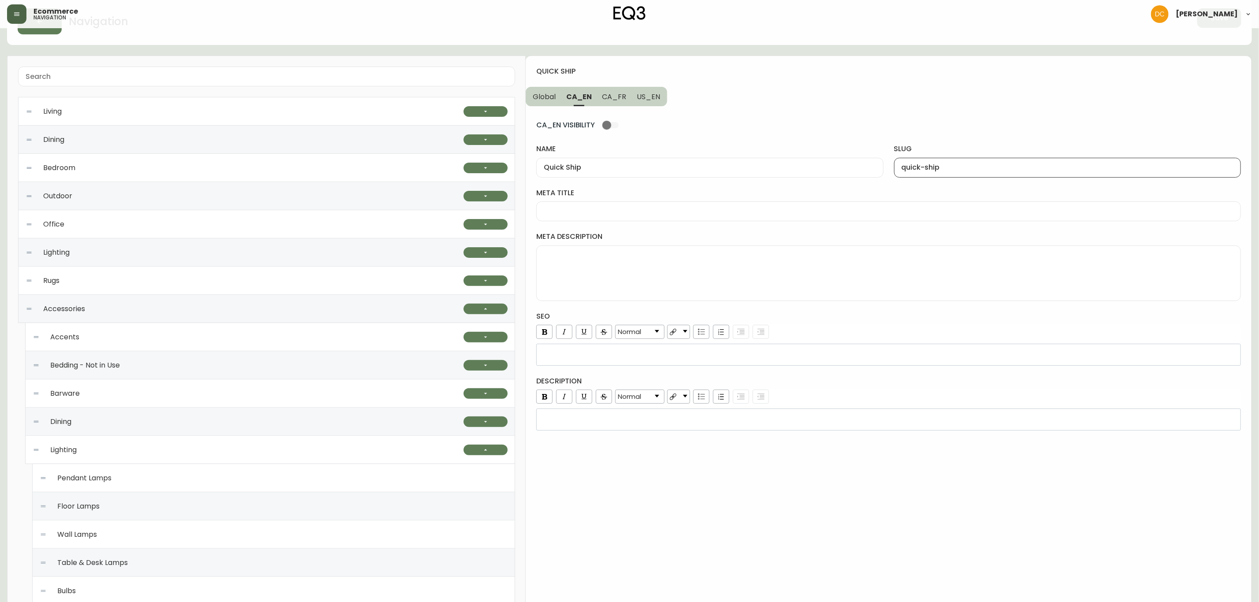
type input "articles-prets-a-partir"
click at [635, 171] on input "Articles prêts à partir" at bounding box center [710, 168] width 332 height 8
drag, startPoint x: 575, startPoint y: 167, endPoint x: 521, endPoint y: 169, distance: 54.3
click at [521, 169] on div "Living Seating Ready to Ship Sofas Apartment Sofas Loveseats Sectionals Sleeper…" at bounding box center [629, 559] width 1245 height 1007
drag, startPoint x: 651, startPoint y: 100, endPoint x: 643, endPoint y: 100, distance: 7.5
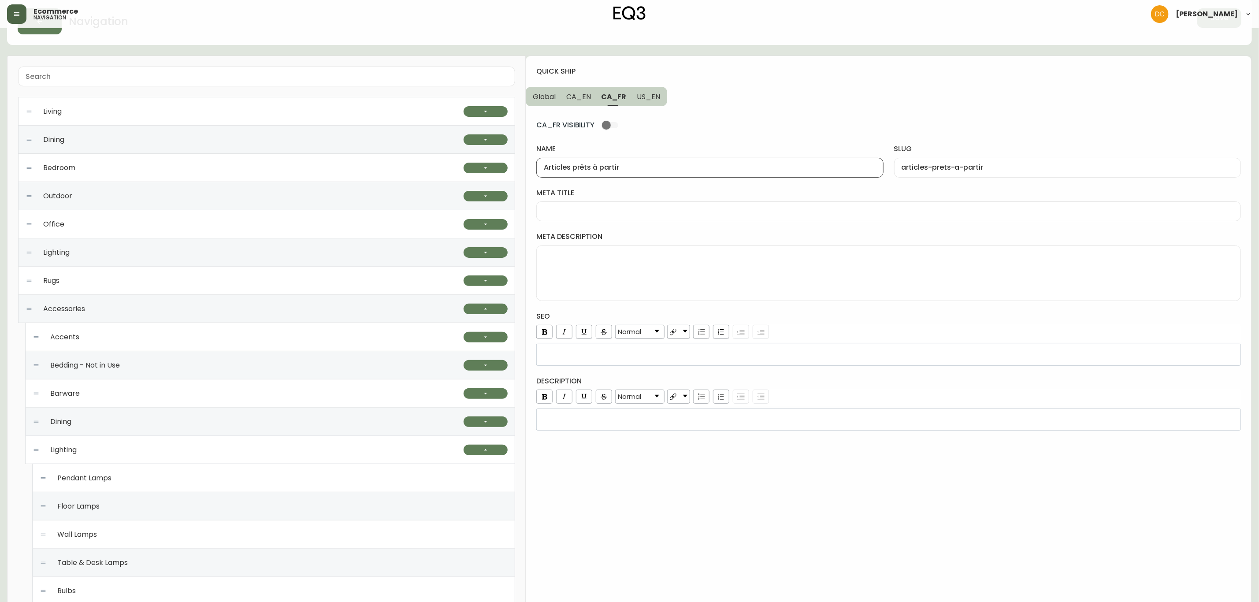
click at [651, 100] on span "US_EN" at bounding box center [648, 96] width 23 height 9
type input "Quick Ship"
type input "quick-ship"
click at [615, 101] on span "CA_FR" at bounding box center [614, 96] width 24 height 9
type input "Articles prêts à partir"
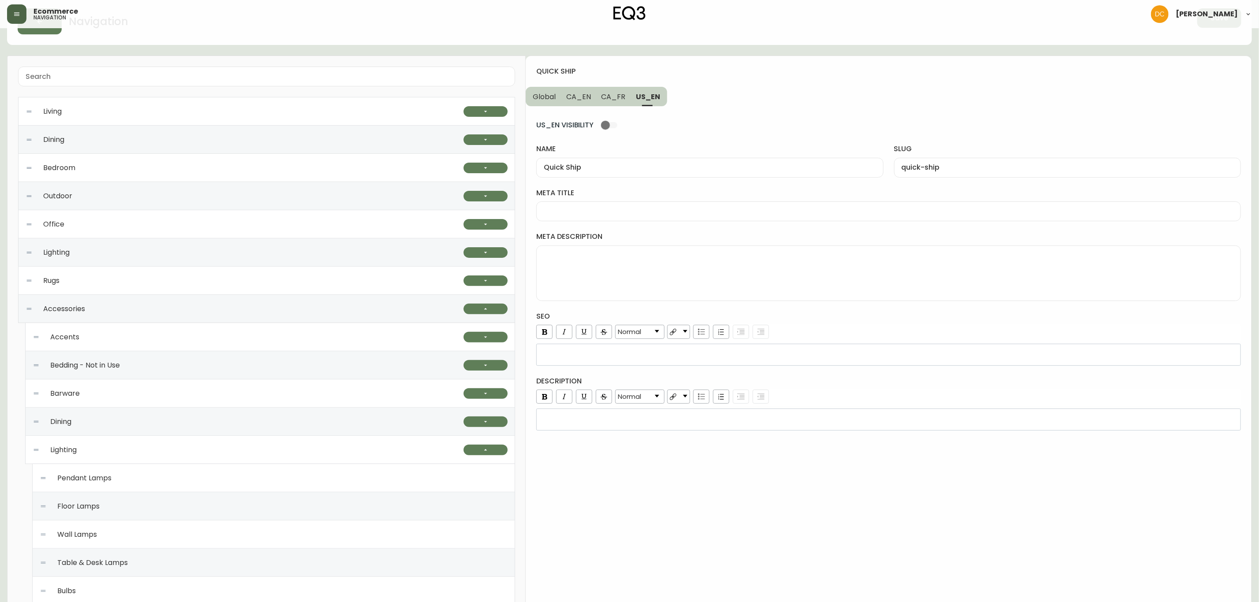
type input "articles-prets-a-partir"
click at [580, 95] on span "CA_EN" at bounding box center [578, 96] width 25 height 9
type input "Quick Ship"
type input "quick-ship"
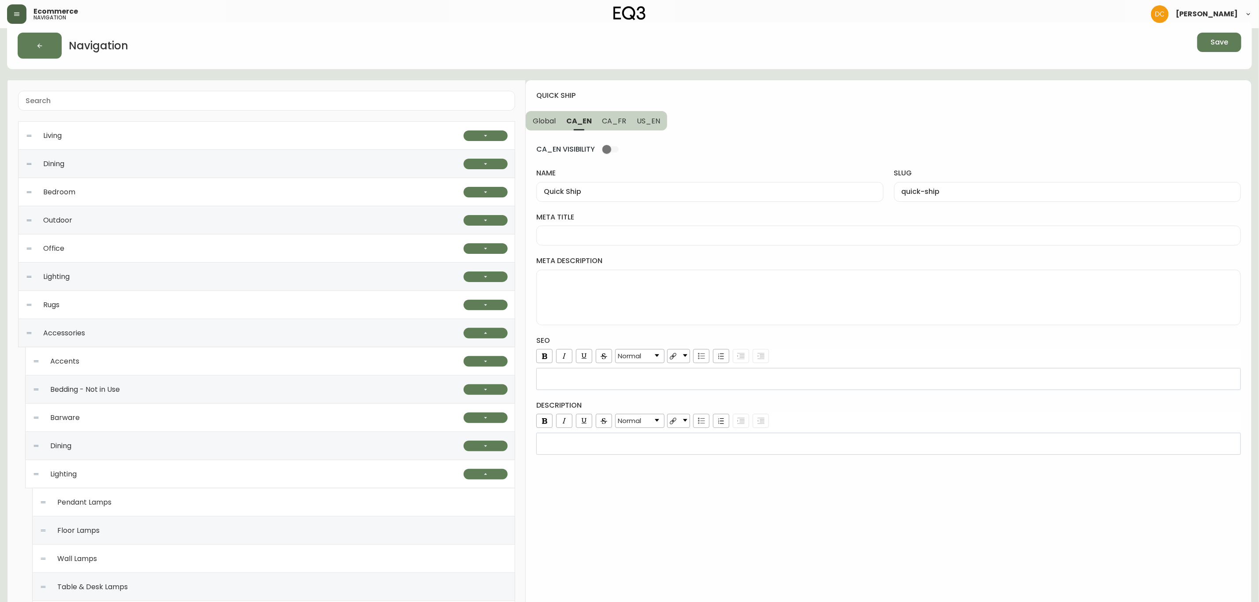
scroll to position [0, 0]
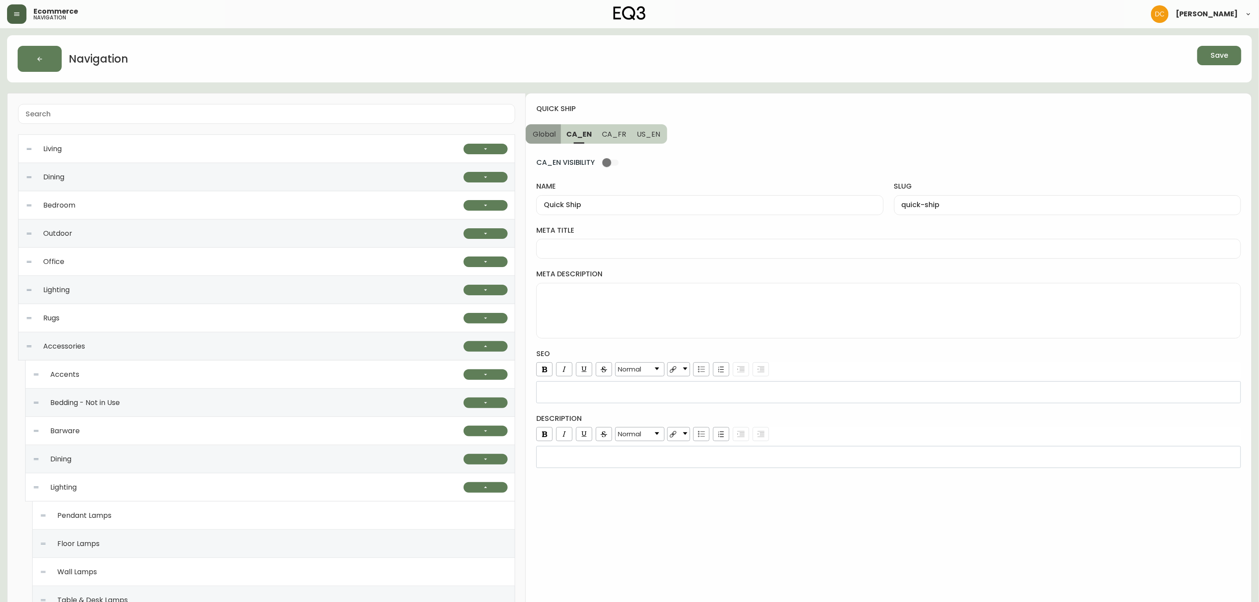
click at [549, 133] on span "Global" at bounding box center [544, 134] width 23 height 9
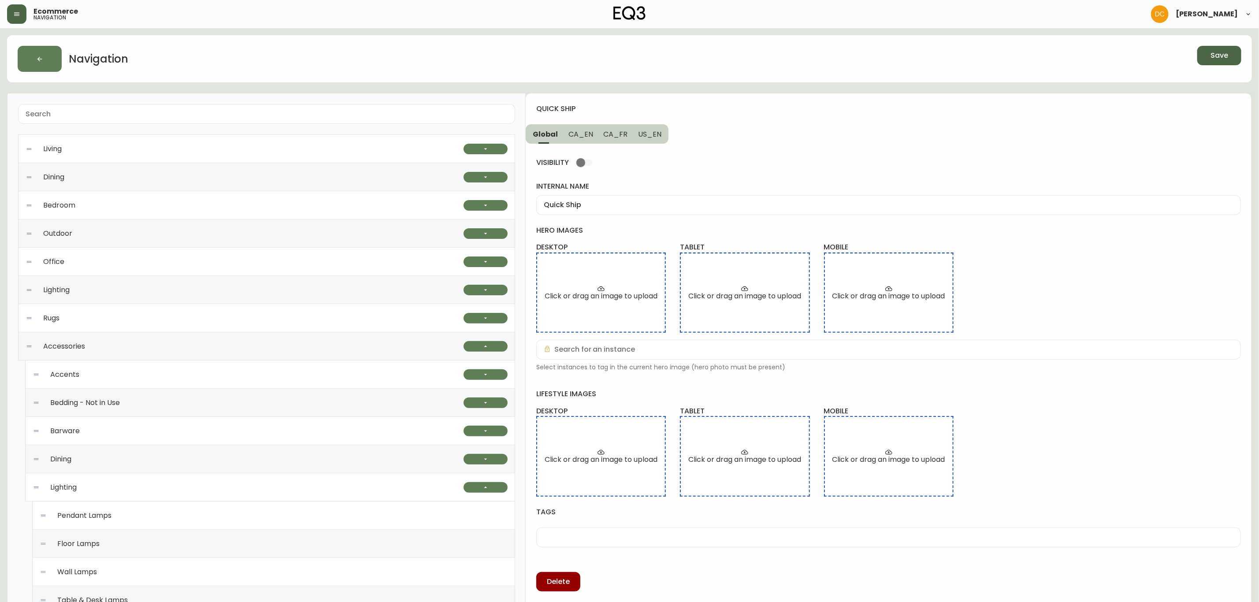
click at [1222, 61] on button "Save" at bounding box center [1219, 55] width 44 height 19
click at [589, 131] on span "CA_EN" at bounding box center [581, 134] width 25 height 9
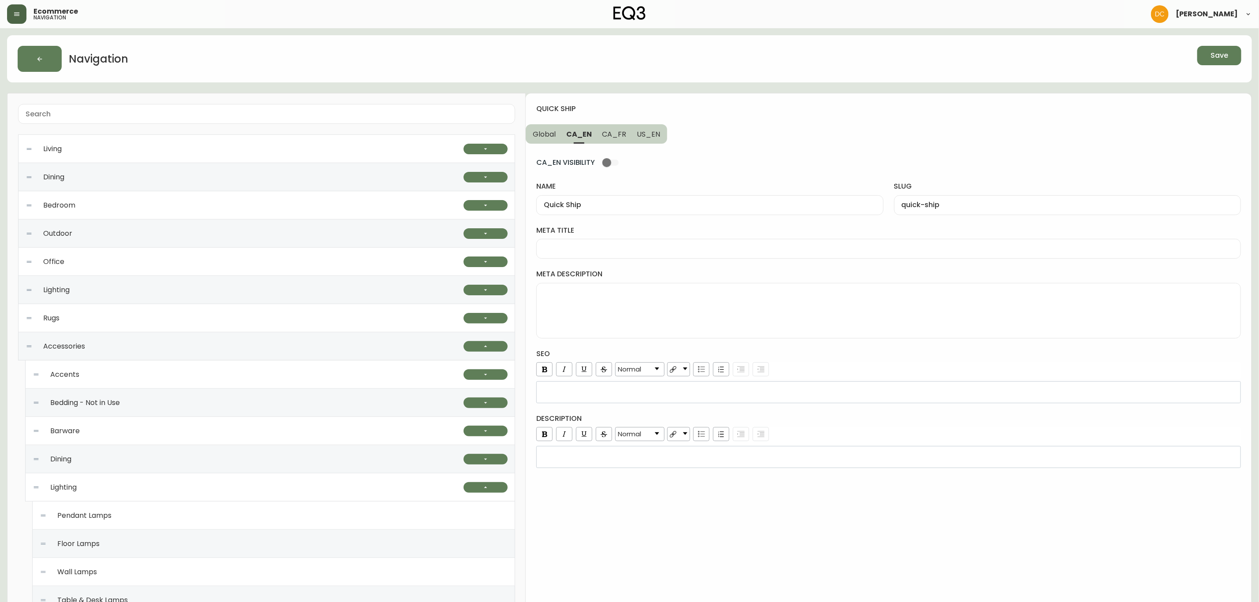
click at [612, 254] on div at bounding box center [888, 249] width 705 height 20
paste input "Quick ship fabric and leather sectional, sofa, chairs Canada"
type input "Quick ship fabric and leather sectional, sofa, chairs Canada"
drag, startPoint x: 623, startPoint y: 135, endPoint x: 603, endPoint y: 198, distance: 66.4
click at [623, 135] on span "CA_FR" at bounding box center [614, 134] width 24 height 9
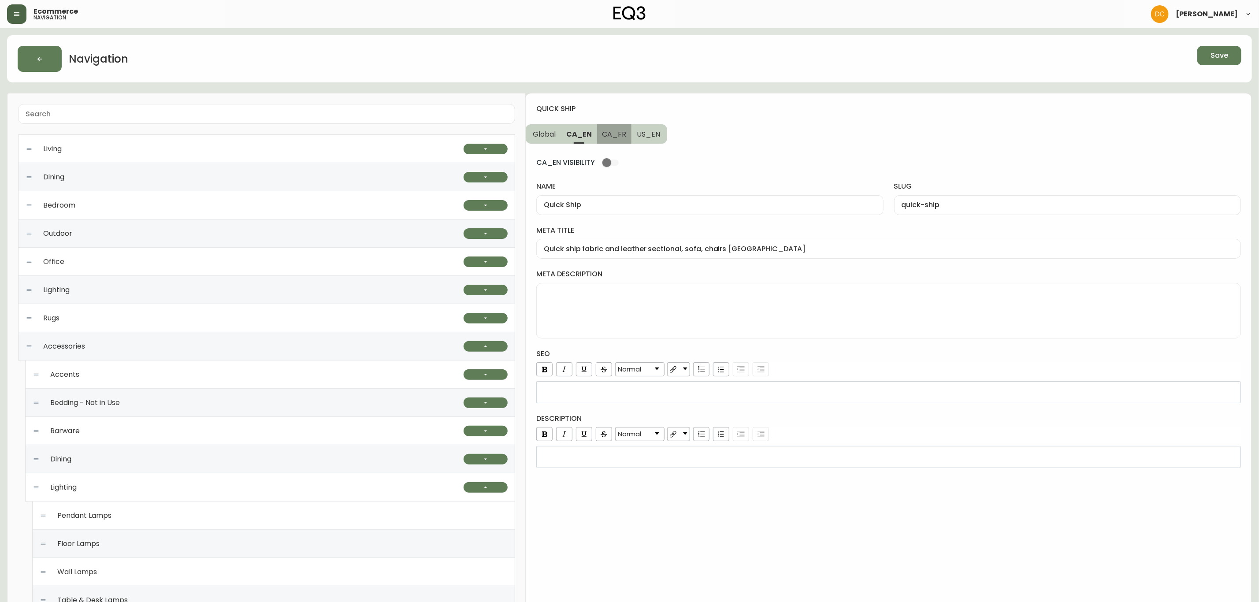
type input "Articles prêts à partir"
type input "articles-prets-a-partir"
click at [602, 253] on input "meta title" at bounding box center [889, 249] width 690 height 8
paste input "Mobilier contemporain prêt pour une livraison rapide au Canada"
type input "Mobilier contemporain prêt pour une livraison rapide au Canada"
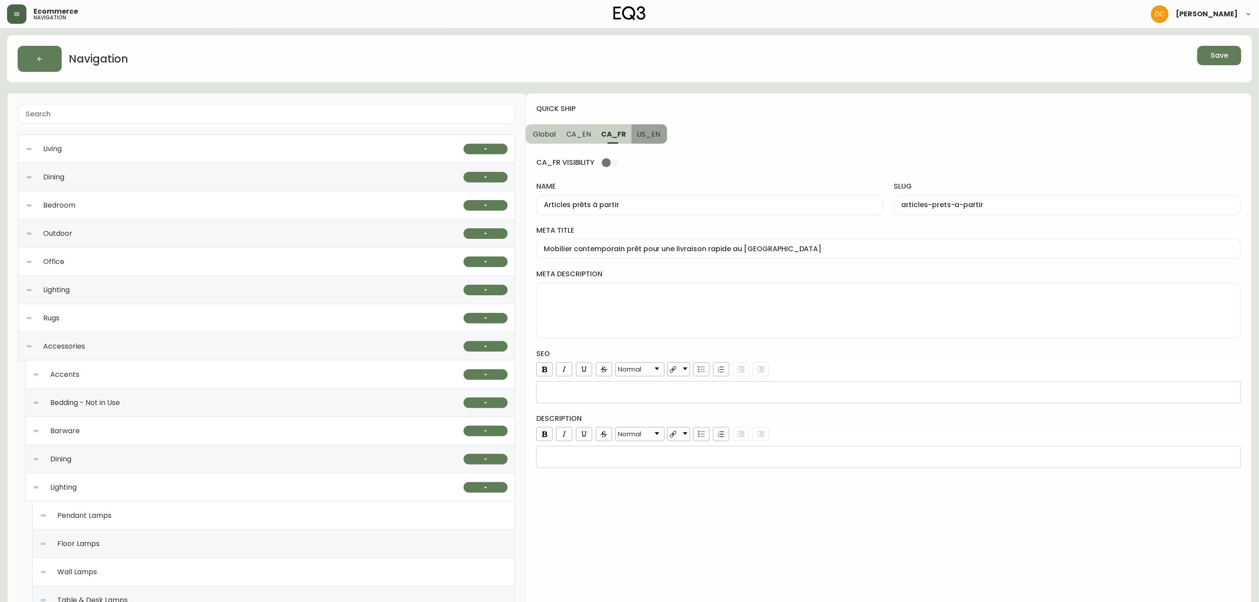
drag, startPoint x: 642, startPoint y: 138, endPoint x: 644, endPoint y: 178, distance: 40.6
click at [642, 138] on span "US_EN" at bounding box center [648, 134] width 23 height 9
type input "Quick Ship"
type input "quick-ship"
click at [643, 243] on div at bounding box center [888, 249] width 705 height 20
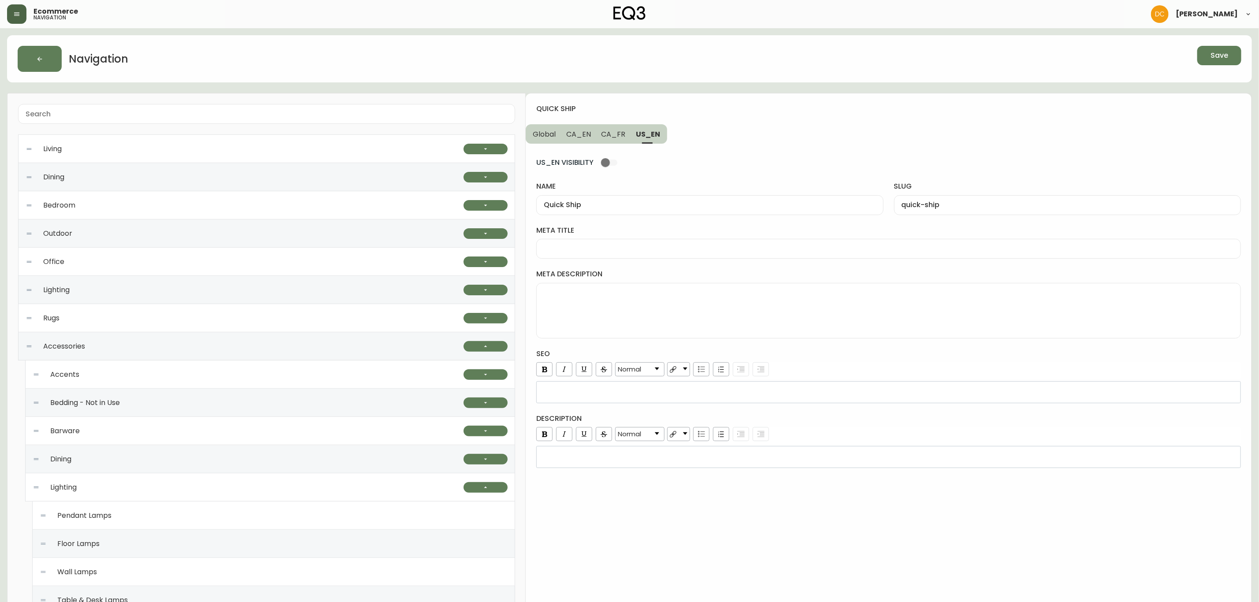
paste input "Ready-to-Ship Living Room Sofas, Chairs and Ottomans"
type input "Ready-to-Ship Living Room Sofas, Chairs and Ottomans"
drag, startPoint x: 617, startPoint y: 130, endPoint x: 582, endPoint y: 135, distance: 34.8
click at [613, 131] on span "CA_FR" at bounding box center [614, 134] width 24 height 9
type input "Articles prêts à partir"
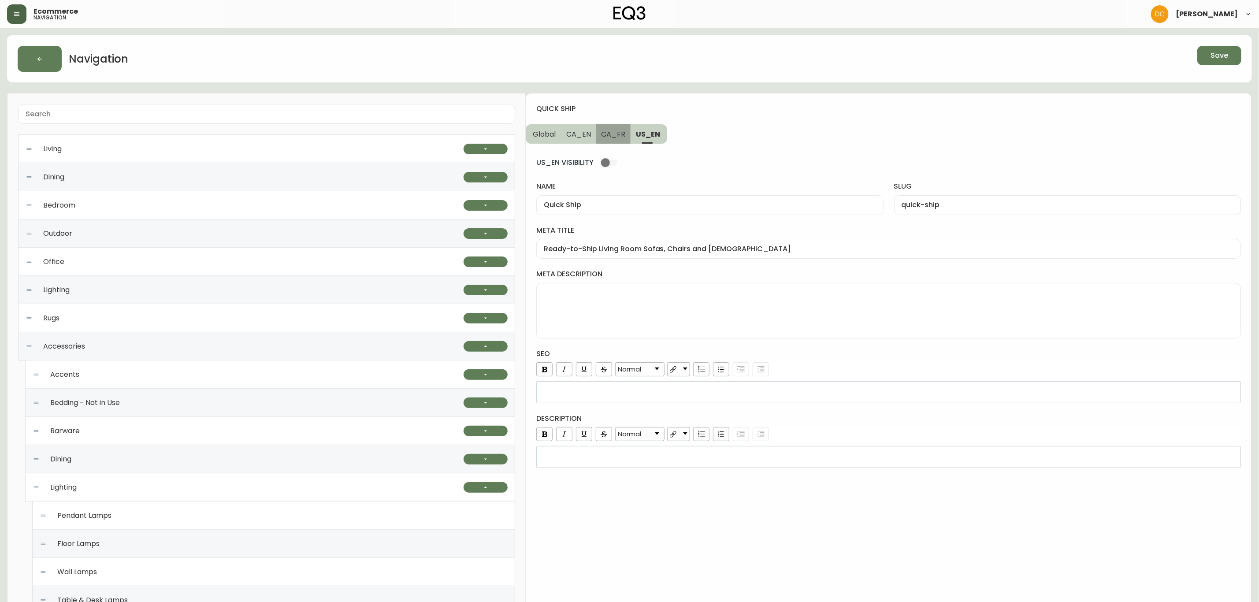
type input "articles-prets-a-partir"
type input "Mobilier contemporain prêt pour une livraison rapide au Canada"
click at [582, 135] on span "CA_EN" at bounding box center [578, 134] width 25 height 9
type input "Quick Ship"
type input "quick-ship"
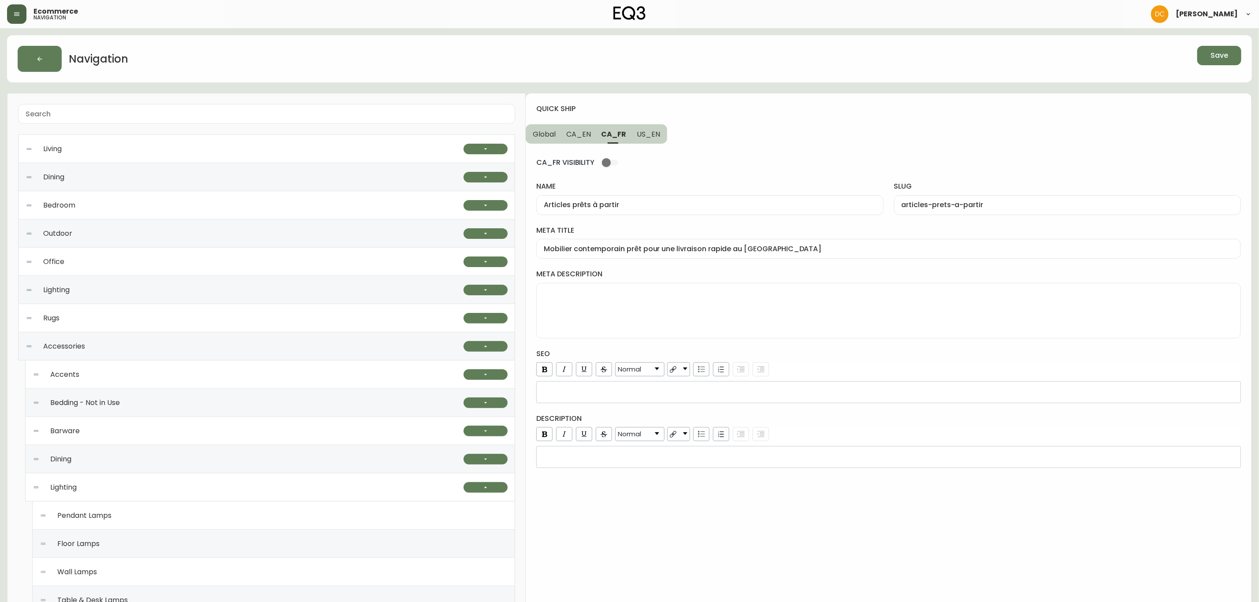
type input "Quick ship fabric and leather sectional, sofa, chairs Canada"
click at [594, 311] on textarea "meta description" at bounding box center [889, 311] width 690 height 44
paste textarea "Get it fast with our ready-to-ship upholstery pieces. Sofas, ottomans, chairs, …"
click at [584, 392] on div "rdw-editor" at bounding box center [889, 392] width 693 height 9
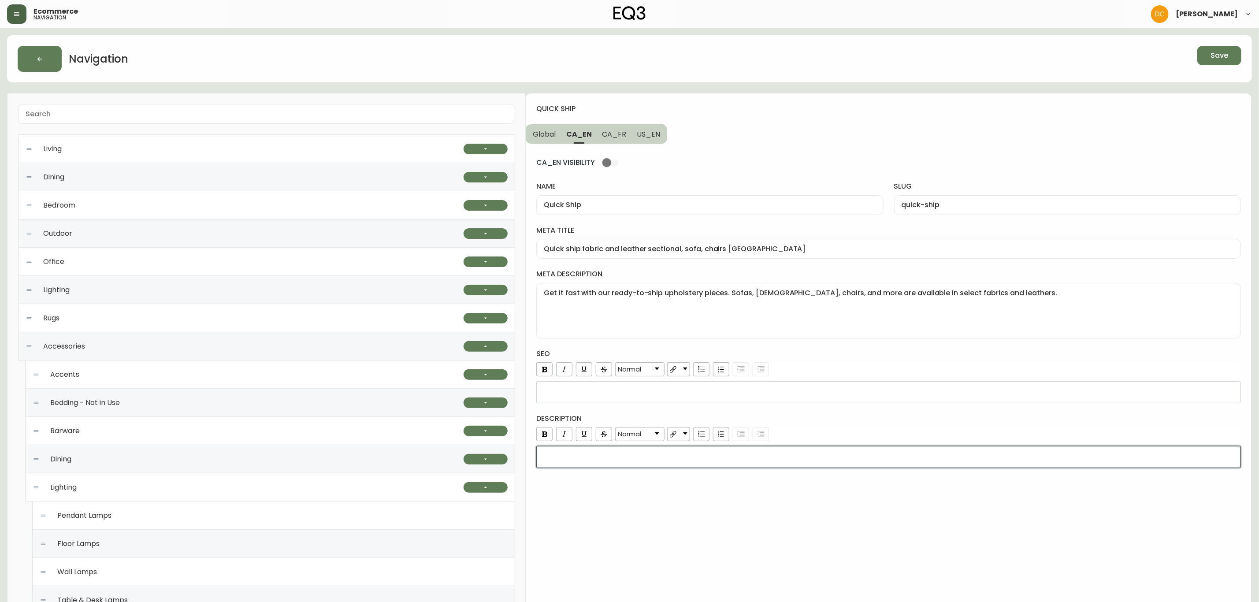
click at [604, 457] on div "rdw-editor" at bounding box center [889, 457] width 693 height 9
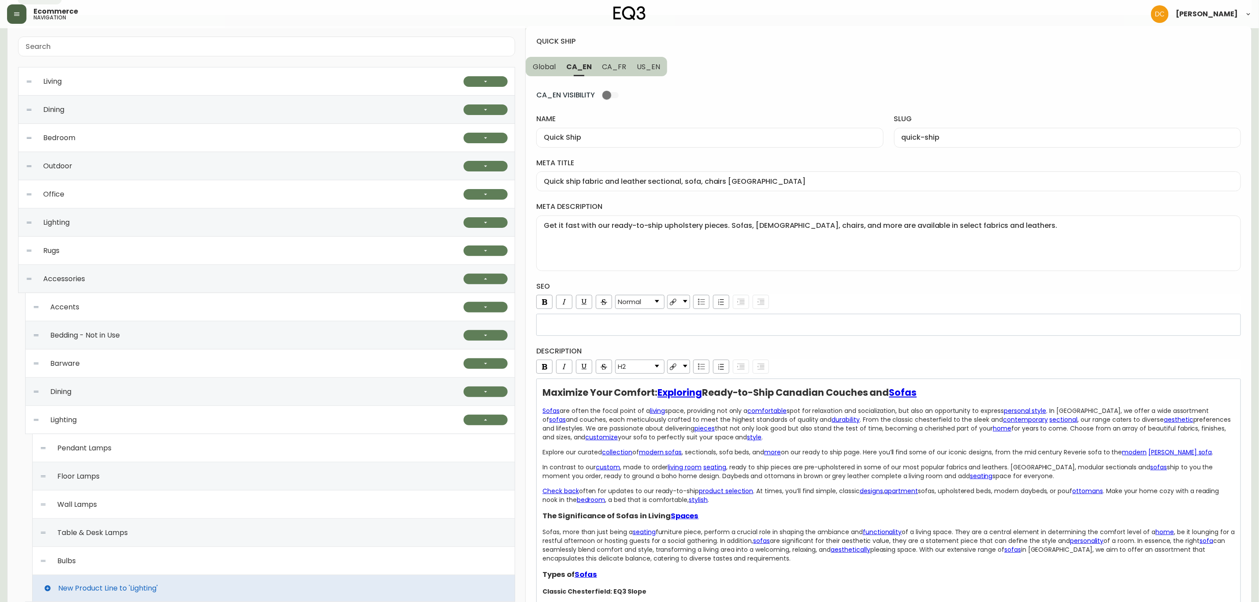
scroll to position [198, 0]
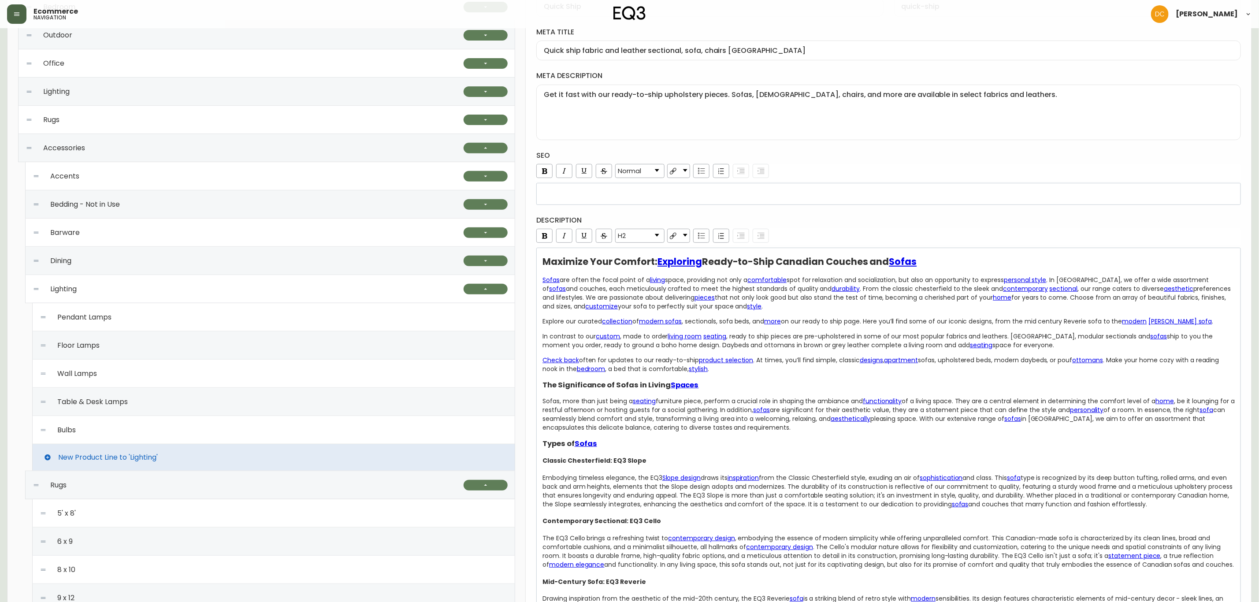
click at [803, 266] on span "Ready-to-Ship Canadian Couches and" at bounding box center [795, 261] width 187 height 13
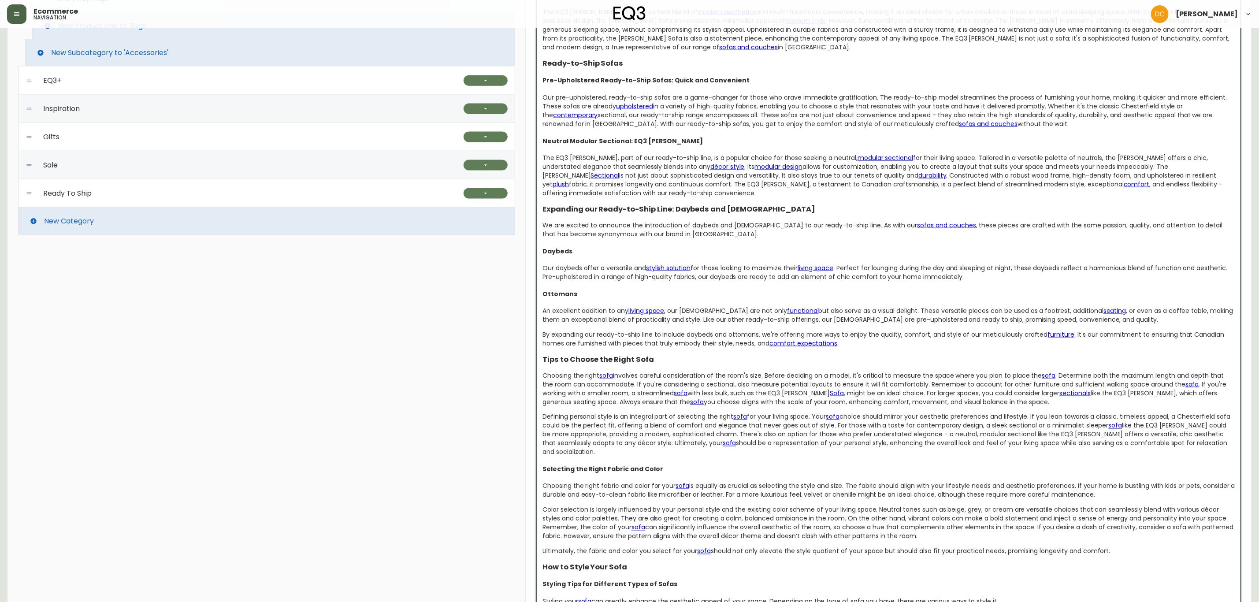
scroll to position [926, 0]
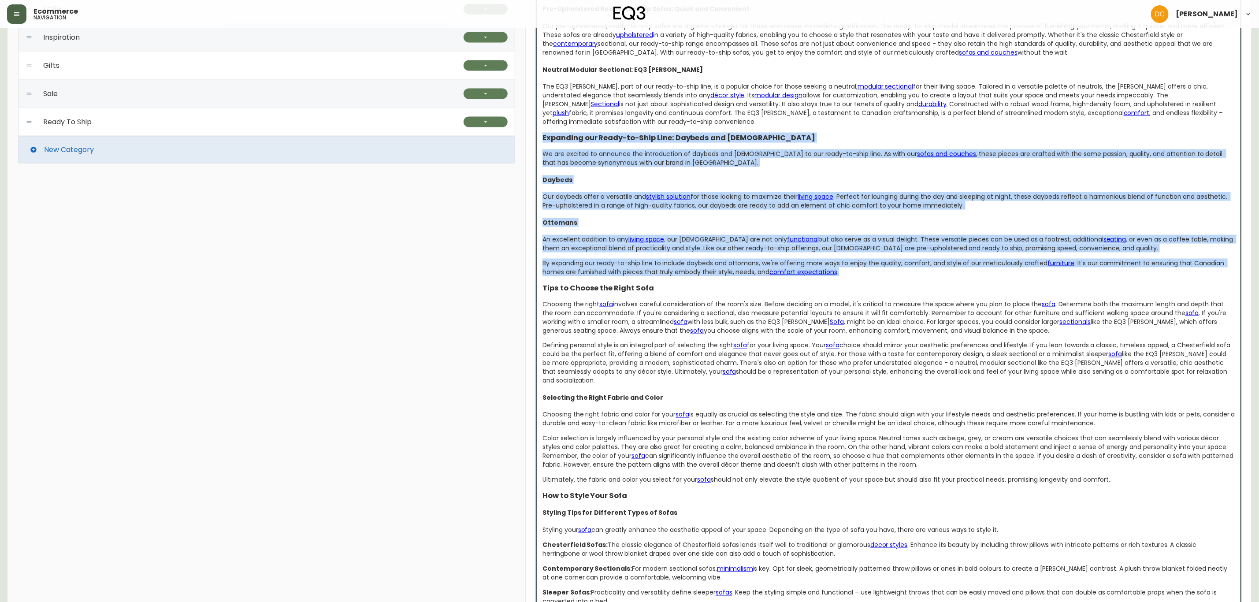
drag, startPoint x: 543, startPoint y: 131, endPoint x: 853, endPoint y: 264, distance: 336.8
click at [853, 264] on div "Maximize Your Comfort: Exploring Ready-to-Ship Canadian Couches and Sofas Sofas…" at bounding box center [889, 164] width 693 height 1268
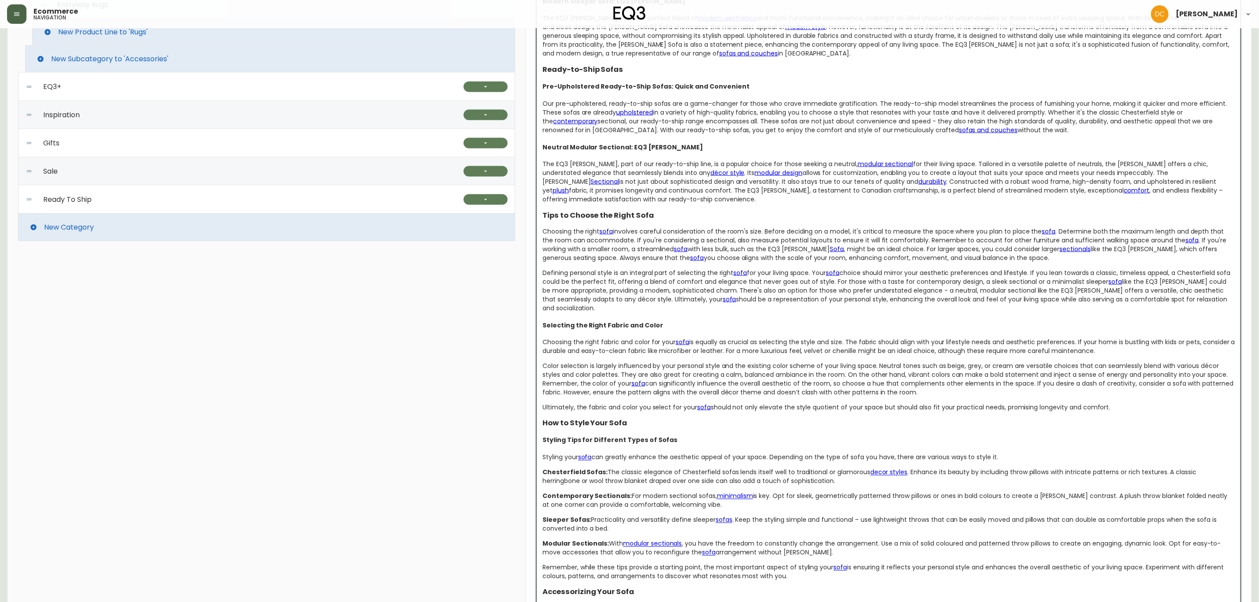
scroll to position [793, 0]
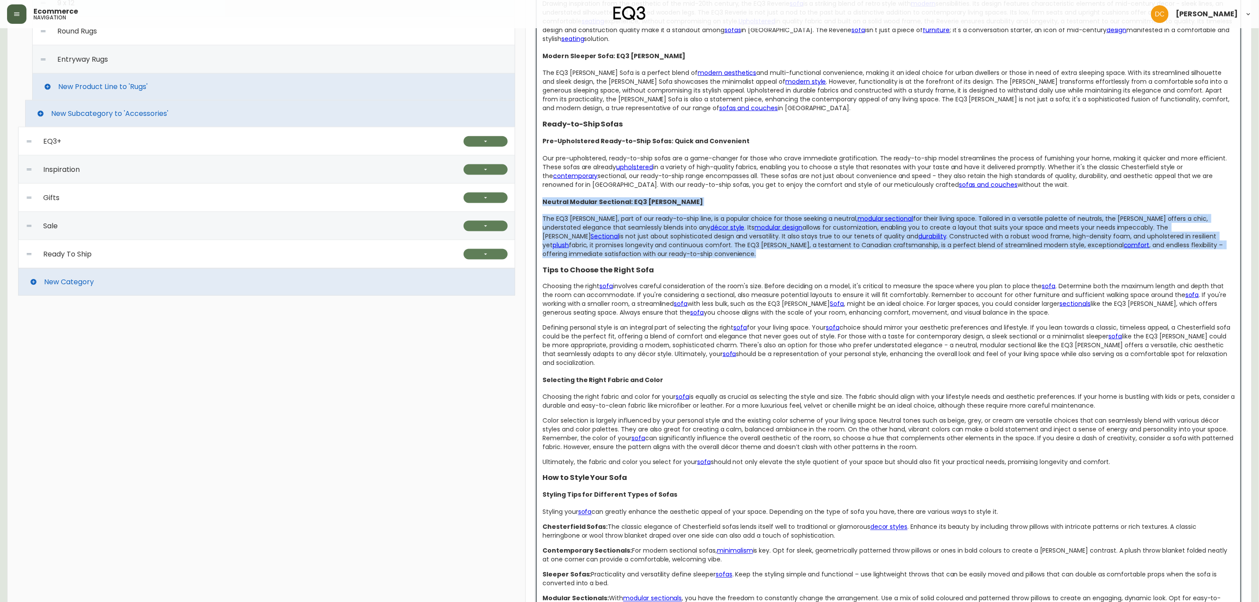
drag, startPoint x: 590, startPoint y: 248, endPoint x: 540, endPoint y: 200, distance: 69.2
click at [540, 200] on div "Maximize Your Comfort: Exploring Ready-to-Ship Canadian Couches and Sofas Sofas…" at bounding box center [888, 220] width 705 height 1134
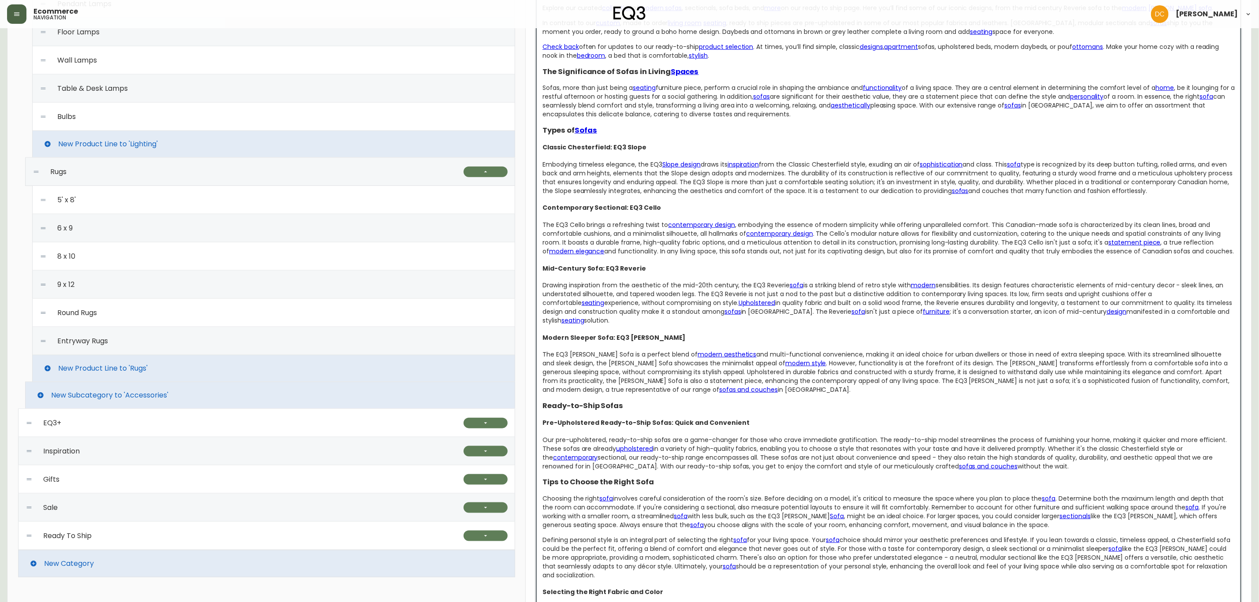
scroll to position [463, 0]
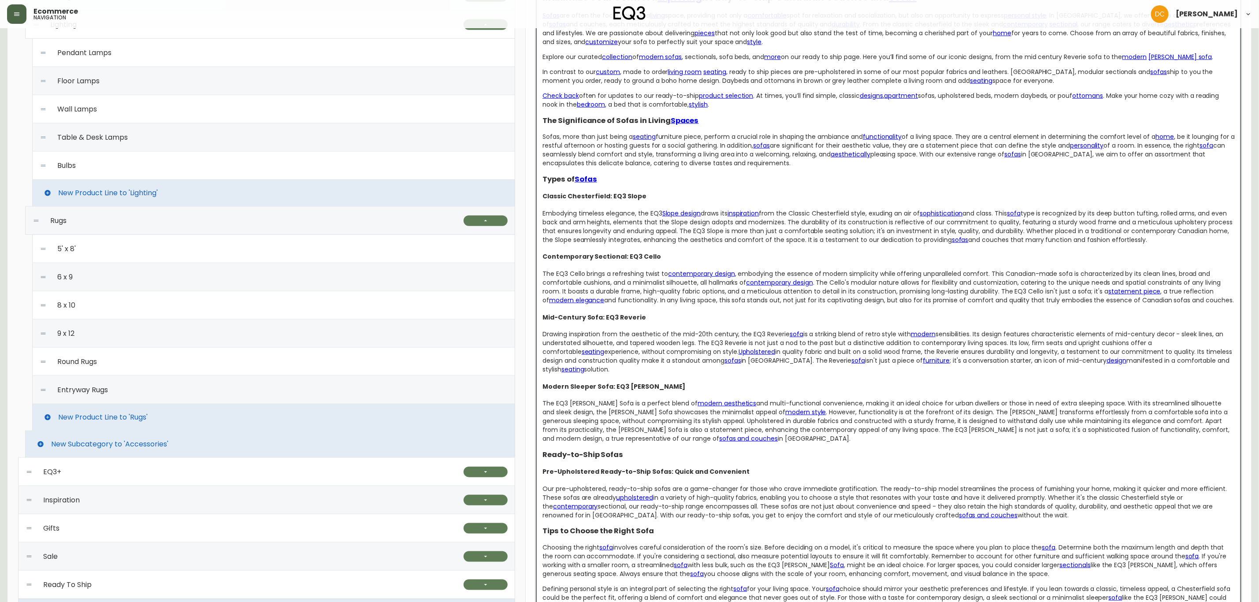
drag, startPoint x: 1185, startPoint y: 245, endPoint x: 588, endPoint y: 215, distance: 597.1
click at [538, 197] on div "Maximize Your Comfort: Exploring Ready-to-Ship Canadian Couches and Sofas Sofas…" at bounding box center [888, 515] width 705 height 1065
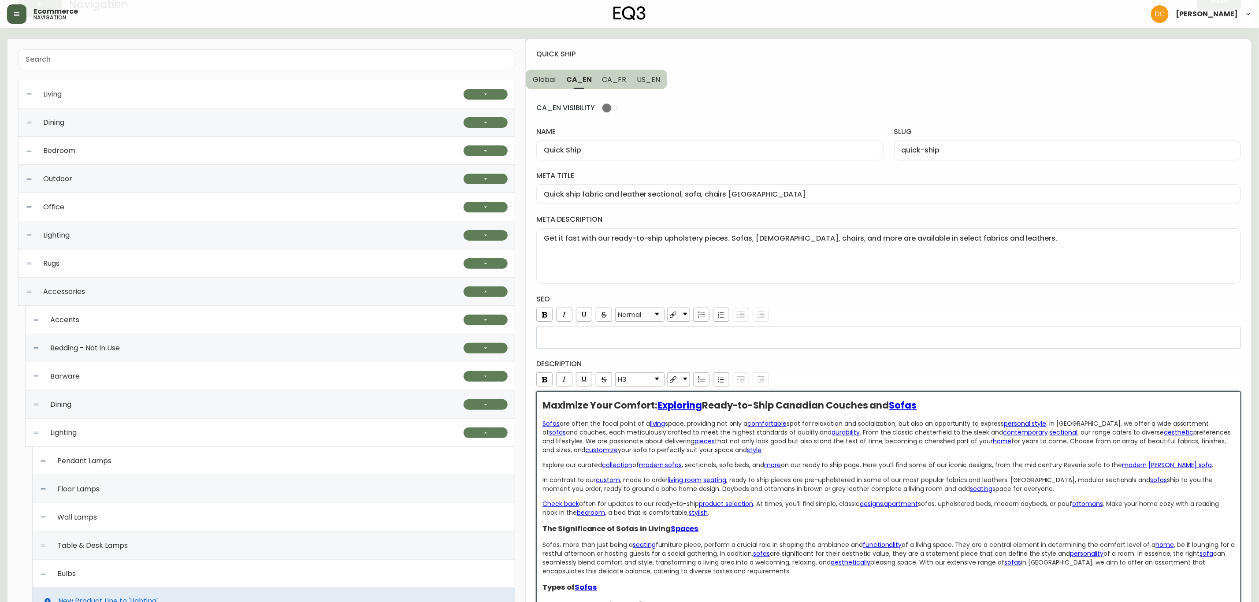
scroll to position [52, 0]
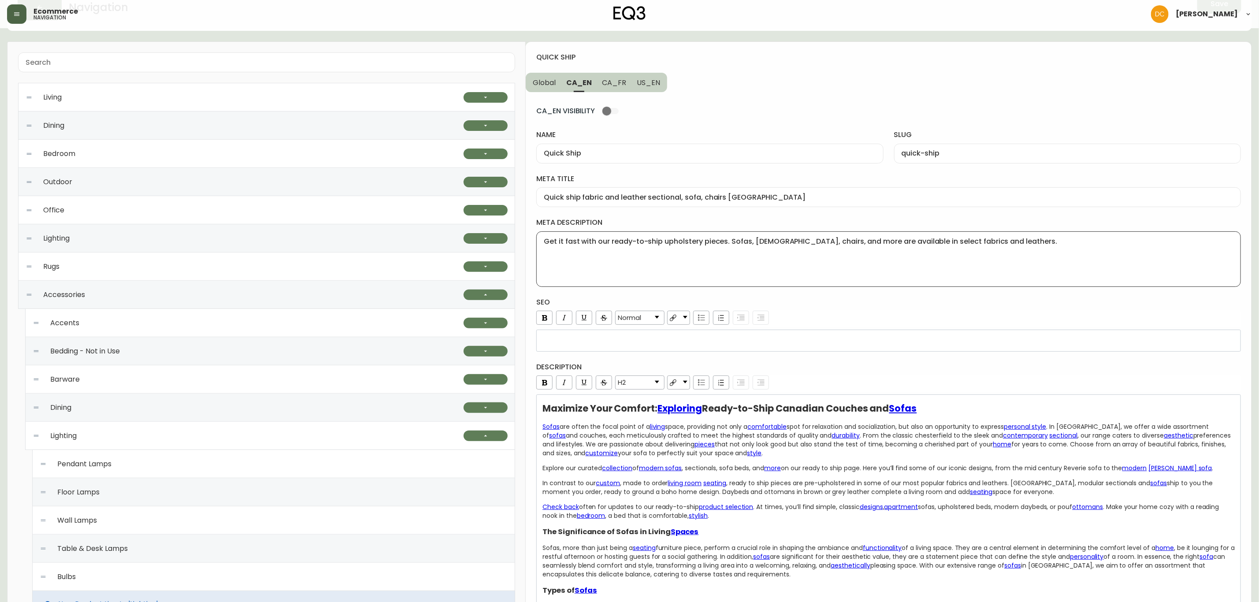
drag, startPoint x: 987, startPoint y: 246, endPoint x: 901, endPoint y: 249, distance: 86.0
click at [901, 249] on textarea "Get it fast with our ready-to-ship upholstery pieces. Sofas, ottomans, chairs, …" at bounding box center [889, 259] width 690 height 44
type textarea "Get it fast with our ready-to-ship upholstery pieces. Sofas, ottomans, chairs, …"
click at [611, 78] on span "CA_FR" at bounding box center [614, 82] width 24 height 9
type input "Articles prêts à partir"
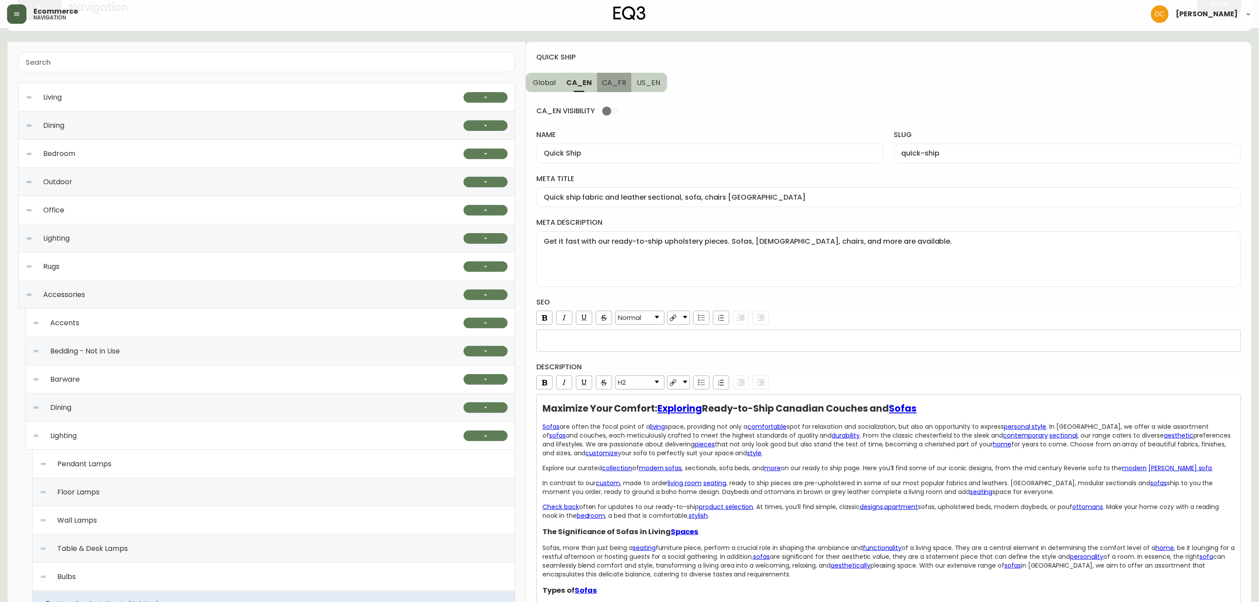
type input "articles-prets-a-partir"
type input "Mobilier contemporain prêt pour une livraison rapide au Canada"
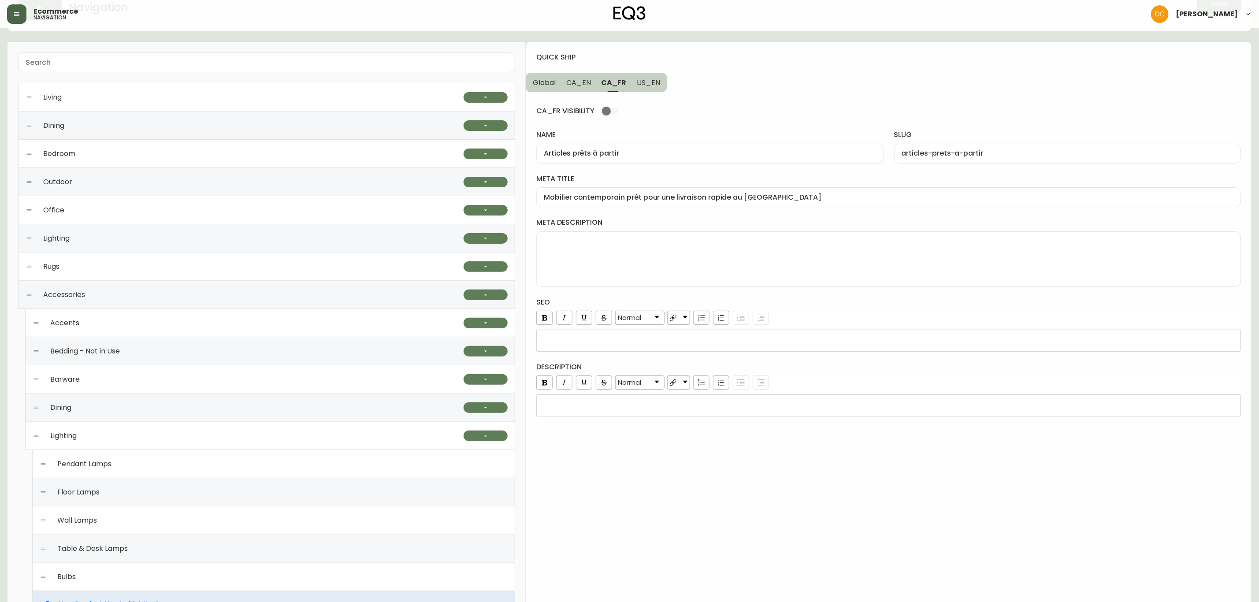
click at [591, 401] on div "rdw-wrapper" at bounding box center [888, 405] width 705 height 22
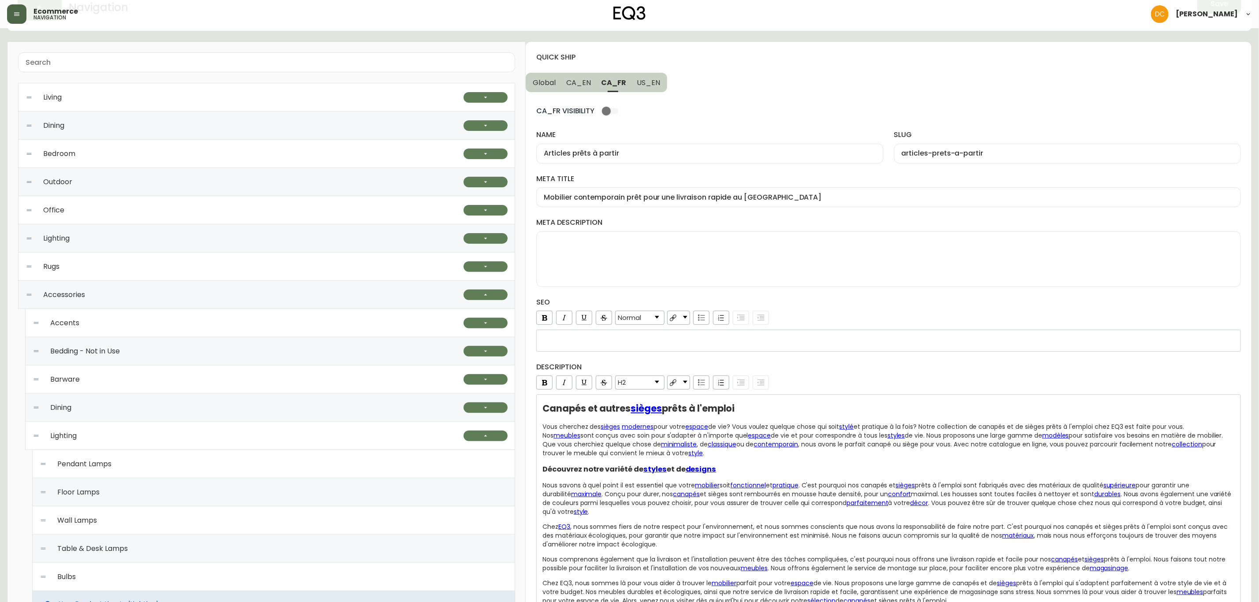
click at [773, 369] on h4 "description" at bounding box center [888, 367] width 705 height 10
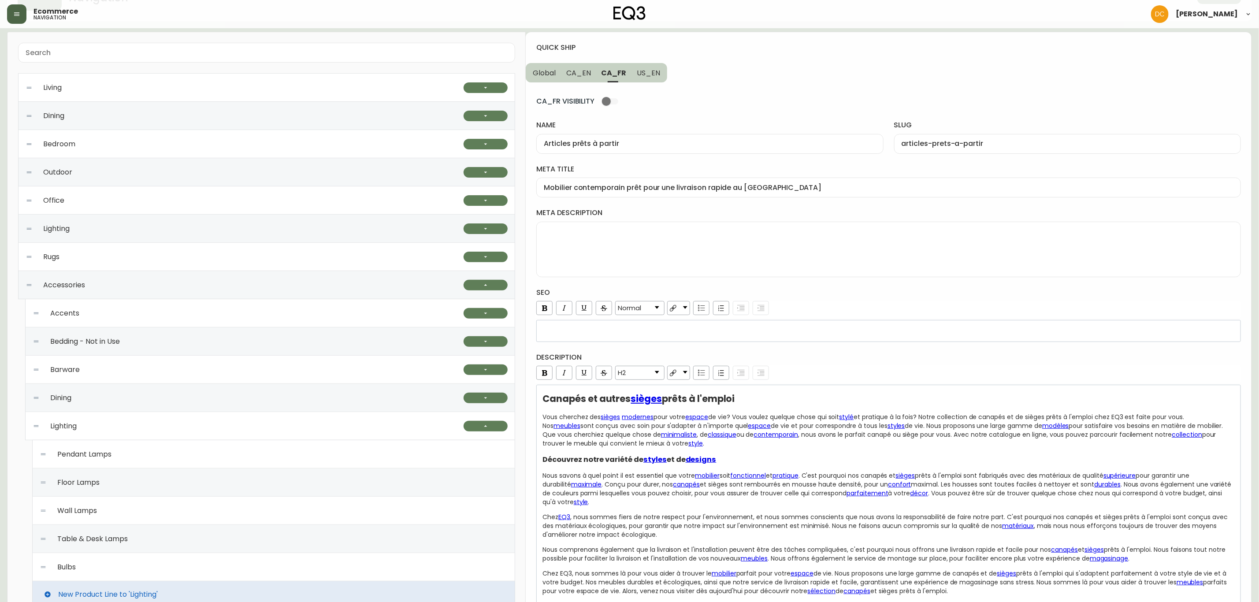
scroll to position [0, 0]
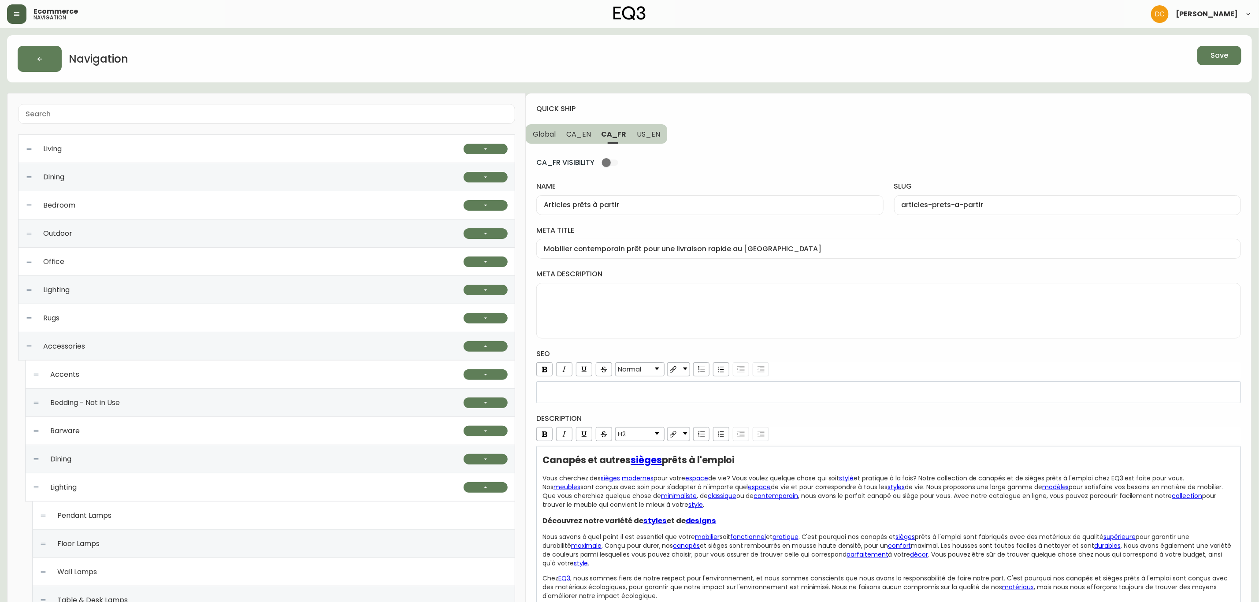
click at [653, 134] on span "US_EN" at bounding box center [648, 134] width 23 height 9
type input "Quick Ship"
type input "quick-ship"
type input "Ready-to-Ship Living Room Sofas, Chairs and Ottomans"
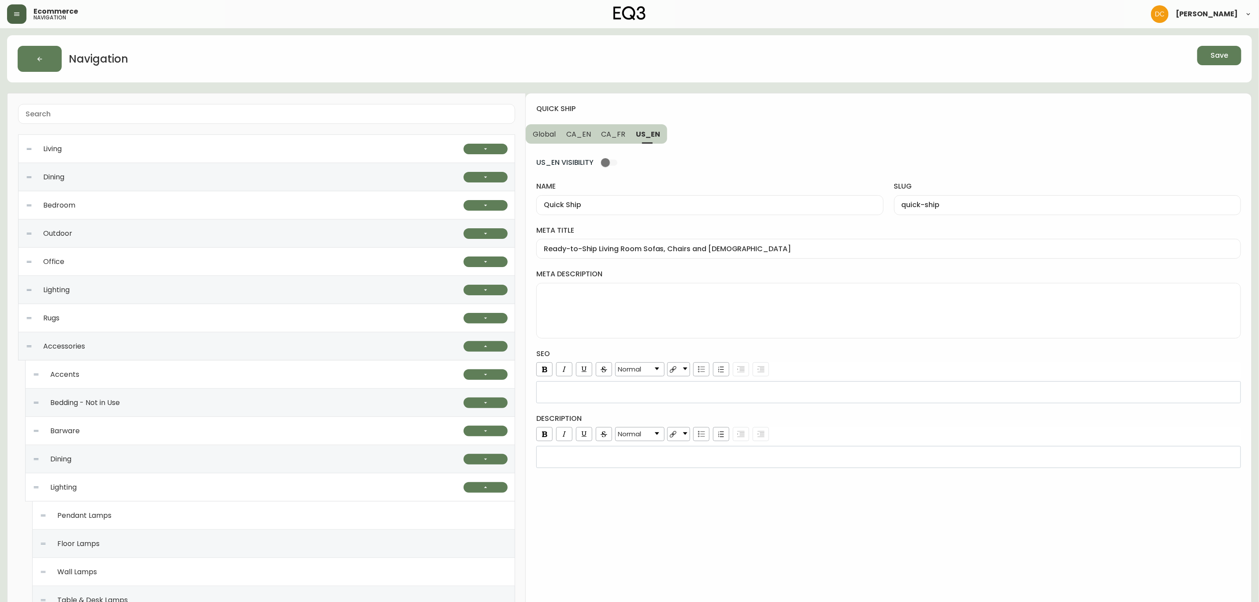
click at [606, 316] on textarea "meta description" at bounding box center [889, 311] width 690 height 44
paste textarea "Get it fast with our ready-to-ship upholstery pieces. Sofas, loveseats, chairs,…"
type textarea "Get it fast with our ready-to-ship upholstery pieces. Sofas, loveseats, chairs,…"
click at [576, 461] on div "rdw-editor" at bounding box center [889, 457] width 693 height 9
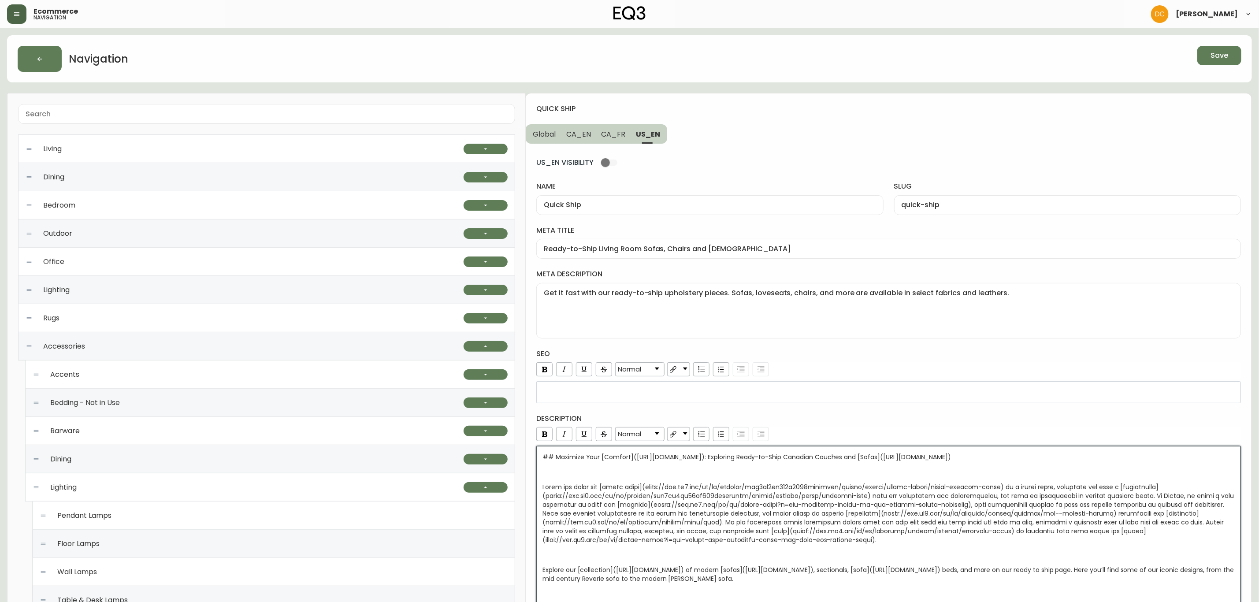
click at [822, 424] on h4 "description" at bounding box center [888, 419] width 705 height 10
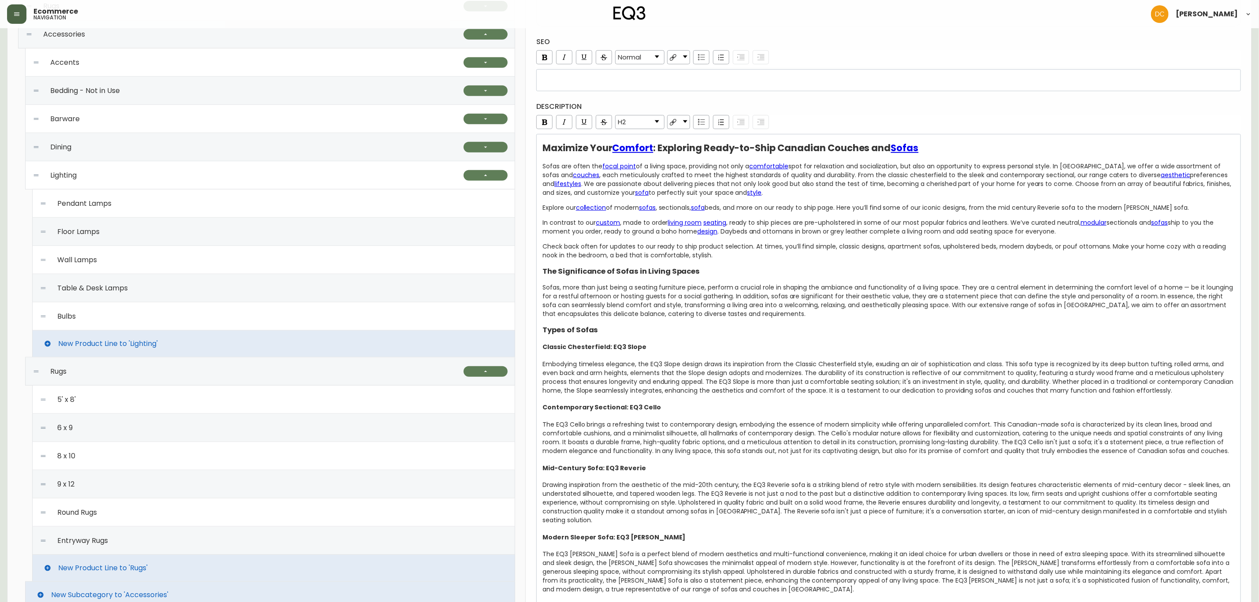
scroll to position [463, 0]
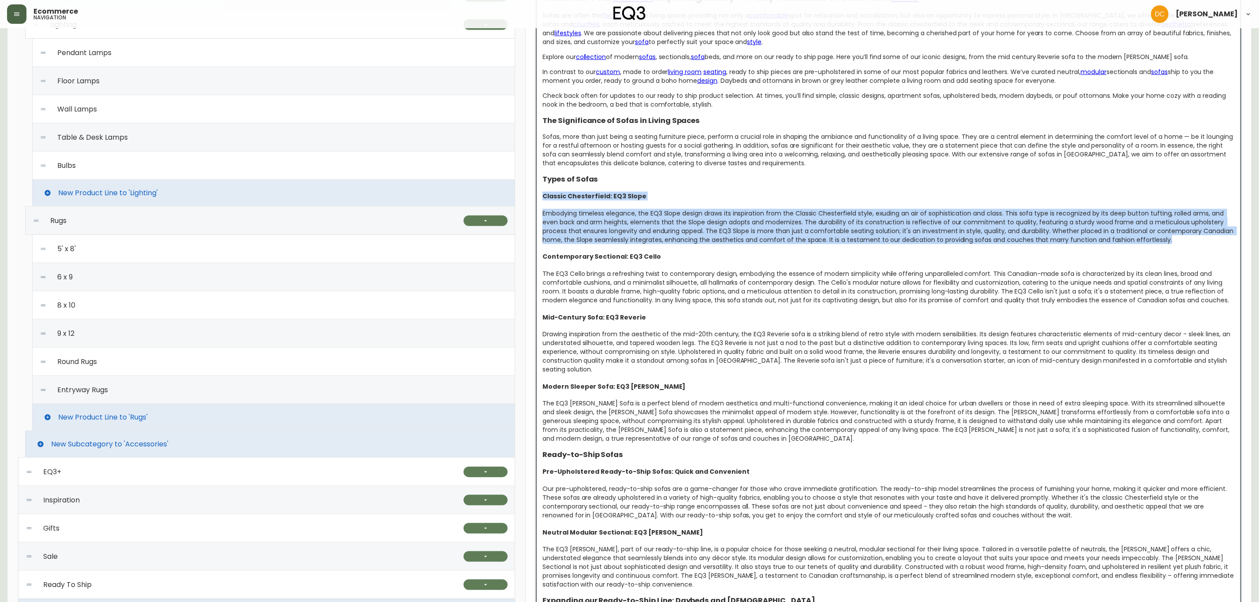
drag, startPoint x: 1176, startPoint y: 243, endPoint x: 534, endPoint y: 200, distance: 643.2
click at [531, 199] on div "quick ship Global CA_EN CA_FR US_EN US_EN VISIBILITY name Quick Ship slug quick…" at bounding box center [889, 504] width 726 height 1746
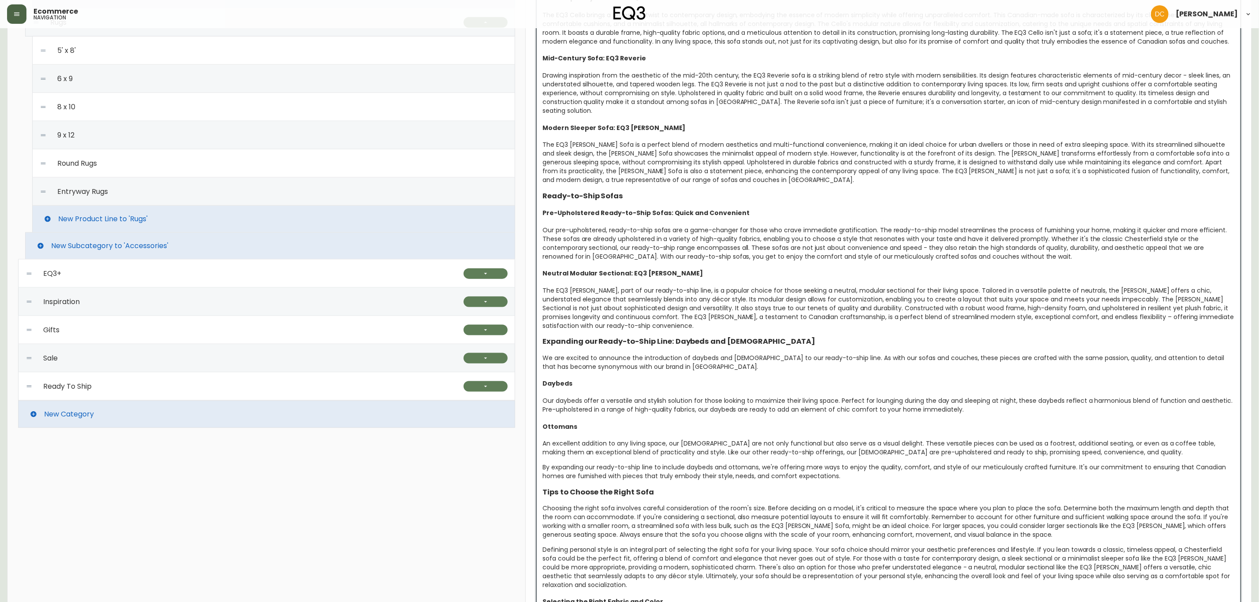
scroll to position [727, 0]
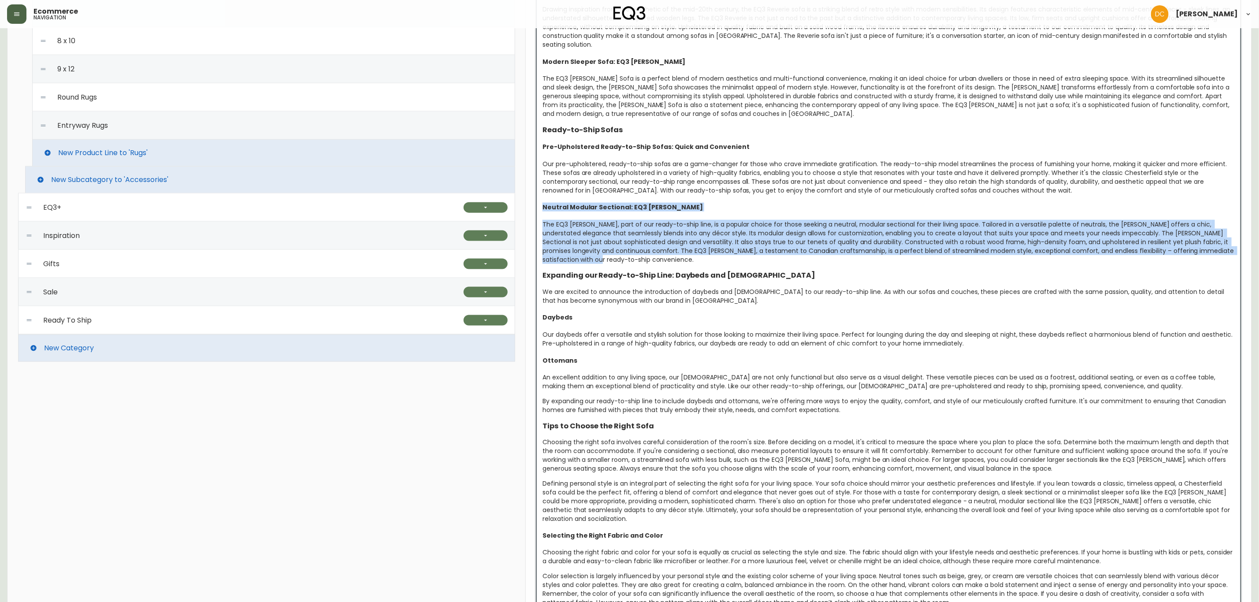
drag, startPoint x: 607, startPoint y: 255, endPoint x: 535, endPoint y: 197, distance: 92.9
click at [535, 197] on div "quick ship Global CA_EN CA_FR US_EN US_EN VISIBILITY name Quick Ship slug quick…" at bounding box center [889, 208] width 726 height 1685
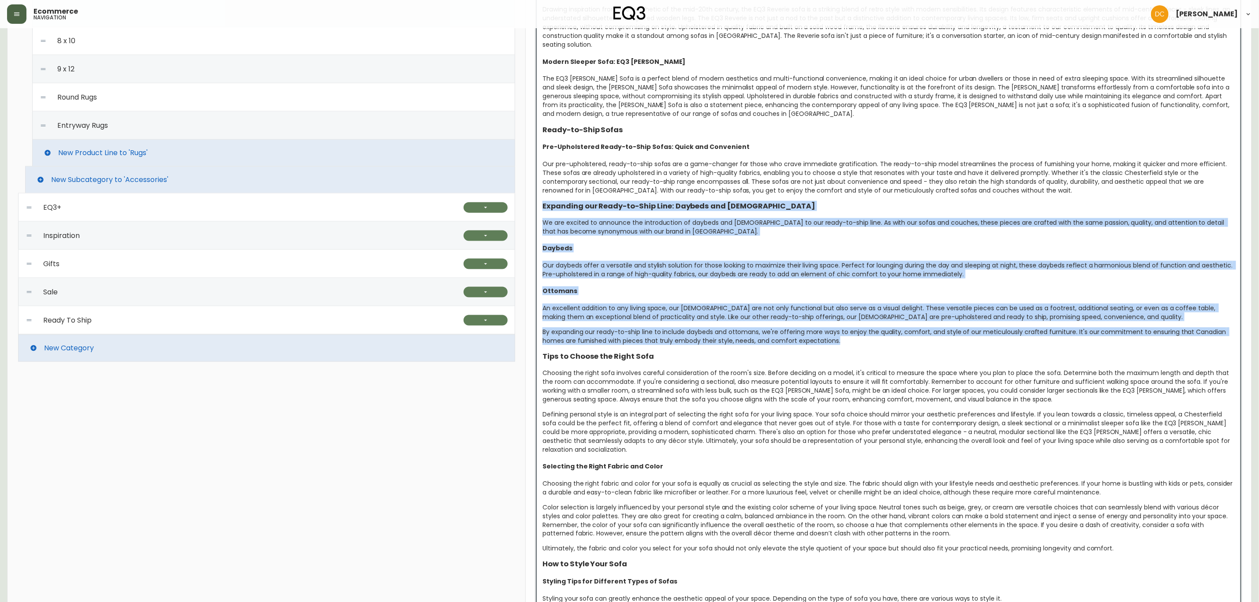
drag, startPoint x: 543, startPoint y: 200, endPoint x: 873, endPoint y: 335, distance: 355.6
click at [873, 335] on div "Maximize Your Comfort : Exploring Ready-to-Ship Canadian Couches and Sofas Sofa…" at bounding box center [889, 347] width 693 height 1236
click at [986, 267] on div "Our daybeds offer a versatile and stylish solution for those looking to maximiz…" at bounding box center [889, 270] width 693 height 18
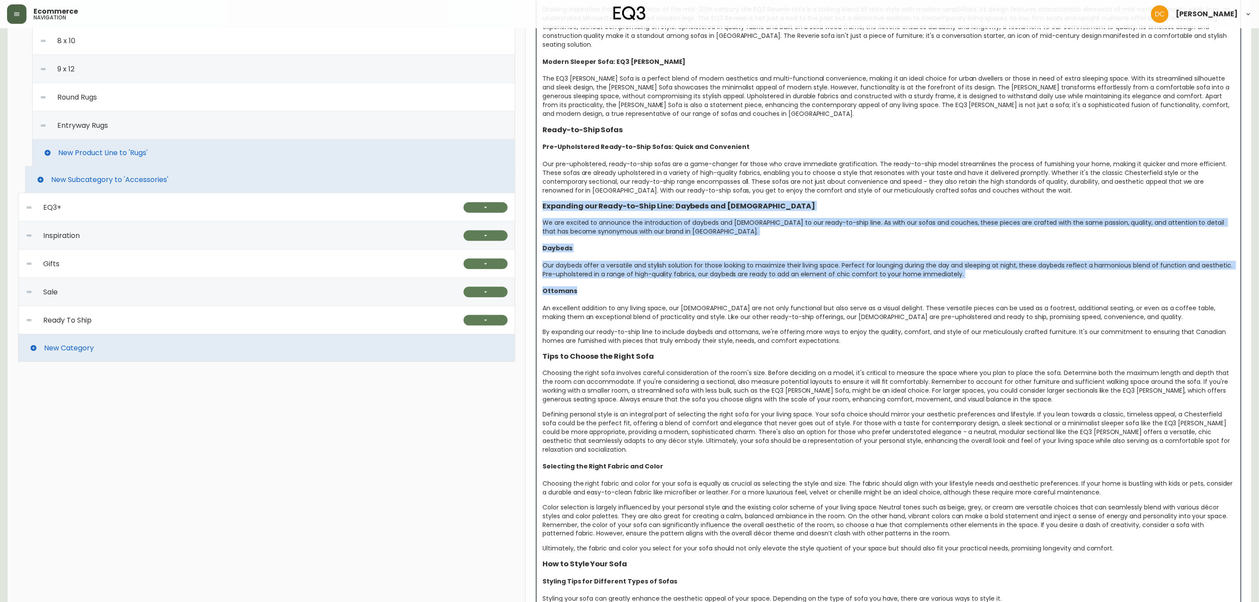
drag, startPoint x: 971, startPoint y: 273, endPoint x: 543, endPoint y: 197, distance: 435.0
click at [543, 197] on div "Maximize Your Comfort : Exploring Ready-to-Ship Canadian Couches and Sofas Sofa…" at bounding box center [889, 347] width 693 height 1236
click at [651, 250] on div "Maximize Your Comfort : Exploring Ready-to-Ship Canadian Couches and Sofas Sofa…" at bounding box center [889, 347] width 693 height 1236
drag, startPoint x: 969, startPoint y: 268, endPoint x: 538, endPoint y: 197, distance: 436.9
click at [538, 197] on div "Maximize Your Comfort : Exploring Ready-to-Ship Canadian Couches and Sofas Sofa…" at bounding box center [888, 345] width 705 height 1253
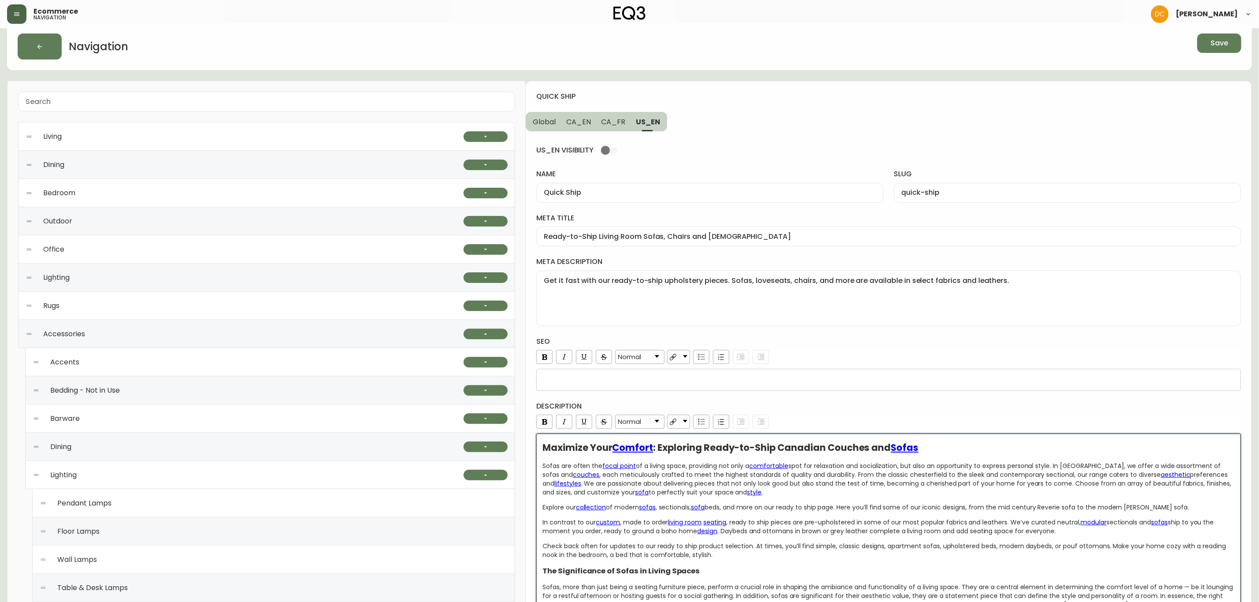
scroll to position [0, 0]
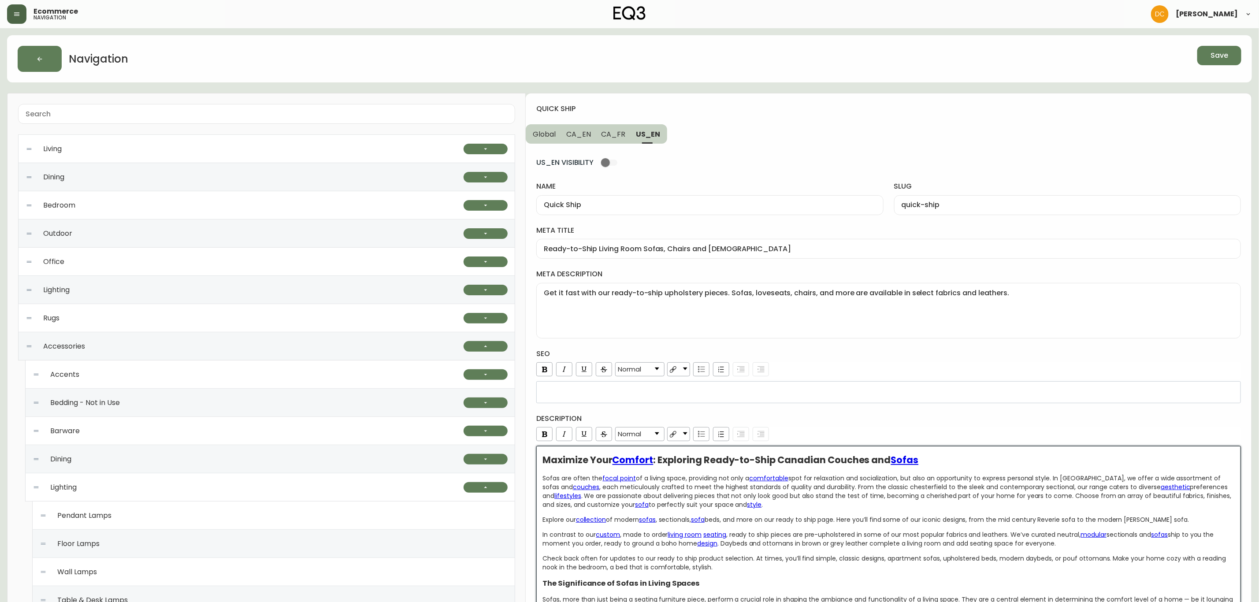
click at [623, 134] on span "CA_FR" at bounding box center [614, 134] width 24 height 9
type input "Articles prêts à partir"
type input "articles-prets-a-partir"
type input "Mobilier contemporain prêt pour une livraison rapide au Canada"
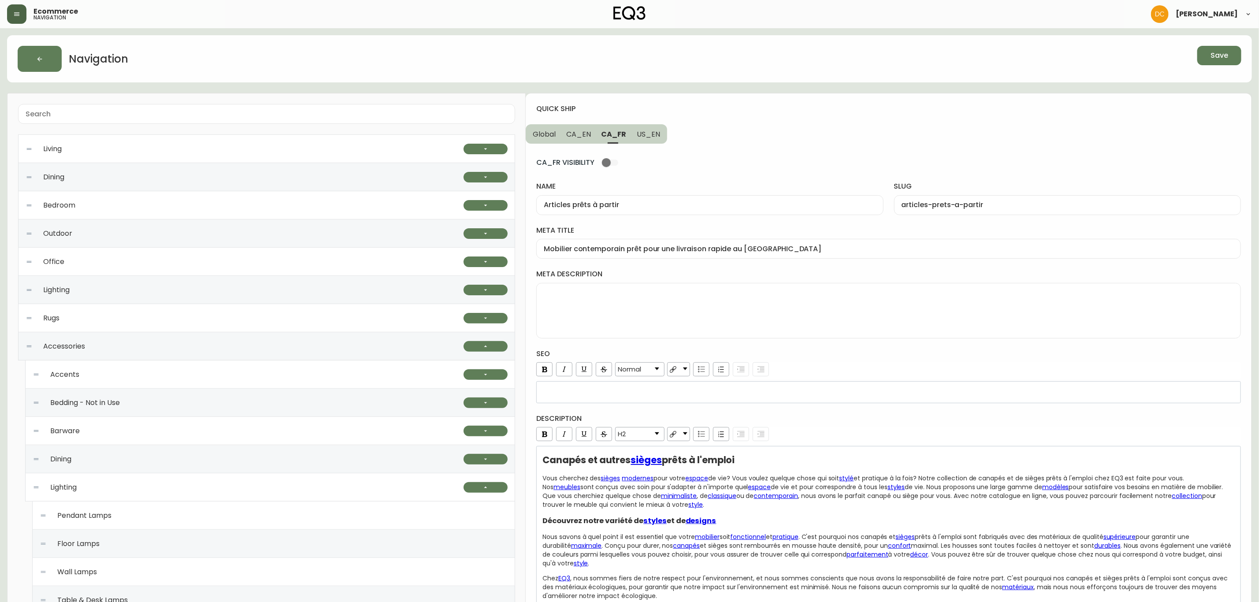
click at [580, 135] on span "CA_EN" at bounding box center [578, 134] width 25 height 9
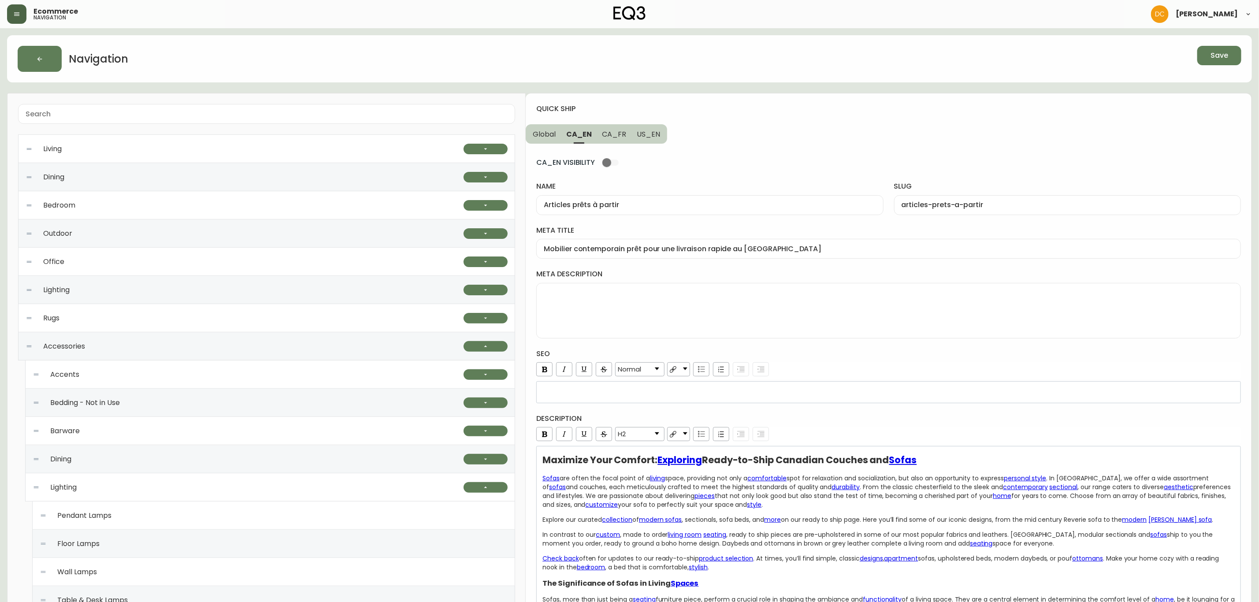
type input "Quick Ship"
type input "quick-ship"
type input "Quick ship fabric and leather sectional, sofa, chairs Canada"
type textarea "Get it fast with our ready-to-ship upholstery pieces. Sofas, ottomans, chairs, …"
click at [1227, 52] on span "Save" at bounding box center [1220, 56] width 18 height 10
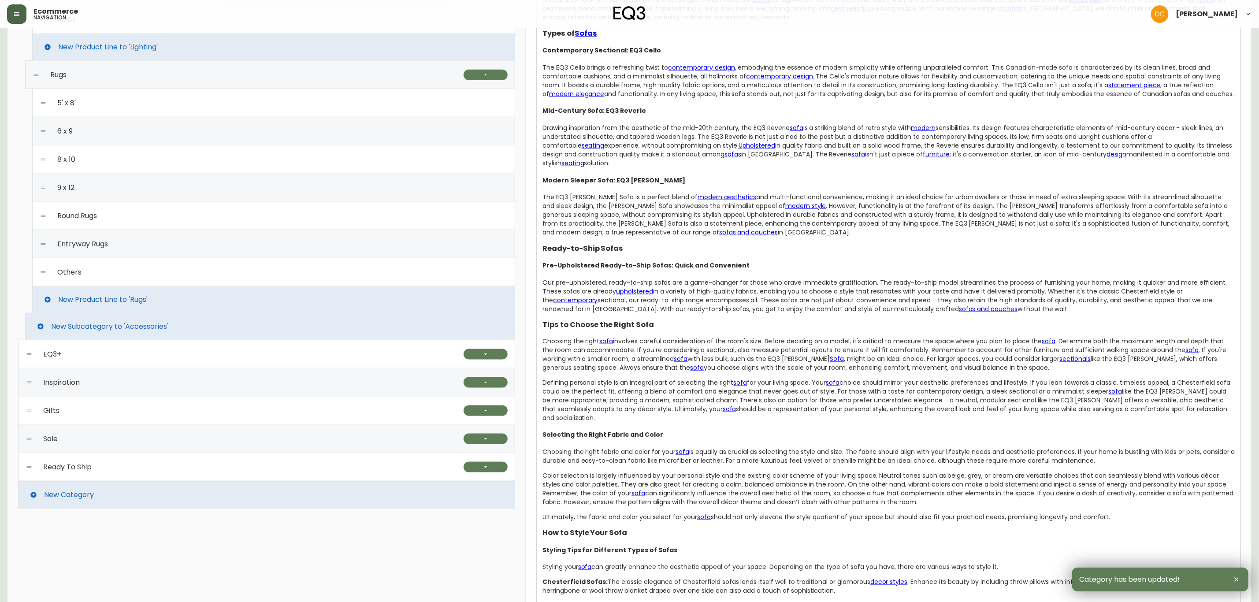
scroll to position [580, 0]
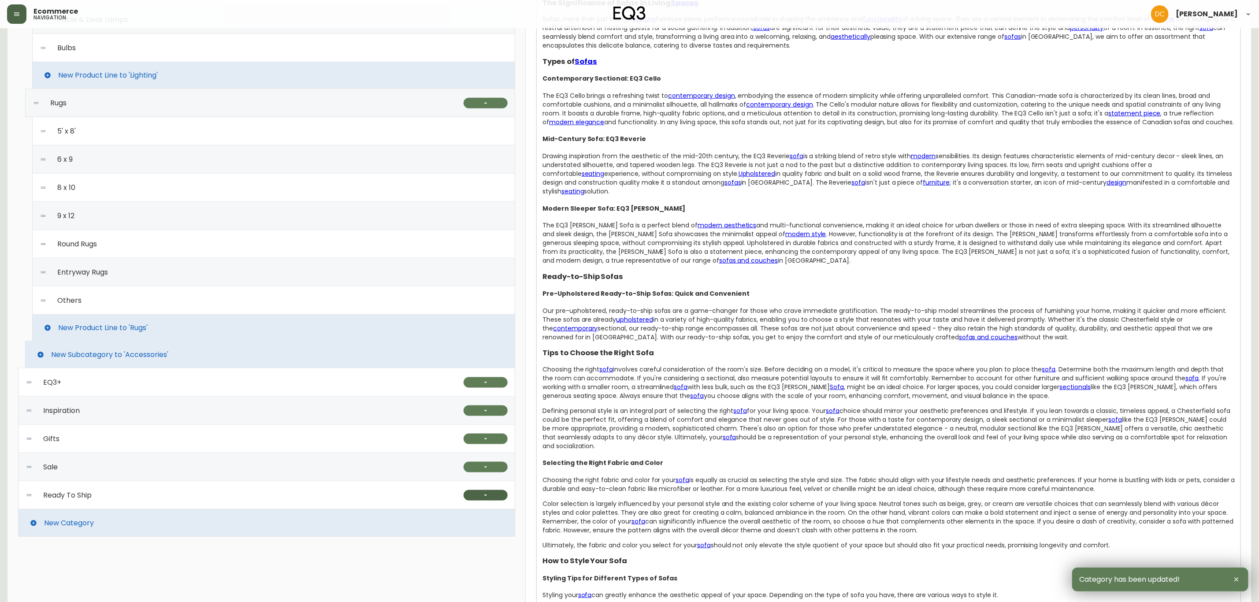
click at [497, 499] on button "button" at bounding box center [486, 495] width 44 height 11
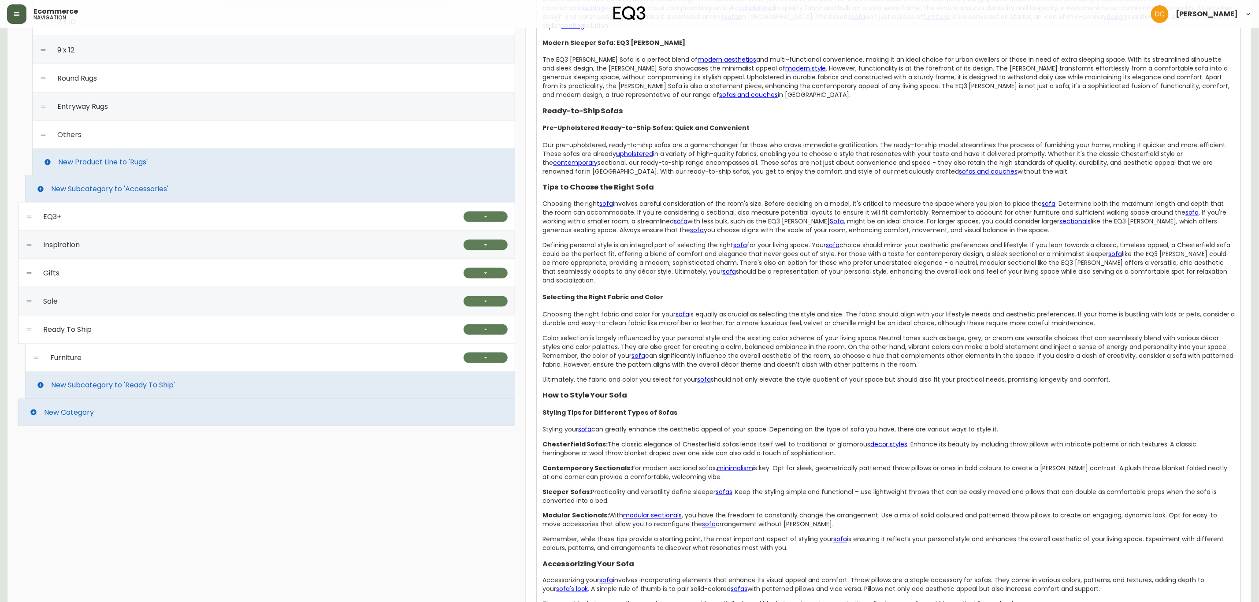
scroll to position [845, 0]
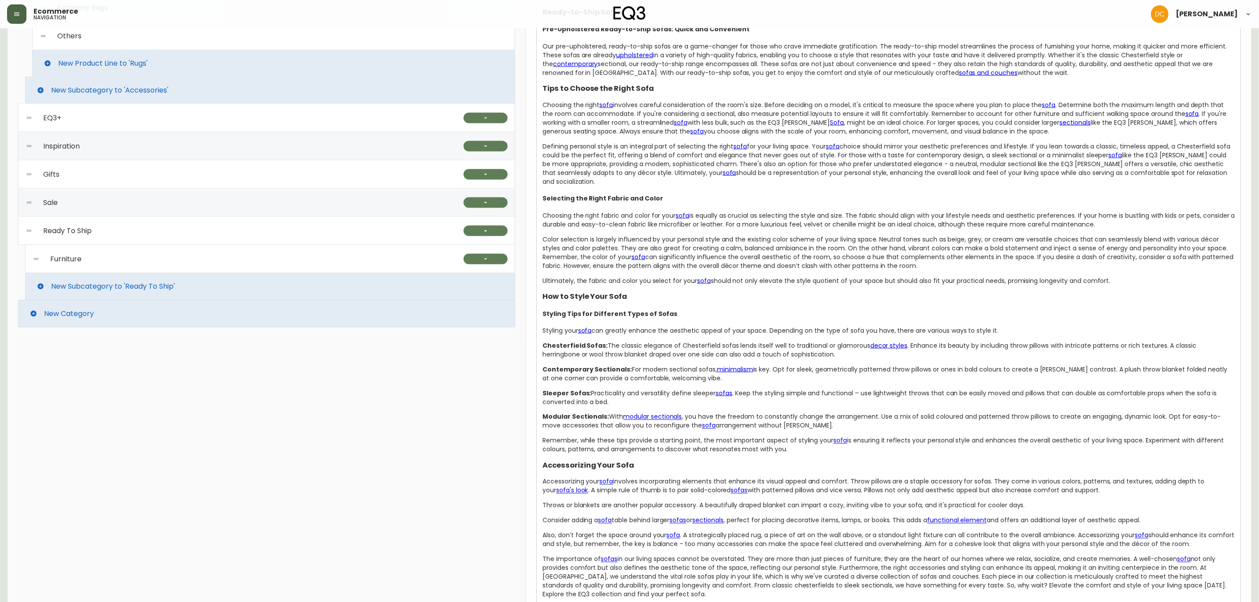
click at [129, 268] on div "Furniture" at bounding box center [248, 259] width 431 height 28
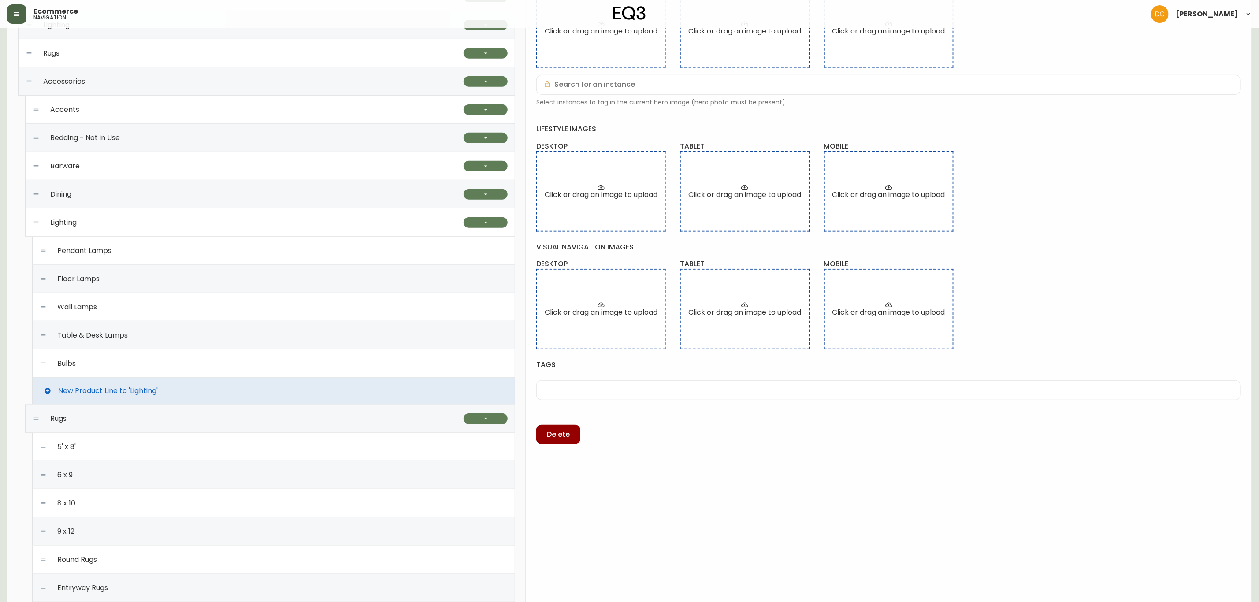
scroll to position [264, 0]
click at [491, 227] on button "button" at bounding box center [486, 223] width 44 height 11
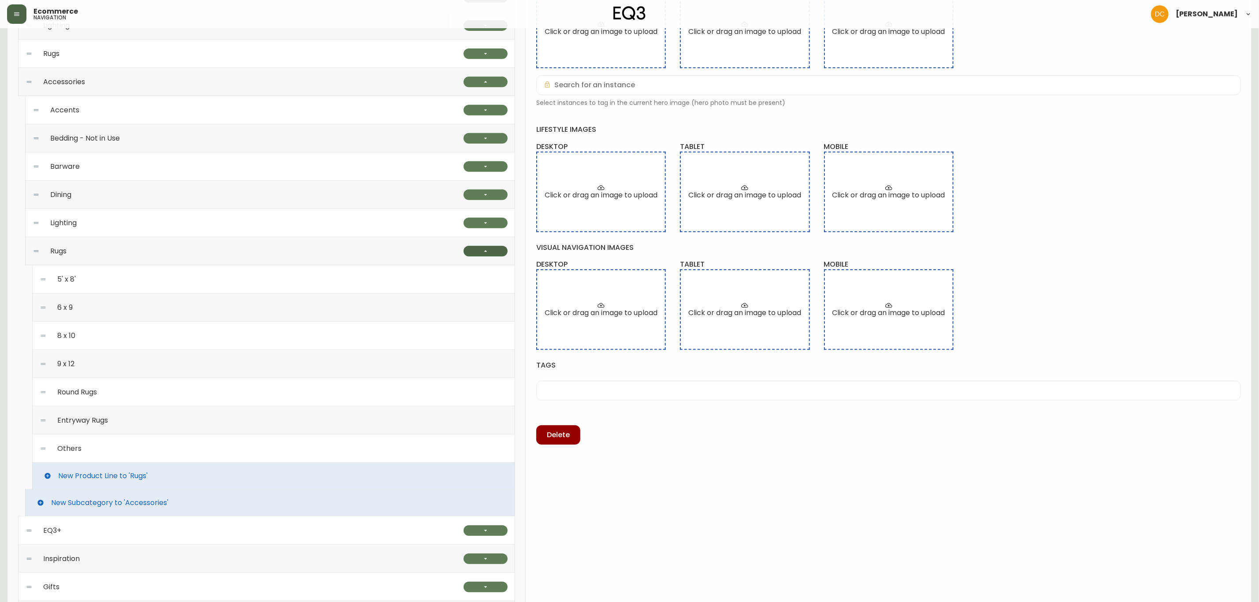
click at [491, 248] on button "button" at bounding box center [486, 251] width 44 height 11
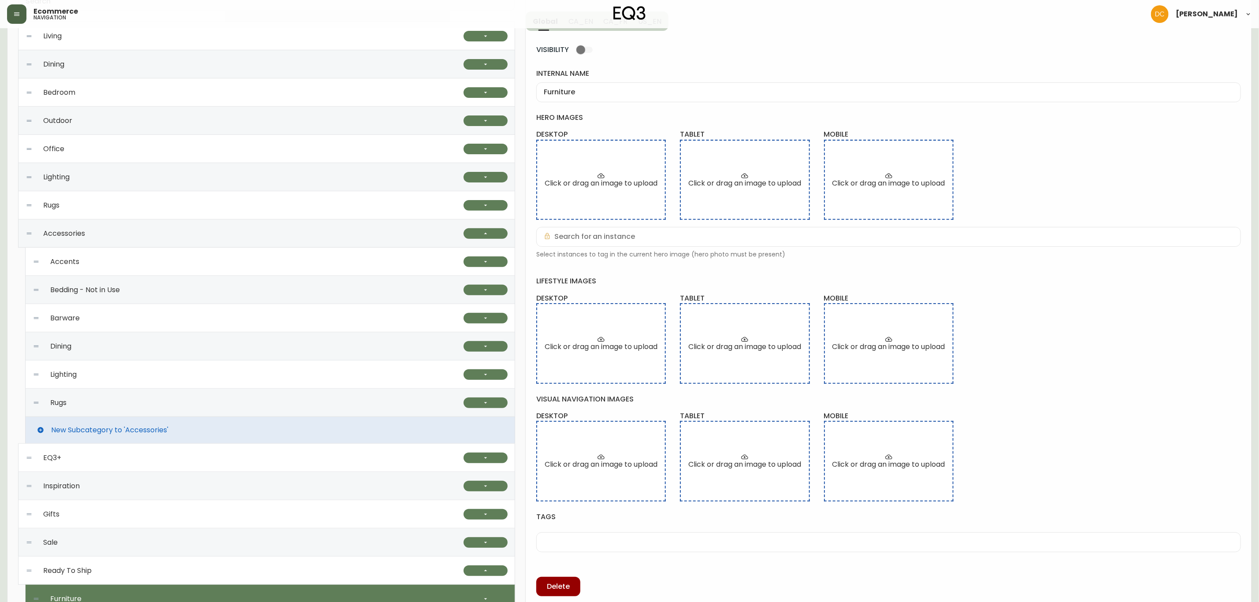
scroll to position [0, 0]
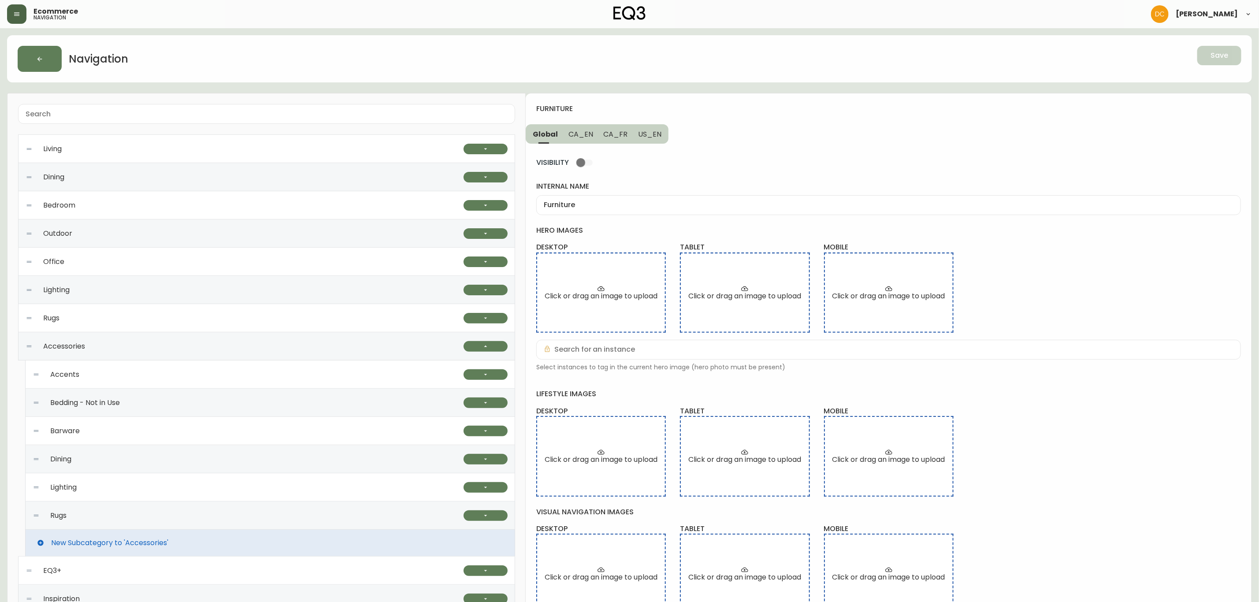
click at [635, 206] on input "Furniture" at bounding box center [889, 205] width 690 height 8
click at [635, 205] on input "Furniture" at bounding box center [889, 205] width 690 height 8
type input "Q"
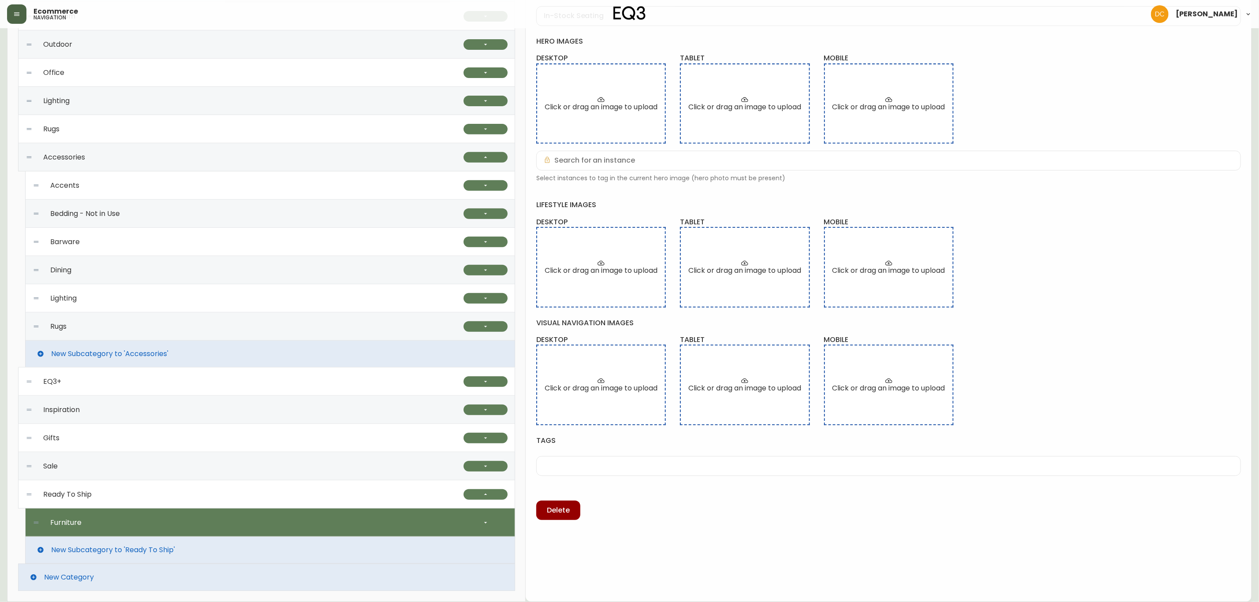
type input "In-Stock Seating"
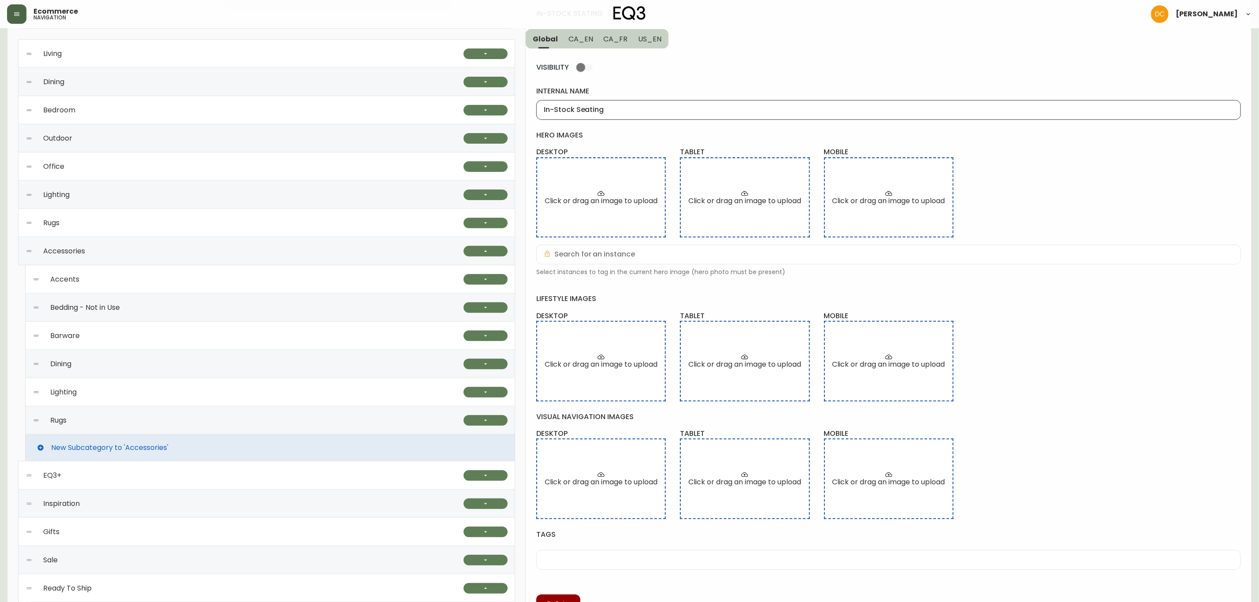
scroll to position [0, 0]
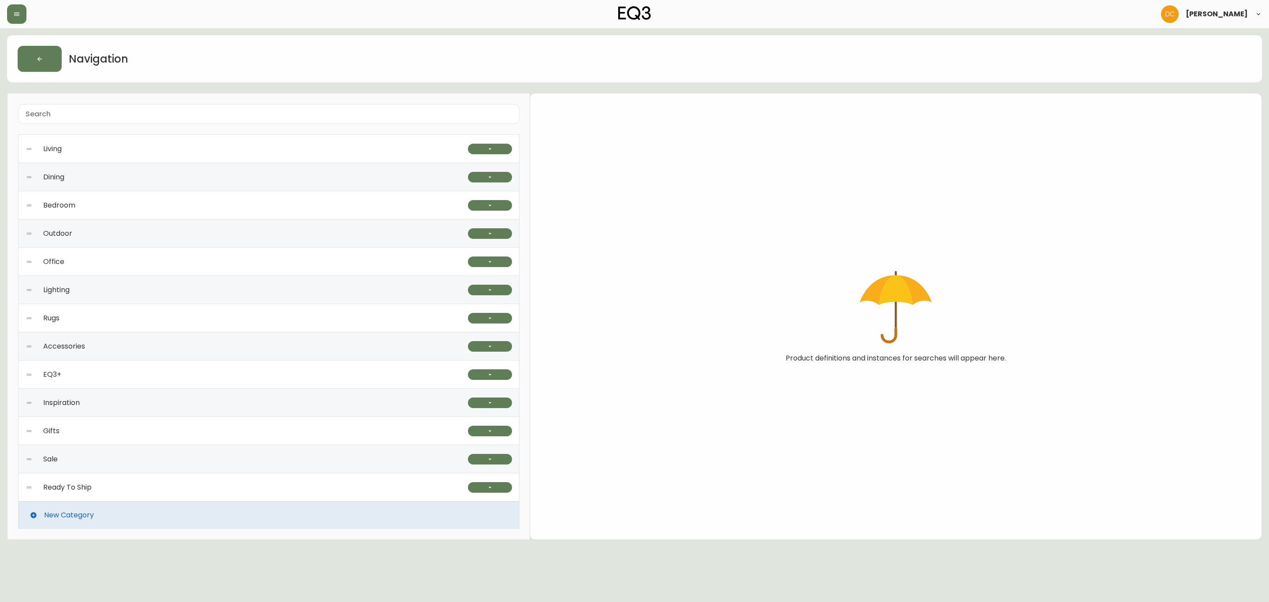
click at [219, 488] on div "Ready To Ship" at bounding box center [247, 487] width 443 height 28
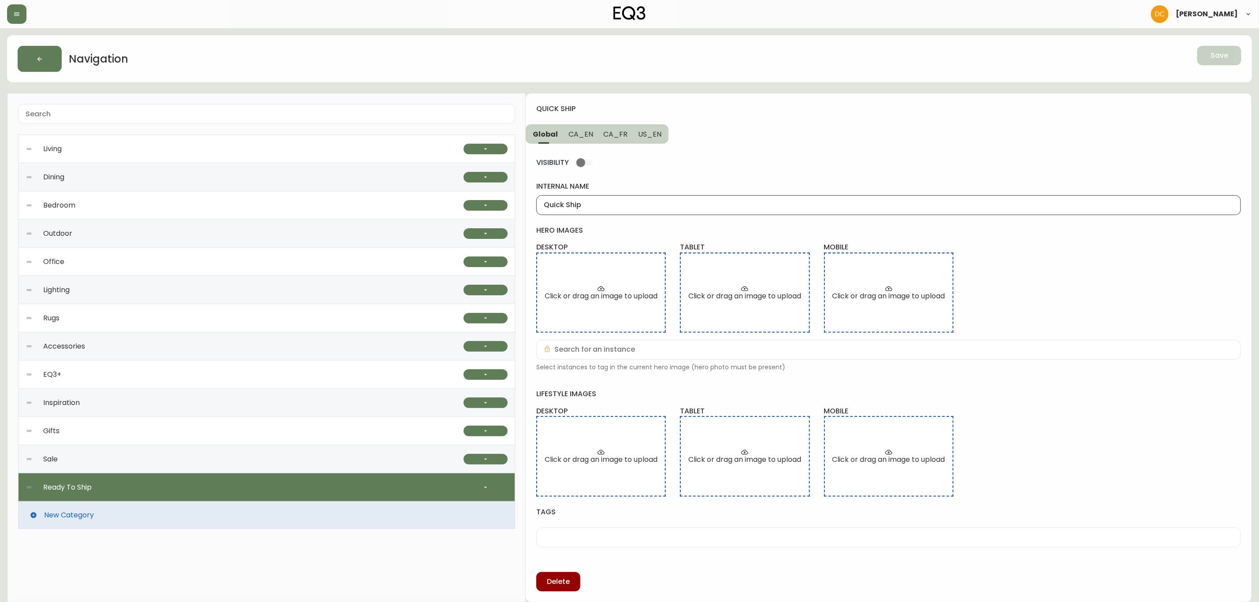
click at [622, 208] on input "Quick Ship" at bounding box center [889, 205] width 690 height 8
click at [482, 492] on button "button" at bounding box center [486, 487] width 44 height 11
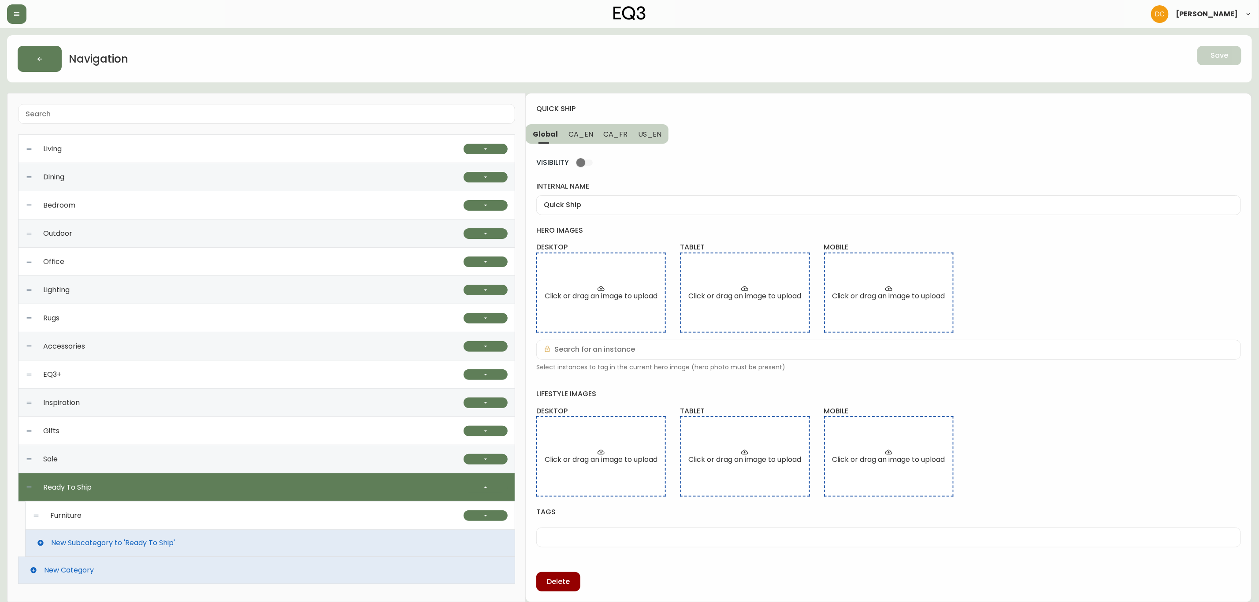
scroll to position [2, 0]
click at [451, 517] on div "Furniture" at bounding box center [248, 515] width 431 height 28
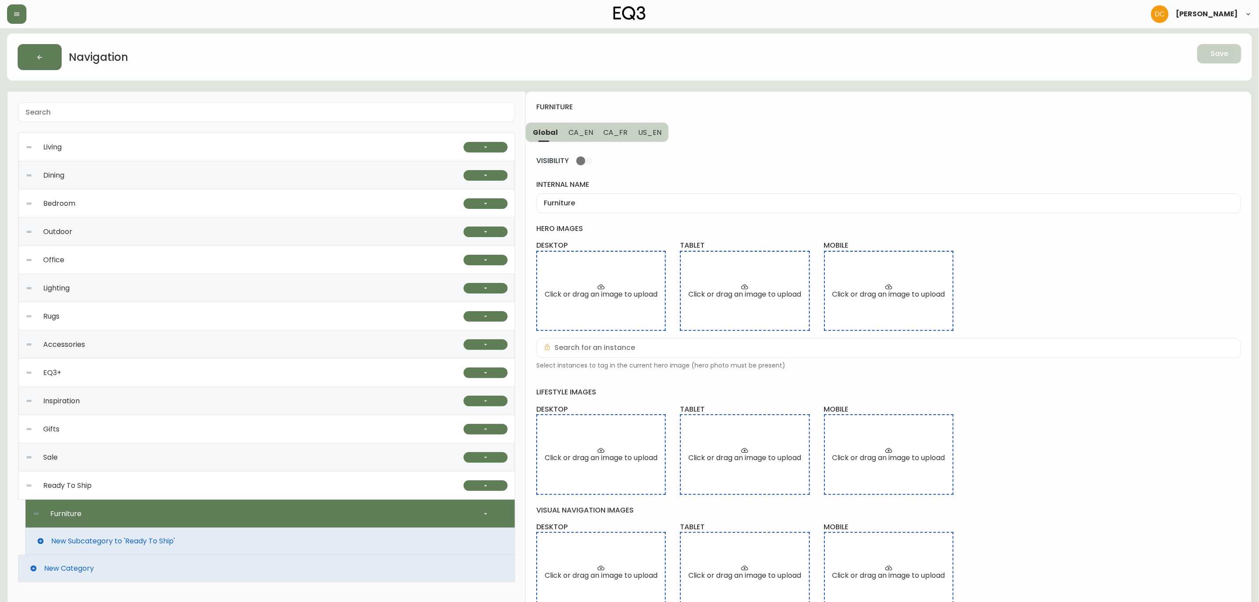
scroll to position [0, 0]
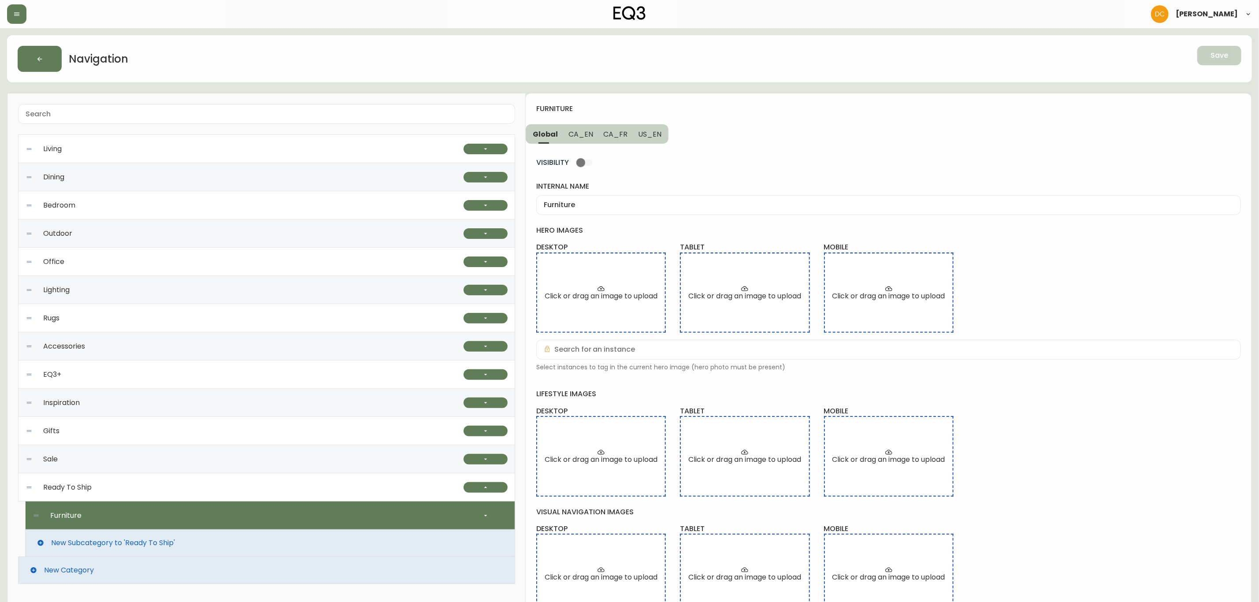
click at [604, 201] on input "Furniture" at bounding box center [889, 205] width 690 height 8
type input "Quick Ship Upholstery"
click at [584, 130] on span "CA_EN" at bounding box center [581, 134] width 25 height 9
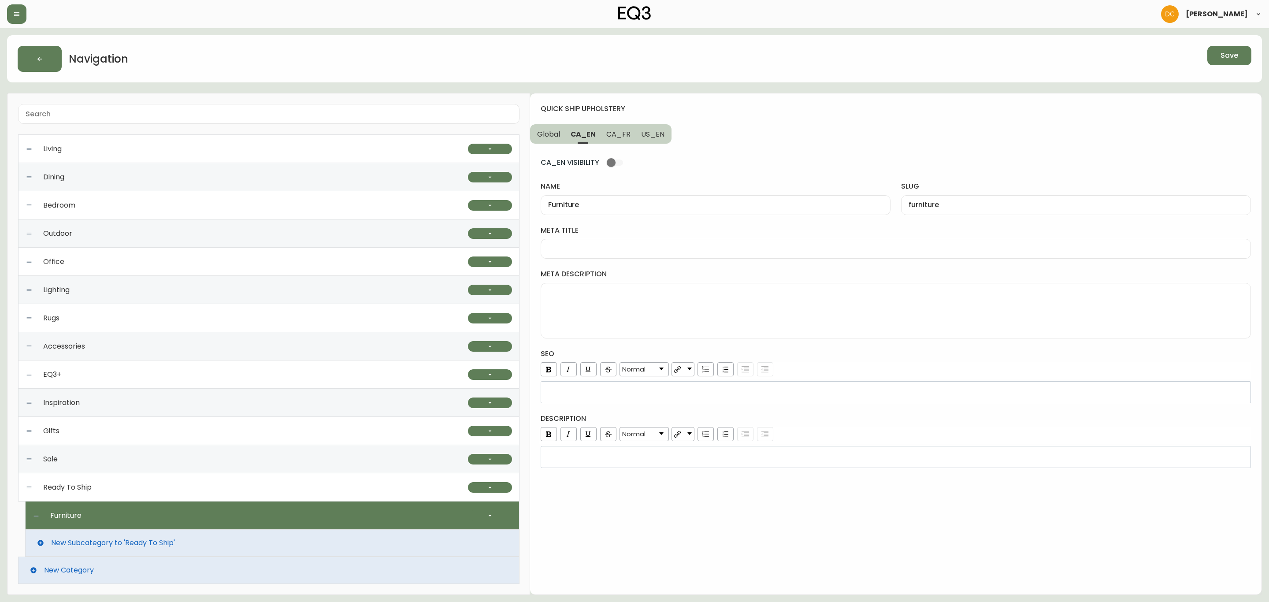
click at [609, 205] on input "Furniture" at bounding box center [715, 205] width 335 height 8
paste input "Quick Ship Upholstery"
type input "Quick Ship Upholstery"
click at [915, 205] on input "furniture" at bounding box center [1076, 205] width 335 height 8
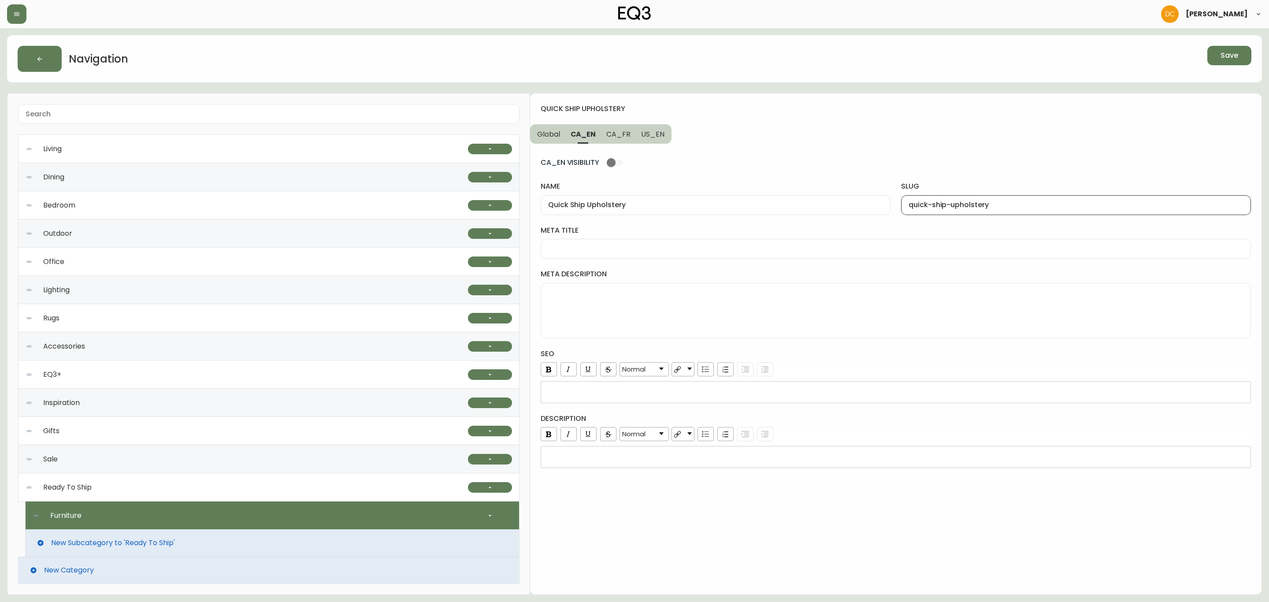
type input "quick-ship-upholstery"
click at [631, 203] on input "Quick Ship Upholstery" at bounding box center [715, 205] width 335 height 8
click at [649, 134] on span "US_EN" at bounding box center [652, 134] width 23 height 9
type input "Furniture"
type input "furniture"
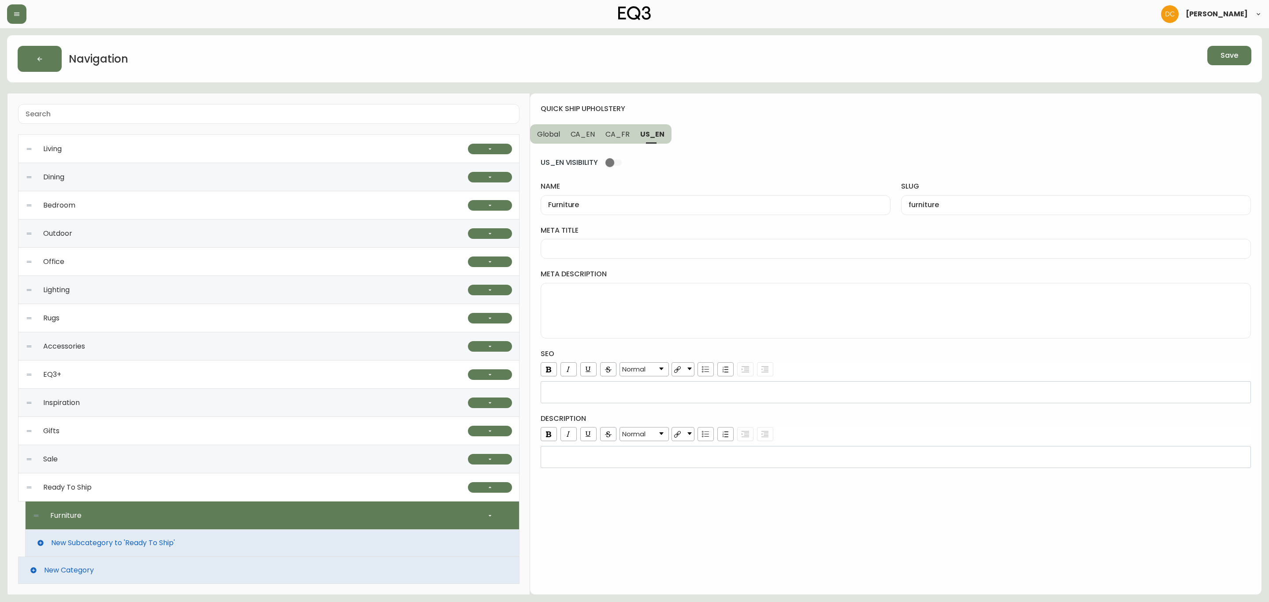
click at [643, 197] on div "Furniture" at bounding box center [716, 205] width 350 height 20
paste input "Quick Ship Upholstery"
type input "Quick Ship Upholstery"
click at [590, 138] on span "CA_EN" at bounding box center [583, 134] width 25 height 9
click at [959, 213] on div "quick-ship-upholstery" at bounding box center [1076, 205] width 350 height 20
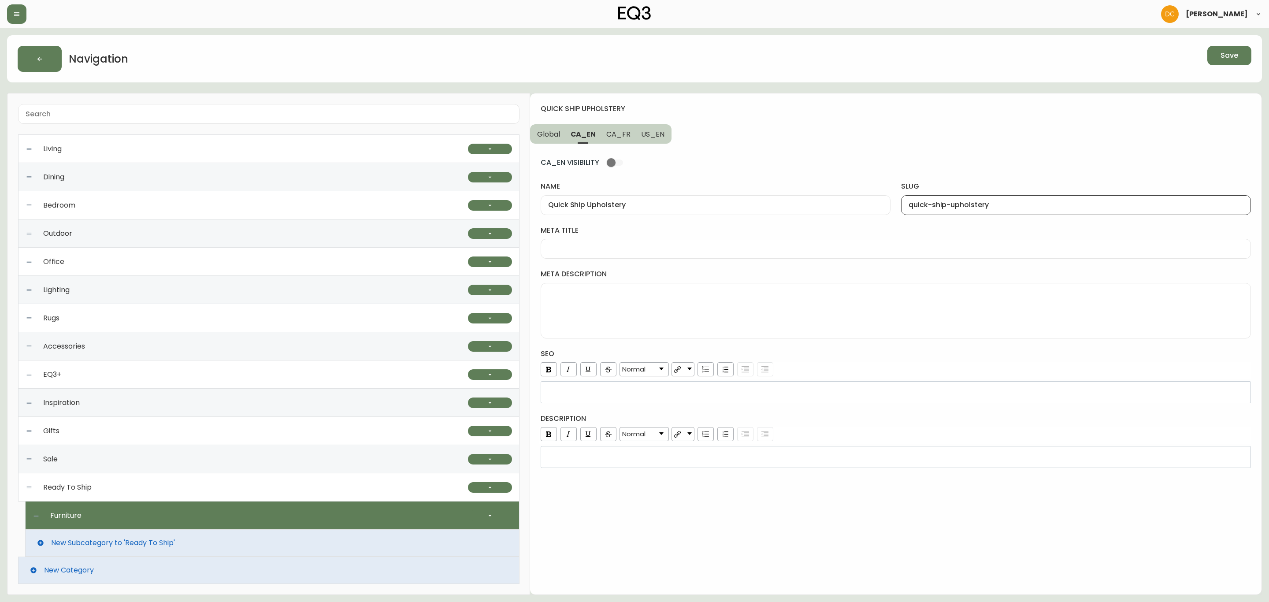
click at [644, 134] on span "US_EN" at bounding box center [652, 134] width 23 height 9
click at [967, 201] on input "furniture" at bounding box center [1076, 205] width 335 height 8
paste input "quick-ship-upholstery"
type input "quick-ship-upholstery"
click at [617, 136] on span "CA_FR" at bounding box center [618, 134] width 24 height 9
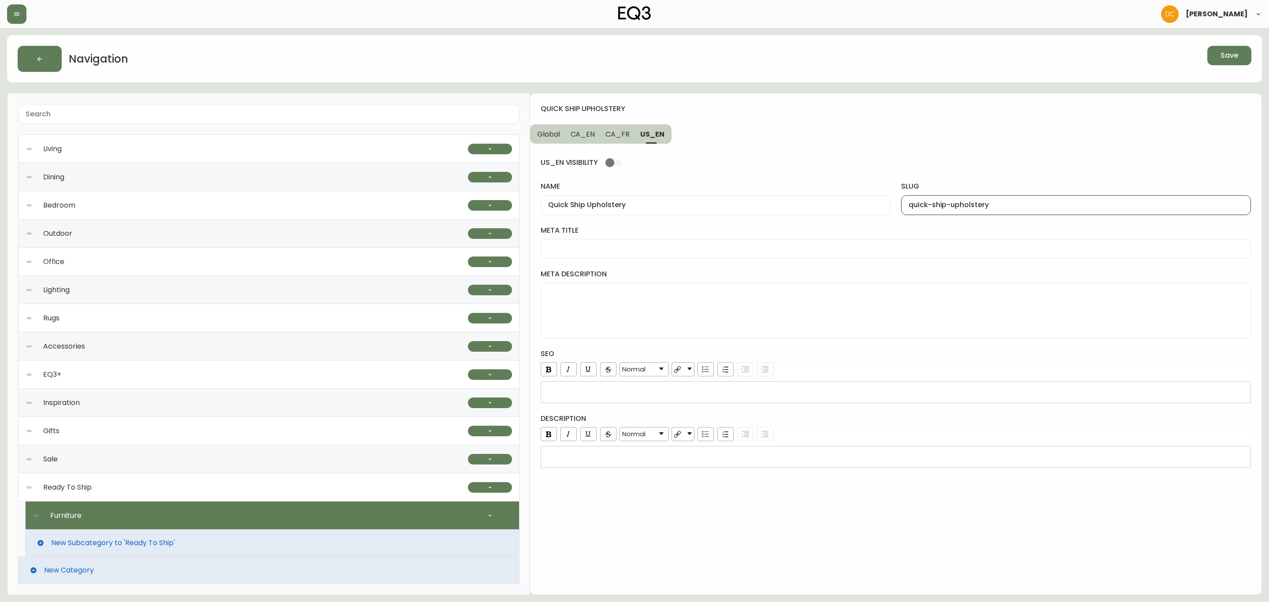
type input "Meubles"
type input "meubles"
click at [594, 137] on span "CA_EN" at bounding box center [583, 134] width 25 height 9
type input "Quick Ship Upholstery"
type input "quick-ship-upholstery"
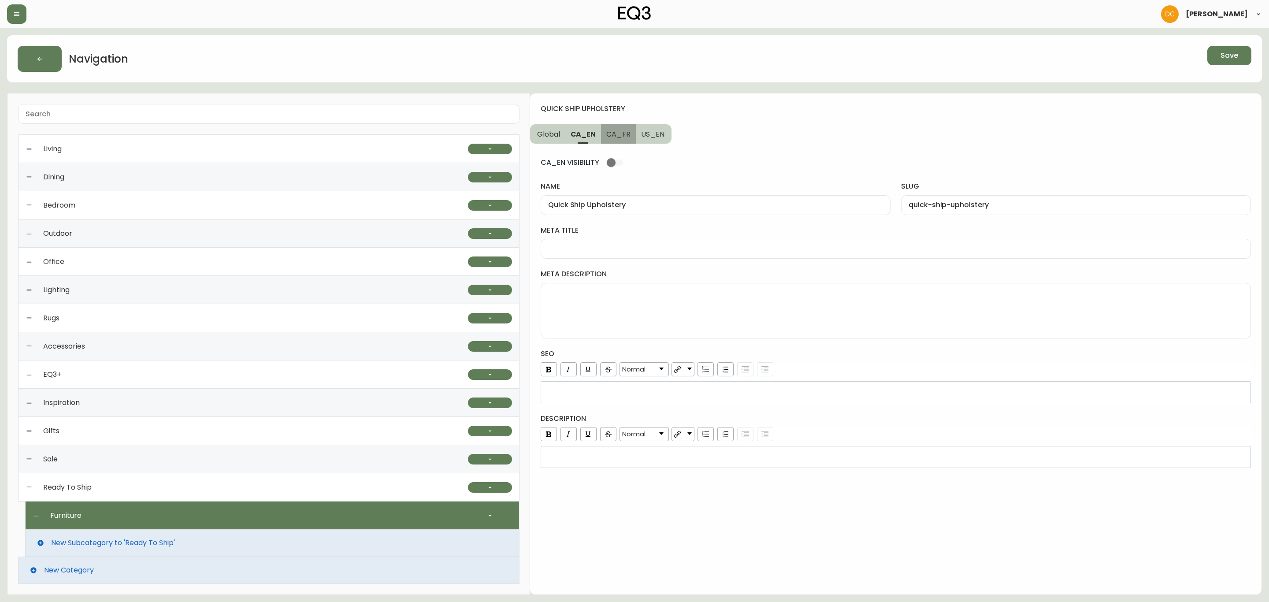
click at [621, 139] on button "CA_FR" at bounding box center [618, 133] width 35 height 19
type input "Meubles"
type input "meubles"
click at [645, 136] on span "US_EN" at bounding box center [652, 134] width 23 height 9
type input "Quick Ship Upholstery"
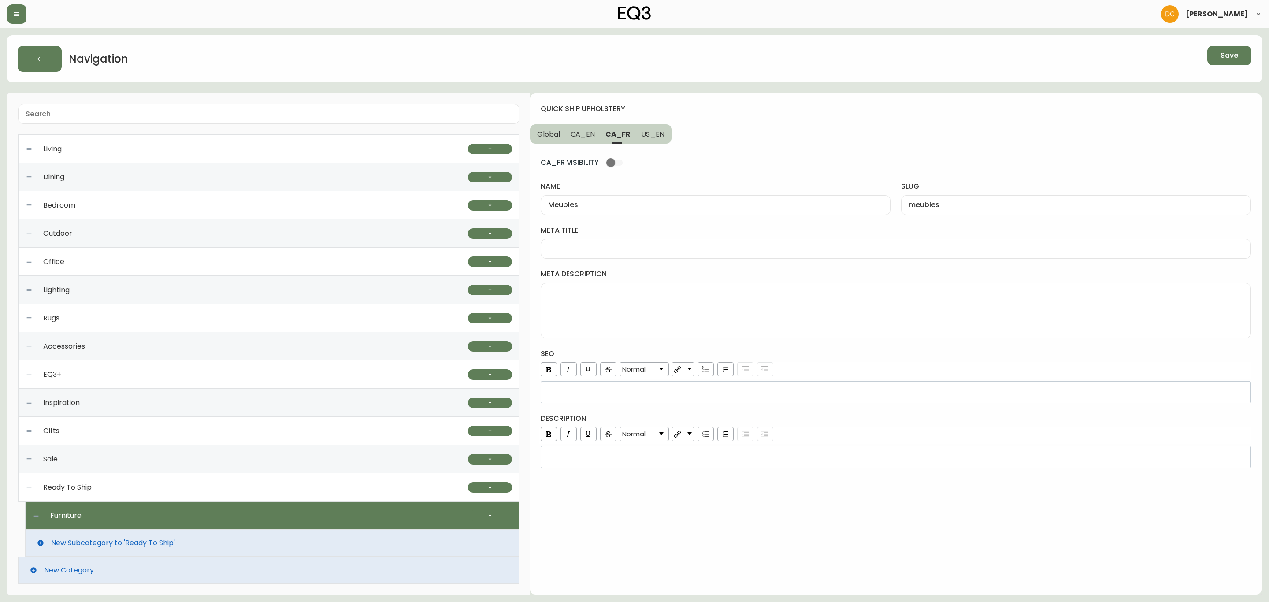
type input "quick-ship-upholstery"
click at [622, 135] on span "CA_FR" at bounding box center [618, 134] width 24 height 9
type input "Meubles"
type input "meubles"
click at [662, 138] on span "US_EN" at bounding box center [652, 134] width 23 height 9
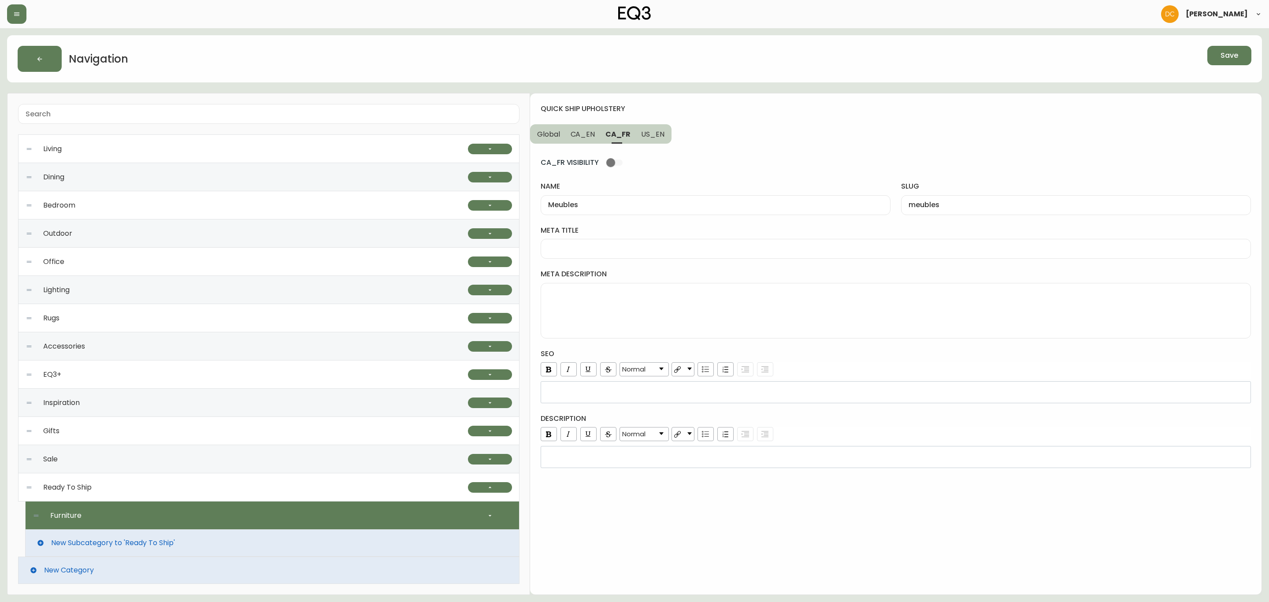
type input "Quick Ship Upholstery"
type input "quick-ship-upholstery"
click at [611, 139] on span "CA_FR" at bounding box center [618, 134] width 24 height 9
type input "Meubles"
type input "meubles"
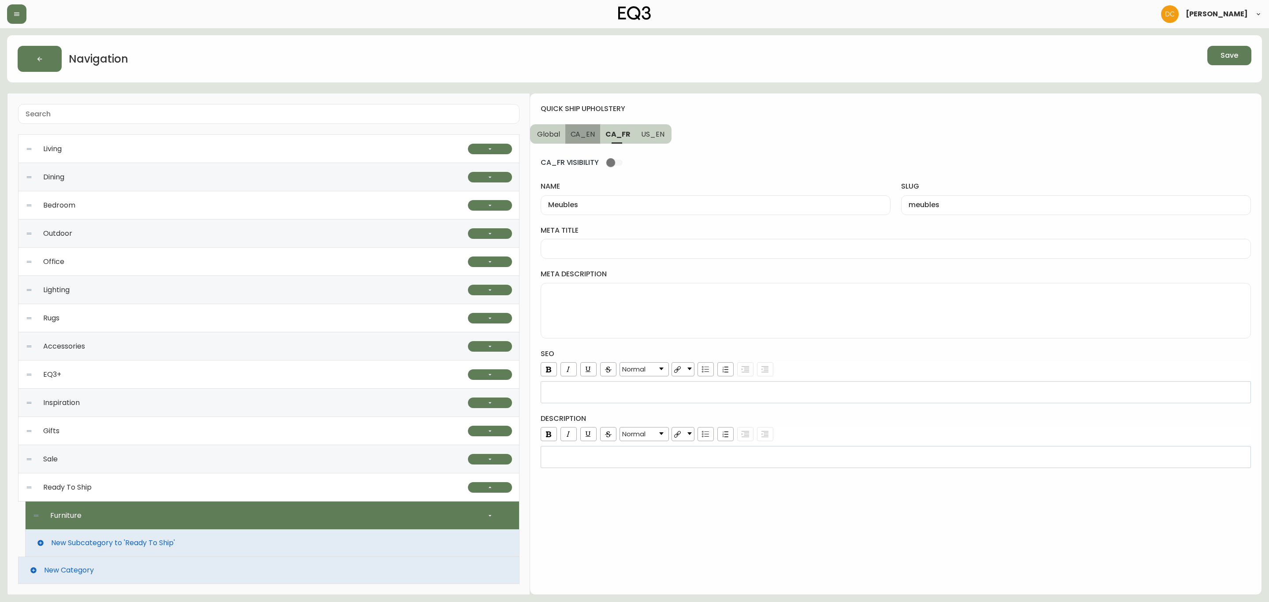
click at [581, 139] on button "CA_EN" at bounding box center [582, 133] width 35 height 19
type input "Quick Ship Upholstery"
type input "quick-ship-upholstery"
click at [546, 139] on span "Global" at bounding box center [548, 134] width 23 height 9
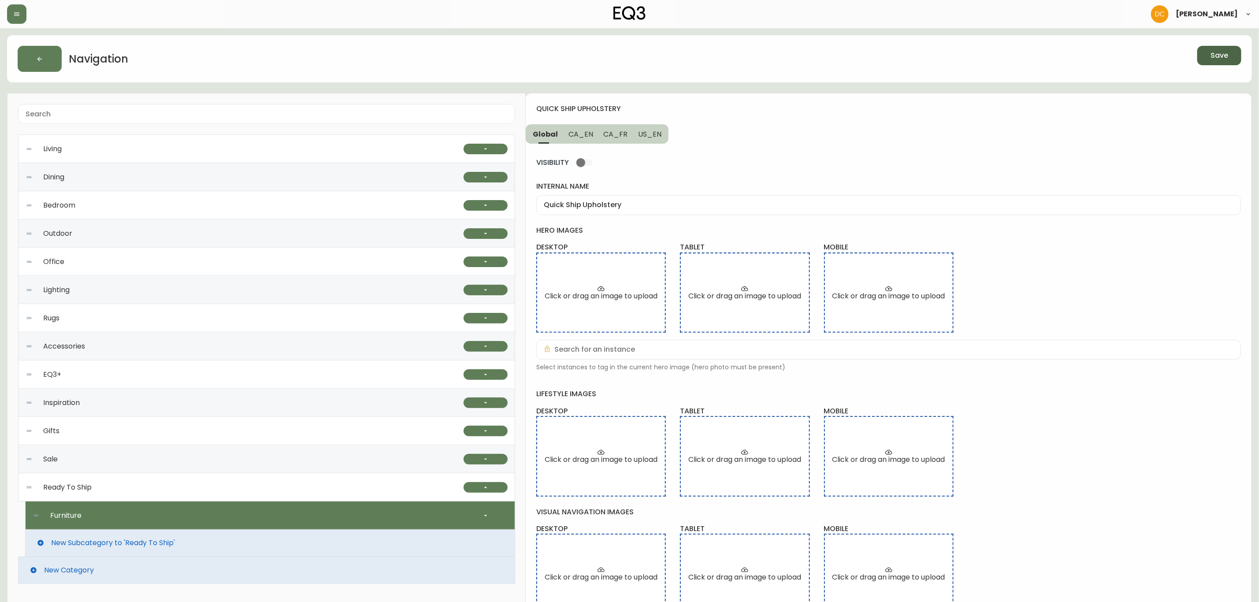
click at [1223, 58] on span "Save" at bounding box center [1220, 56] width 18 height 10
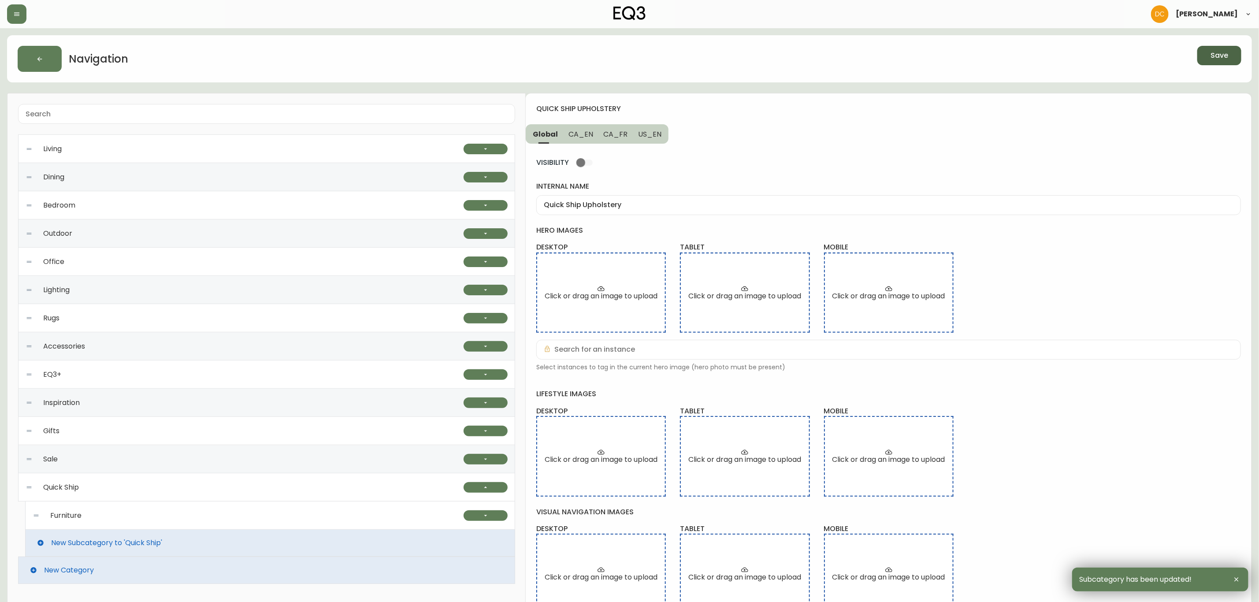
click at [132, 519] on div "Furniture" at bounding box center [248, 516] width 431 height 28
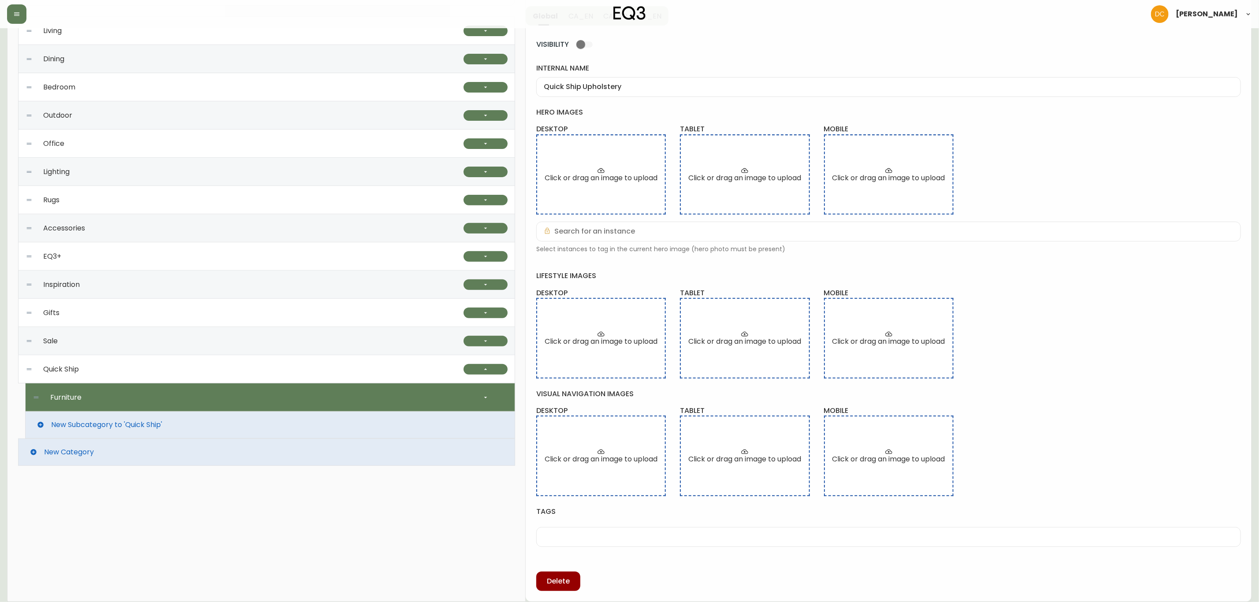
scroll to position [119, 0]
click at [479, 401] on button "button" at bounding box center [486, 397] width 44 height 11
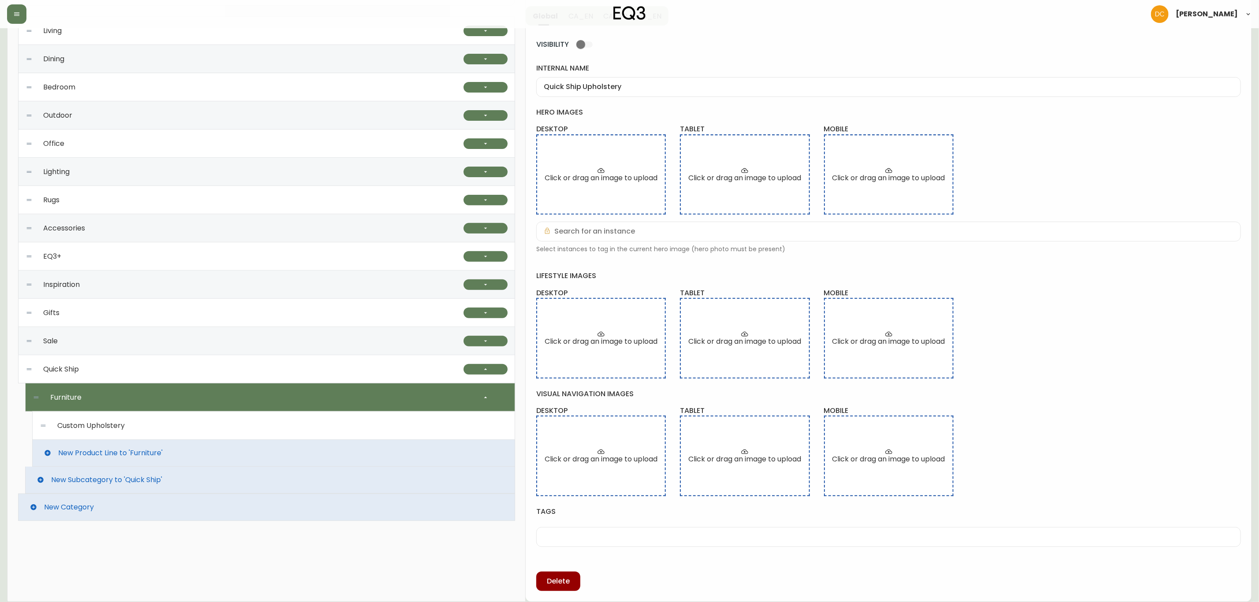
click at [454, 426] on div "Custom Upholstery" at bounding box center [274, 426] width 468 height 28
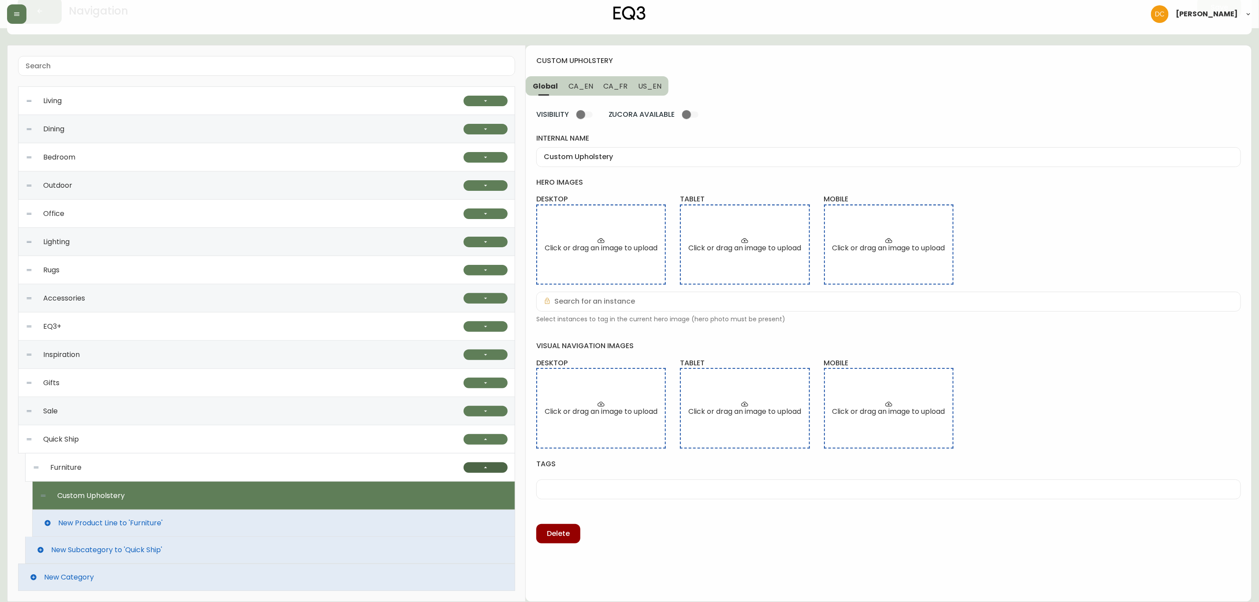
click at [488, 465] on icon "button" at bounding box center [485, 467] width 7 height 7
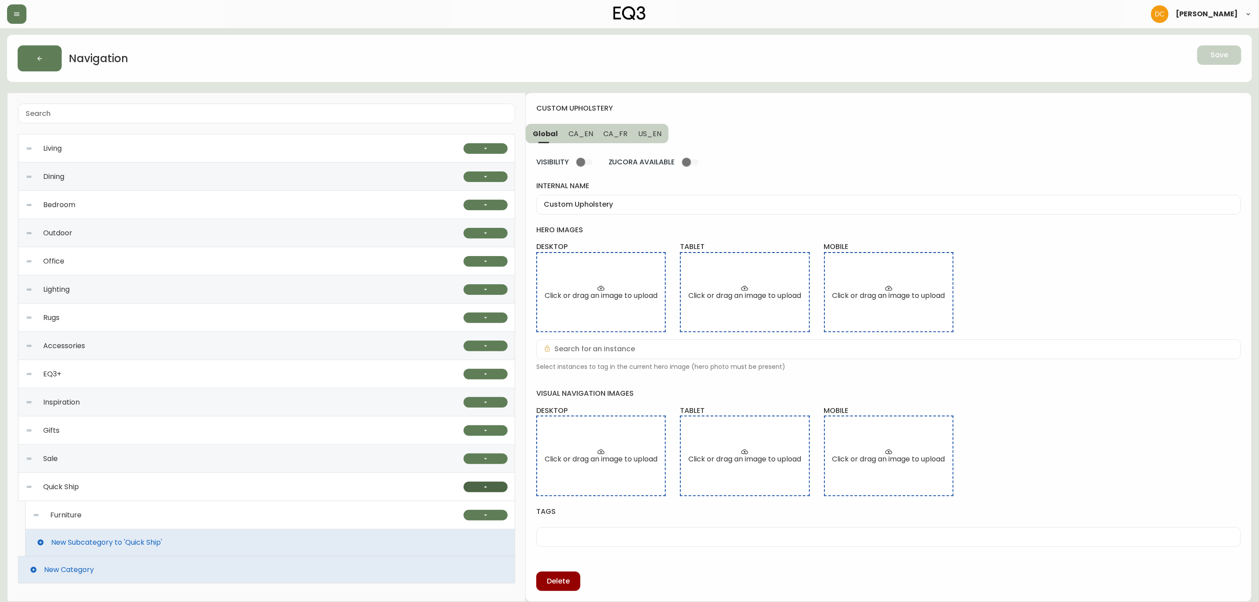
scroll to position [2, 0]
click at [290, 501] on div "Furniture Custom Upholstery New Product Line to 'Furniture'" at bounding box center [270, 515] width 490 height 29
click at [290, 479] on div "Quick Ship" at bounding box center [245, 487] width 438 height 28
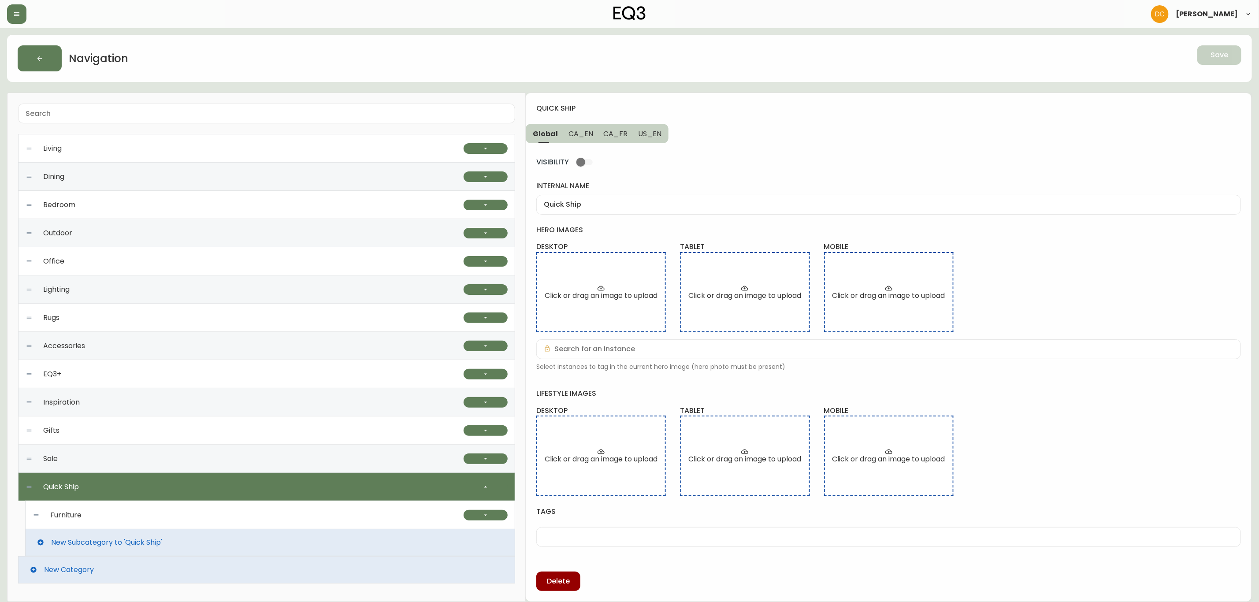
click at [131, 514] on div "Furniture" at bounding box center [248, 515] width 431 height 28
